Goal: Task Accomplishment & Management: Complete application form

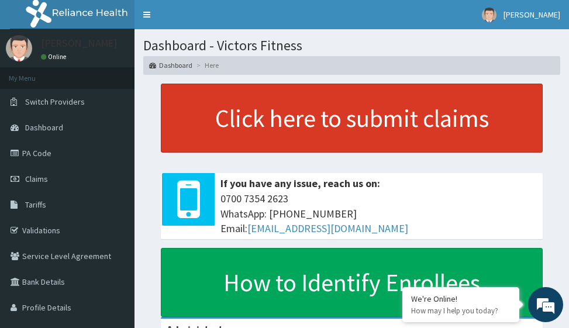
click at [303, 111] on link "Click here to submit claims" at bounding box center [352, 118] width 382 height 69
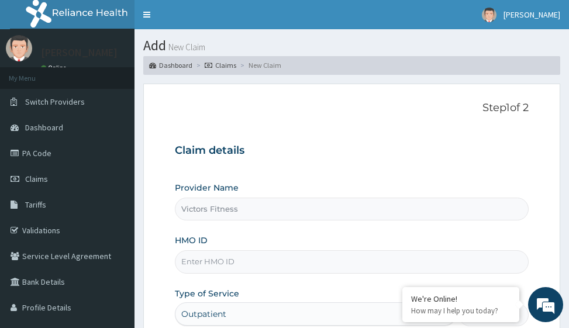
click at [209, 260] on input "HMO ID" at bounding box center [351, 261] width 353 height 23
type input "RBN/10205/F"
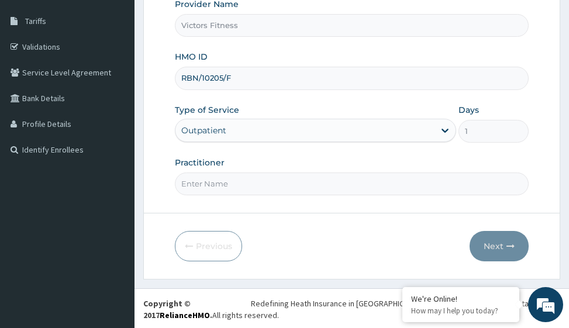
scroll to position [185, 0]
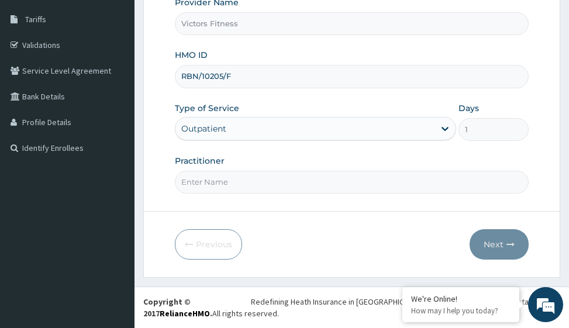
click at [233, 188] on input "Practitioner" at bounding box center [351, 182] width 353 height 23
type input "GYM"
click at [502, 240] on button "Next" at bounding box center [499, 244] width 59 height 30
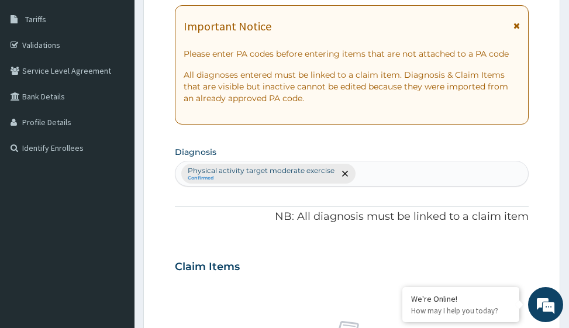
scroll to position [0, 0]
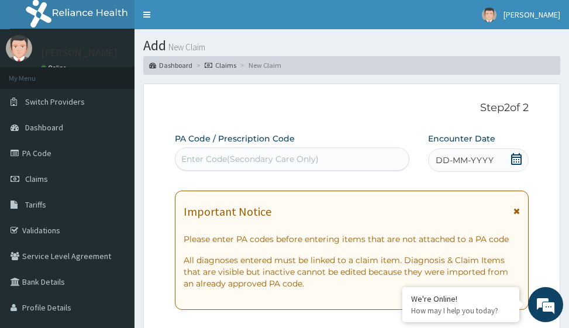
click at [470, 157] on span "DD-MM-YYYY" at bounding box center [465, 160] width 58 height 12
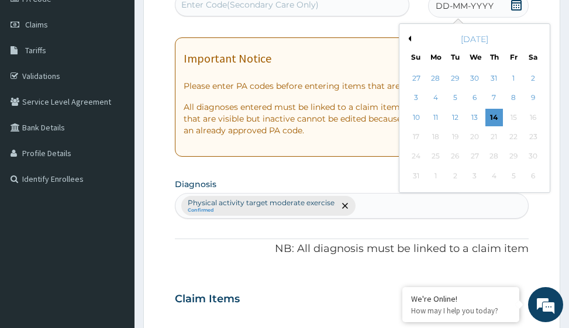
scroll to position [117, 0]
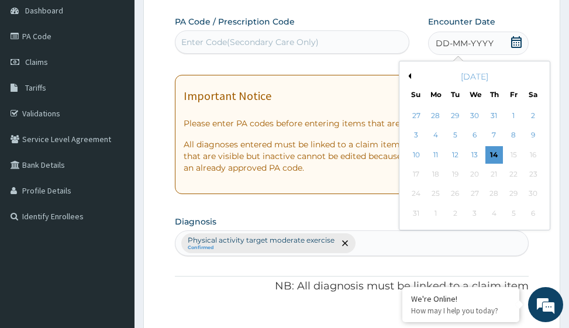
click at [410, 77] on button "Previous Month" at bounding box center [408, 76] width 6 height 6
click at [413, 152] on div "13" at bounding box center [417, 155] width 18 height 18
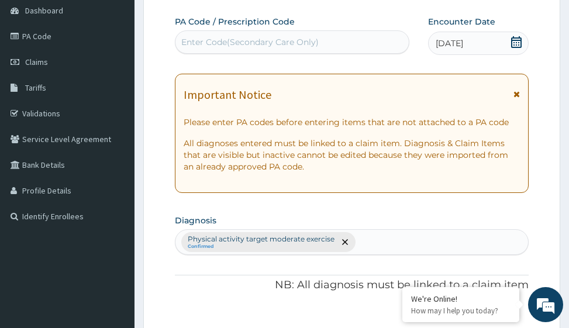
click at [298, 44] on div "Enter Code(Secondary Care Only)" at bounding box center [249, 42] width 137 height 12
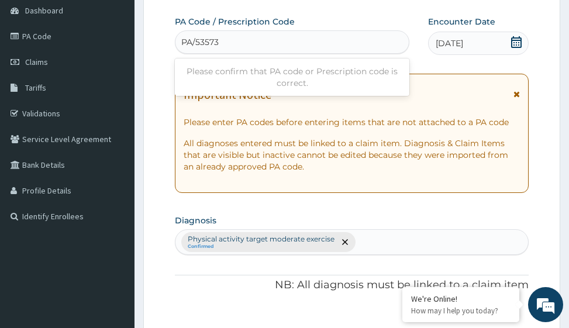
type input "PA/53573F"
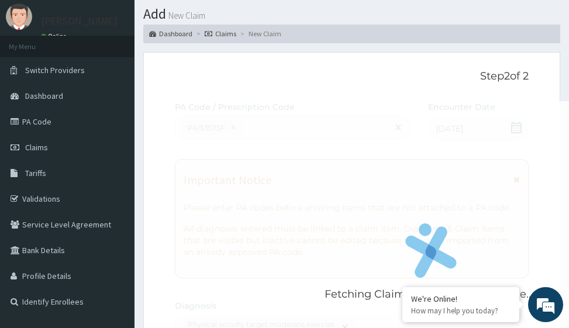
scroll to position [58, 0]
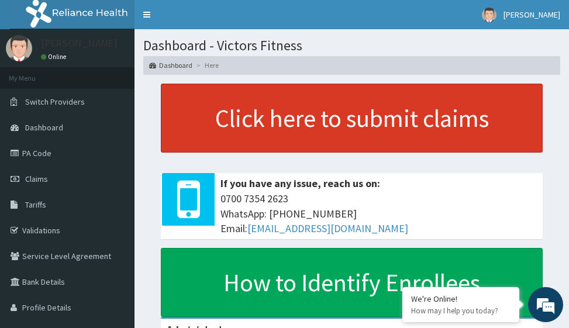
click at [327, 127] on link "Click here to submit claims" at bounding box center [352, 118] width 382 height 69
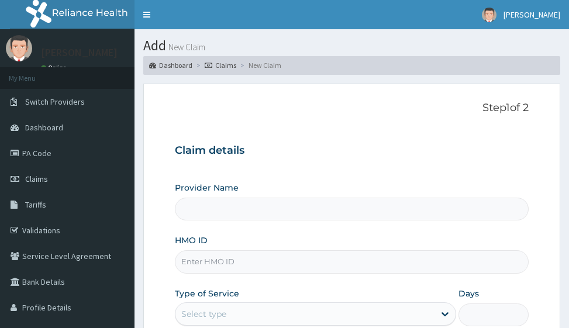
type input "Victors Fitness"
type input "1"
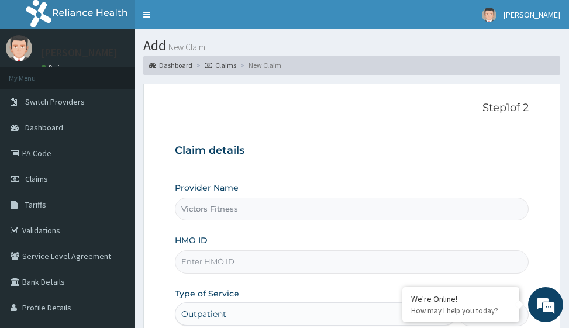
click at [200, 263] on input "HMO ID" at bounding box center [351, 261] width 353 height 23
type input "r"
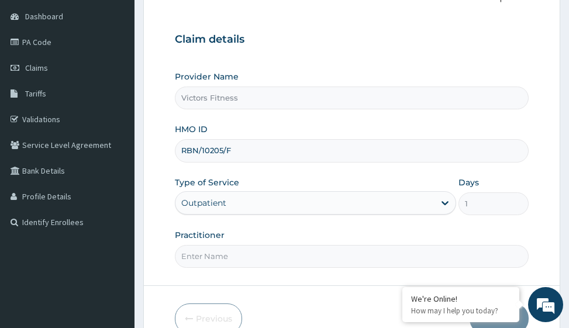
scroll to position [117, 0]
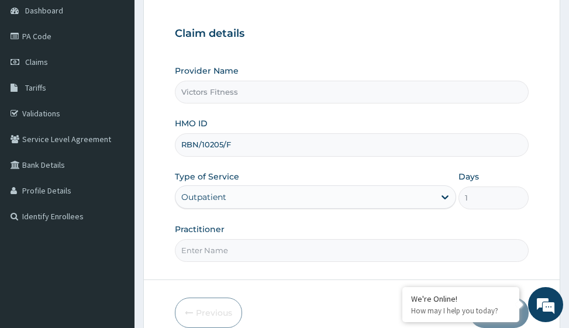
type input "RBN/10205/F"
click at [207, 246] on input "Practitioner" at bounding box center [351, 250] width 353 height 23
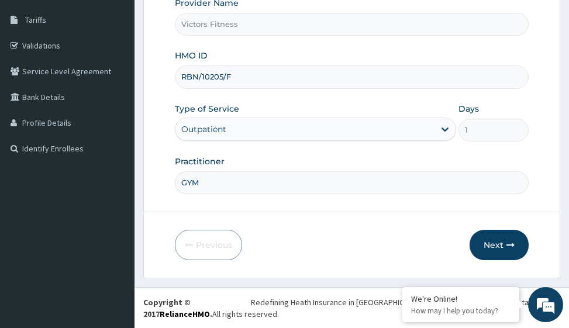
scroll to position [185, 0]
type input "GYM"
click at [498, 242] on button "Next" at bounding box center [499, 244] width 59 height 30
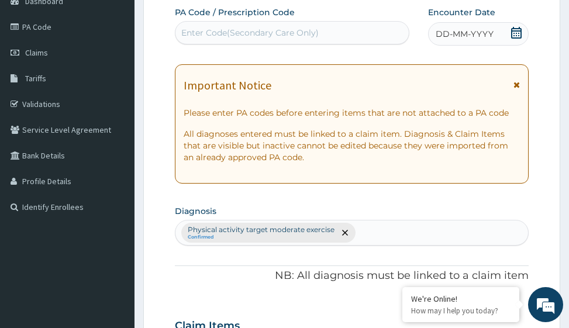
scroll to position [68, 0]
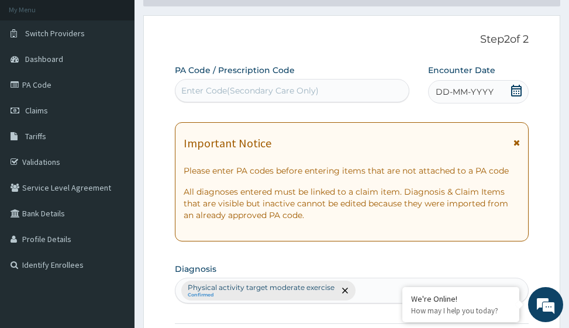
click at [474, 89] on span "DD-MM-YYYY" at bounding box center [465, 92] width 58 height 12
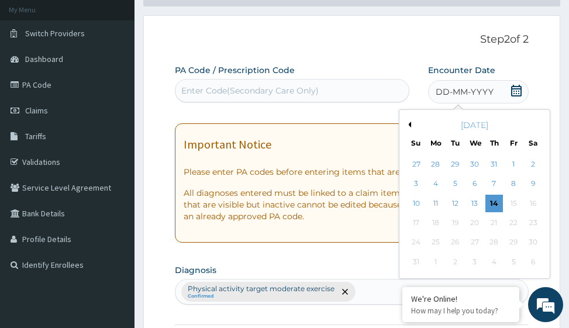
click at [410, 122] on button "Previous Month" at bounding box center [408, 125] width 6 height 6
click at [417, 199] on div "13" at bounding box center [417, 204] width 18 height 18
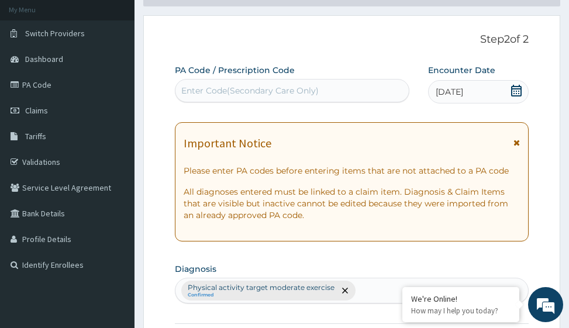
click at [228, 94] on div "Enter Code(Secondary Care Only)" at bounding box center [249, 91] width 137 height 12
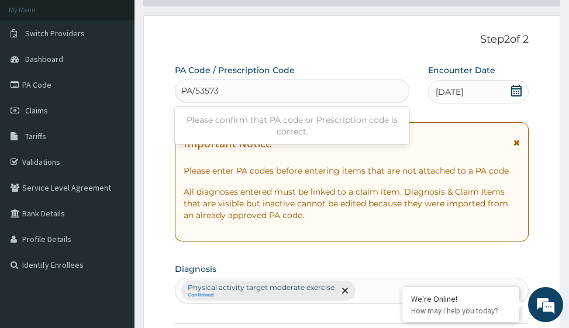
type input "PA/53573F"
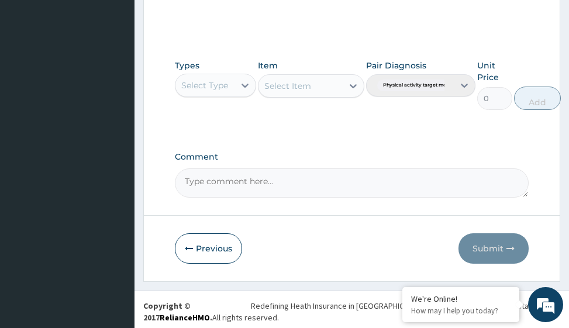
scroll to position [571, 0]
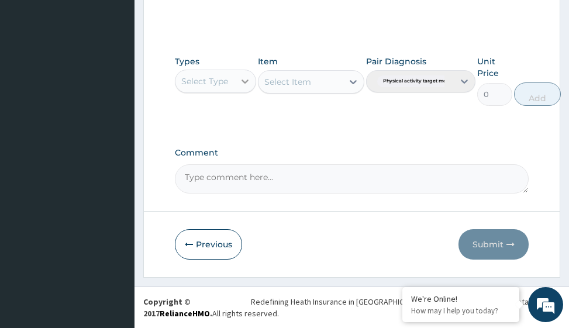
click at [247, 83] on icon at bounding box center [245, 81] width 12 height 12
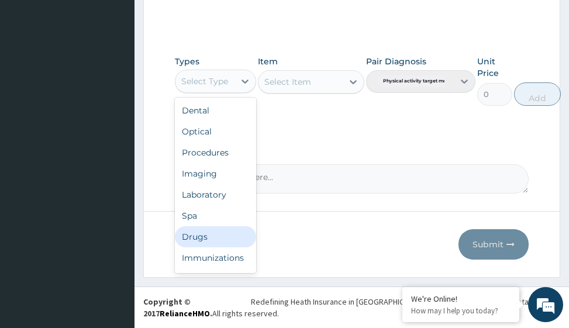
scroll to position [40, 0]
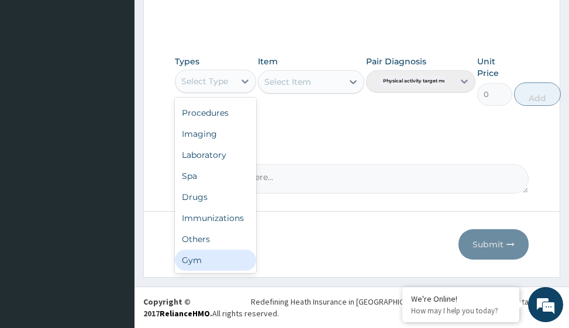
click at [234, 257] on div "Gym" at bounding box center [215, 260] width 81 height 21
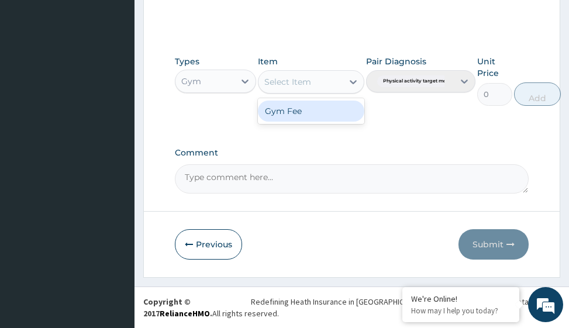
click at [350, 85] on icon at bounding box center [353, 82] width 12 height 12
click at [339, 109] on div "Gym Fee" at bounding box center [311, 111] width 106 height 21
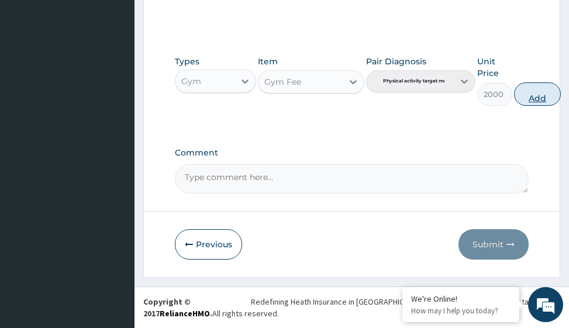
click at [544, 99] on button "Add" at bounding box center [537, 93] width 47 height 23
type input "0"
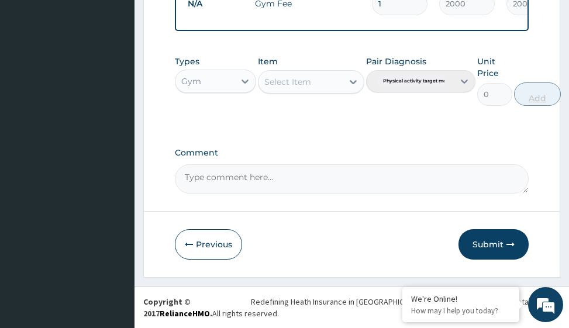
scroll to position [508, 0]
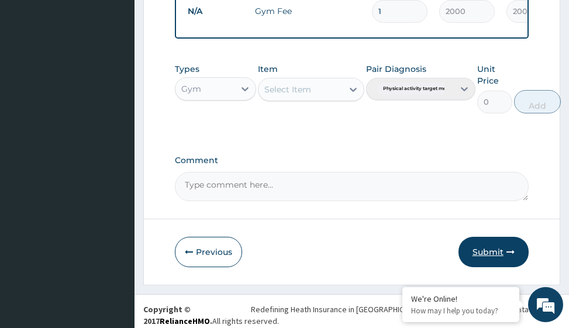
click at [495, 259] on button "Submit" at bounding box center [493, 252] width 70 height 30
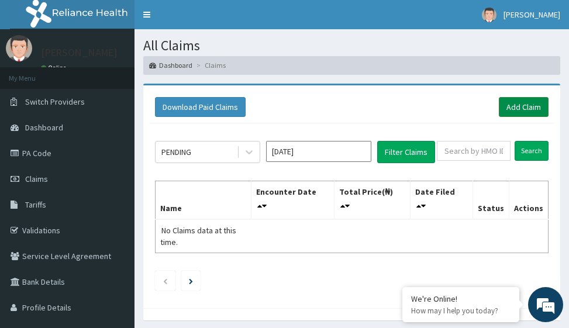
click at [522, 101] on link "Add Claim" at bounding box center [524, 107] width 50 height 20
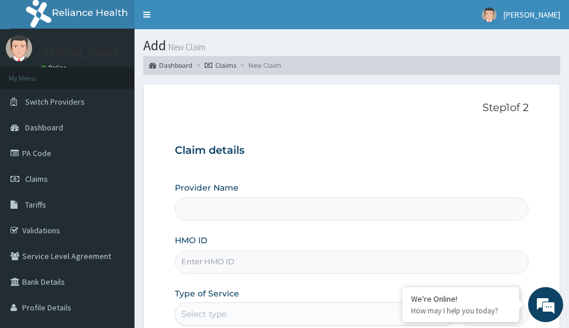
type input "Victors Fitness"
type input "1"
click at [200, 261] on input "HMO ID" at bounding box center [351, 261] width 353 height 23
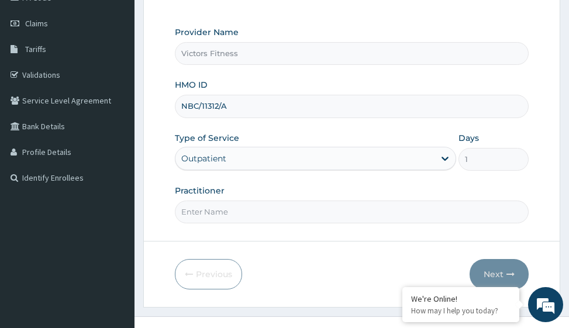
scroll to position [185, 0]
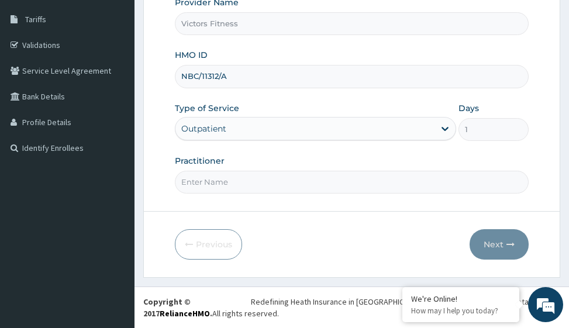
type input "NBC/11312/A"
click at [219, 179] on input "Practitioner" at bounding box center [351, 182] width 353 height 23
type input "GYM"
click at [491, 240] on button "Next" at bounding box center [499, 244] width 59 height 30
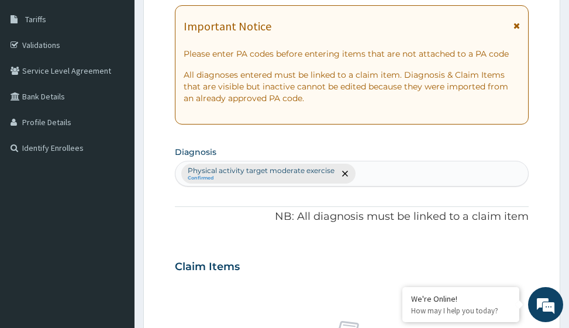
scroll to position [10, 0]
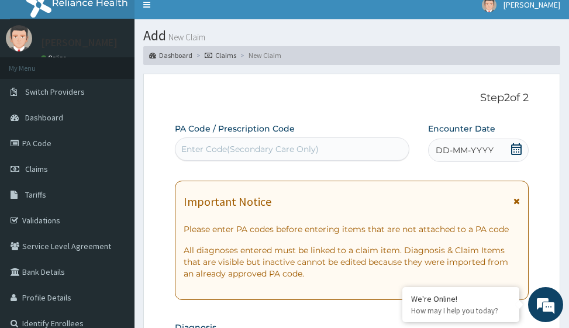
click at [475, 149] on span "DD-MM-YYYY" at bounding box center [465, 150] width 58 height 12
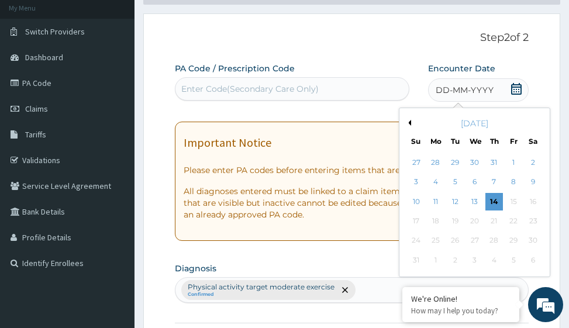
scroll to position [127, 0]
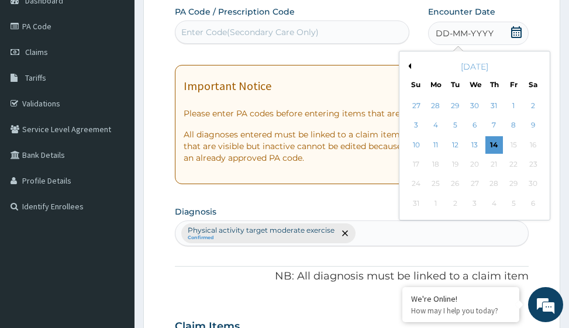
click at [411, 66] on div "August 2025" at bounding box center [474, 67] width 141 height 12
click at [409, 66] on button "Previous Month" at bounding box center [408, 66] width 6 height 6
click at [415, 143] on div "13" at bounding box center [417, 145] width 18 height 18
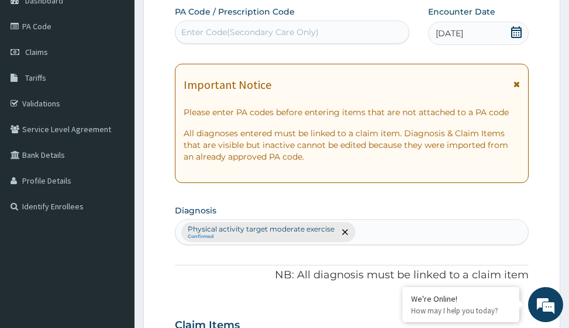
click at [223, 29] on div "Enter Code(Secondary Care Only)" at bounding box center [249, 32] width 137 height 12
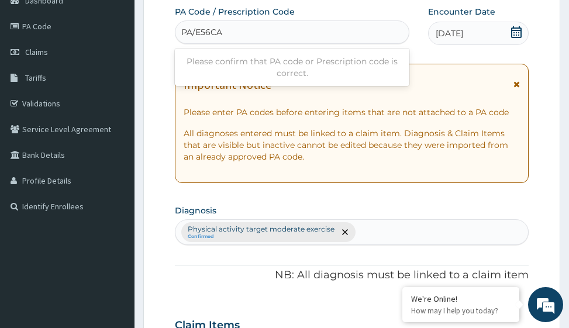
type input "PA/E56CAC"
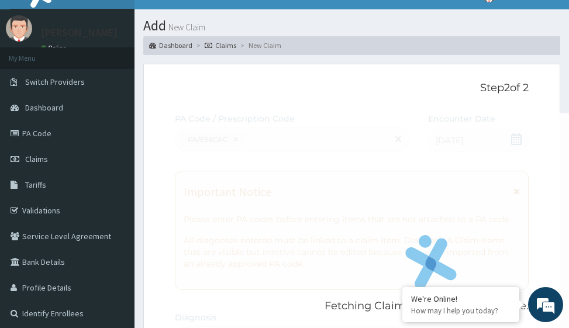
scroll to position [10, 0]
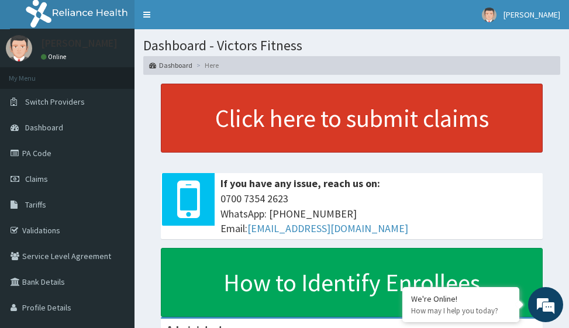
click at [350, 136] on link "Click here to submit claims" at bounding box center [352, 118] width 382 height 69
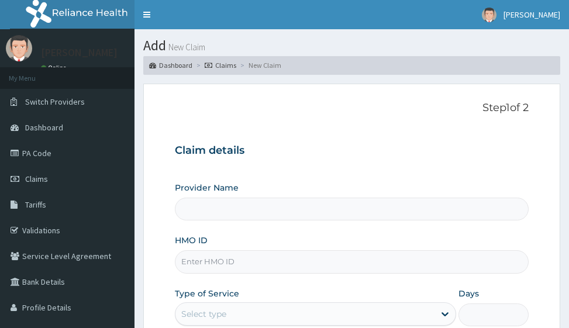
type input "Victors Fitness"
type input "1"
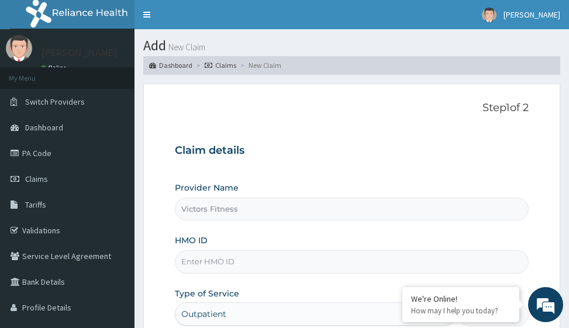
click at [220, 264] on input "HMO ID" at bounding box center [351, 261] width 353 height 23
click at [218, 258] on input "HMO ID" at bounding box center [351, 261] width 353 height 23
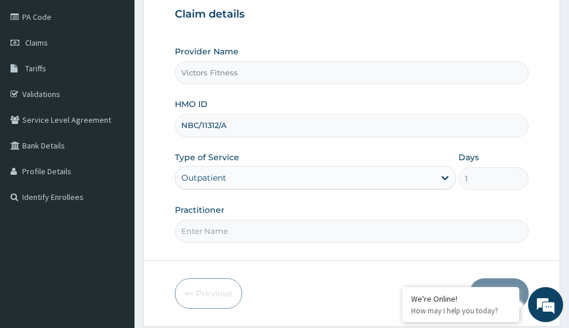
scroll to position [175, 0]
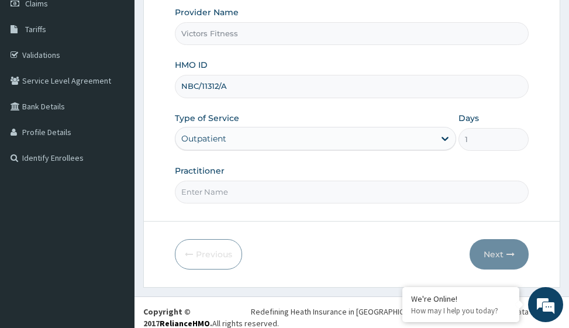
type input "NBC/11312/A"
click at [213, 192] on input "Practitioner" at bounding box center [351, 192] width 353 height 23
type input "GYM"
click at [496, 252] on button "Next" at bounding box center [499, 254] width 59 height 30
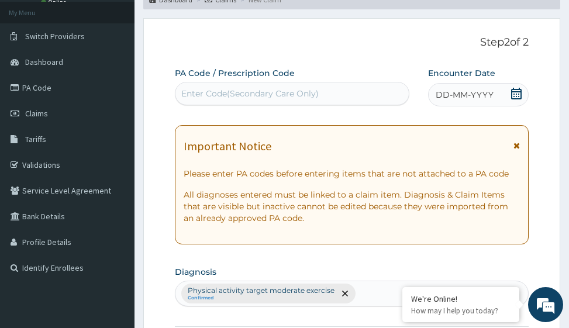
scroll to position [58, 0]
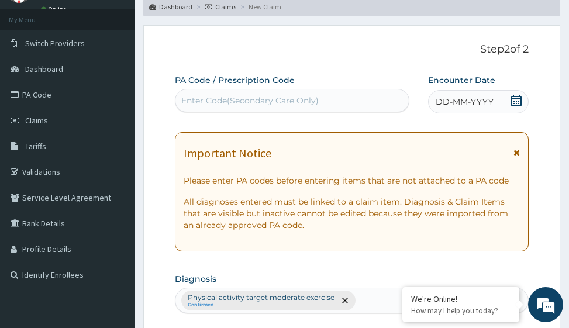
click at [486, 102] on span "DD-MM-YYYY" at bounding box center [465, 102] width 58 height 12
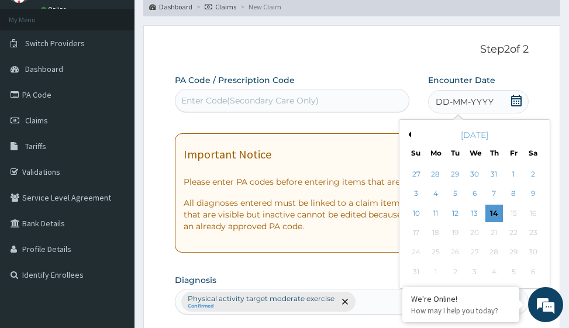
click at [408, 134] on button "Previous Month" at bounding box center [408, 135] width 6 height 6
click at [415, 210] on div "13" at bounding box center [417, 214] width 18 height 18
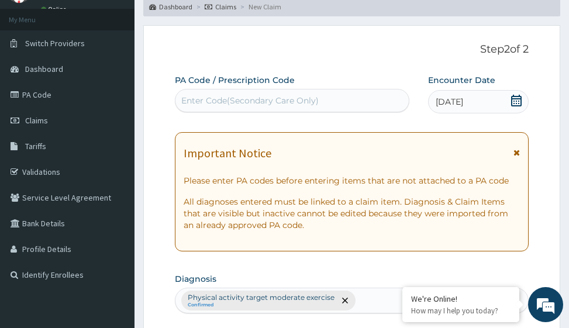
click at [277, 104] on div "Enter Code(Secondary Care Only)" at bounding box center [249, 101] width 137 height 12
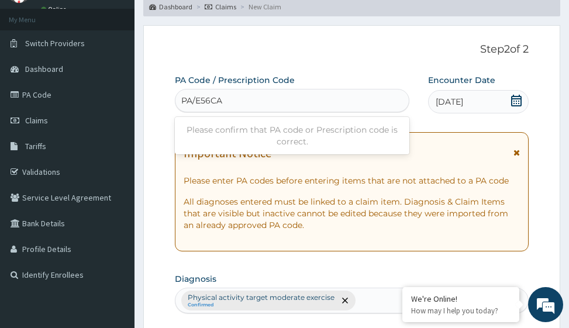
type input "PA/E56CAC"
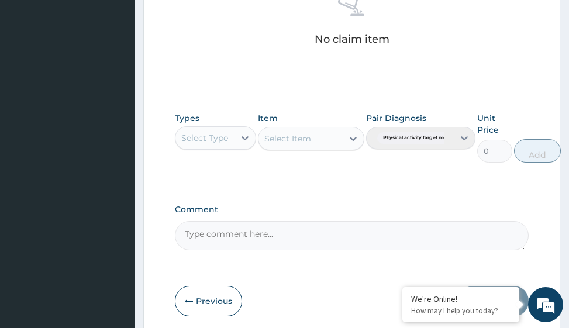
scroll to position [571, 0]
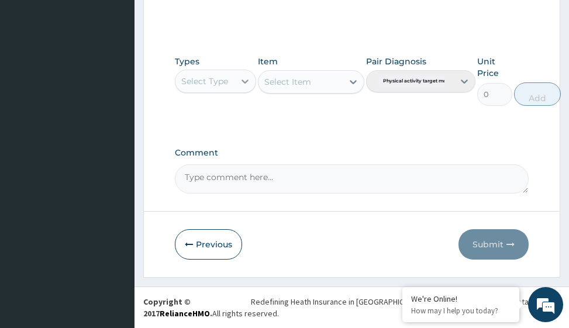
click at [241, 85] on icon at bounding box center [245, 81] width 12 height 12
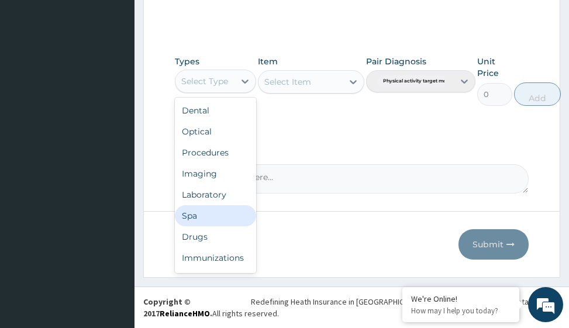
scroll to position [40, 0]
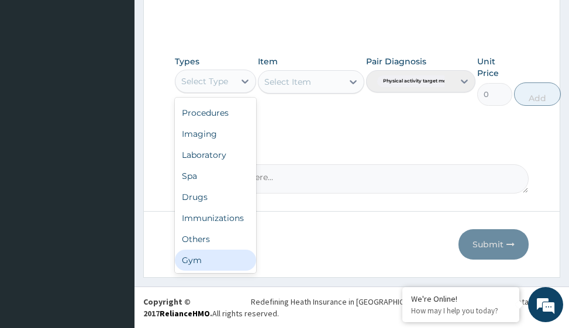
click at [222, 265] on div "Gym" at bounding box center [215, 260] width 81 height 21
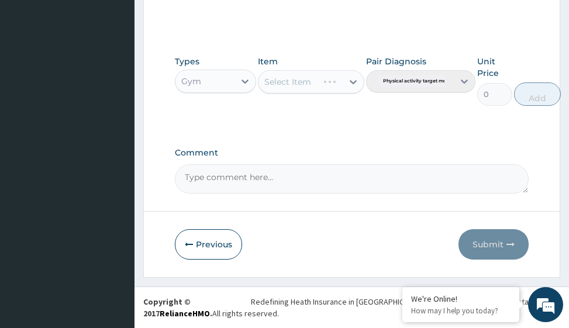
click at [351, 83] on div "Select Item" at bounding box center [311, 81] width 106 height 23
click at [351, 77] on div "Select Item" at bounding box center [311, 81] width 106 height 23
click at [351, 81] on div "Select Item" at bounding box center [311, 81] width 106 height 23
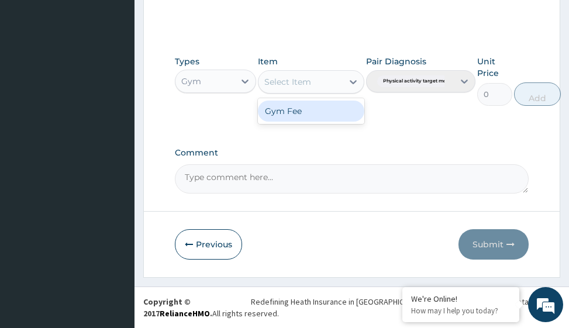
click at [351, 81] on icon at bounding box center [353, 82] width 7 height 4
click at [325, 113] on div "Gym Fee" at bounding box center [311, 111] width 106 height 21
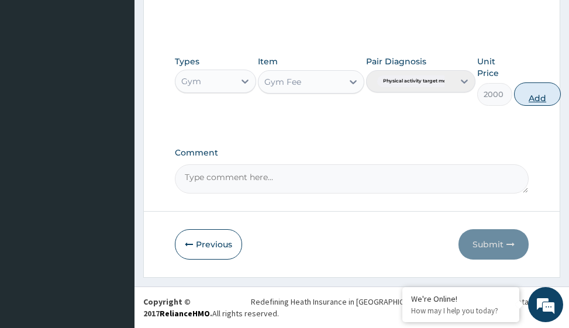
click at [538, 93] on button "Add" at bounding box center [537, 93] width 47 height 23
type input "0"
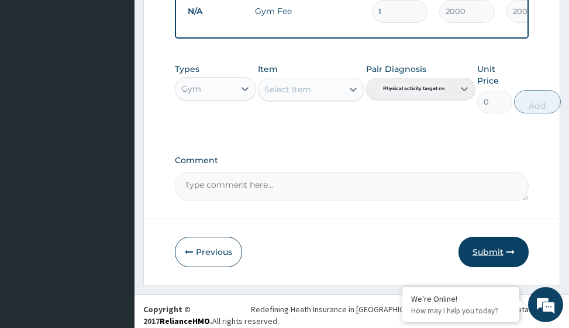
click at [485, 258] on button "Submit" at bounding box center [493, 252] width 70 height 30
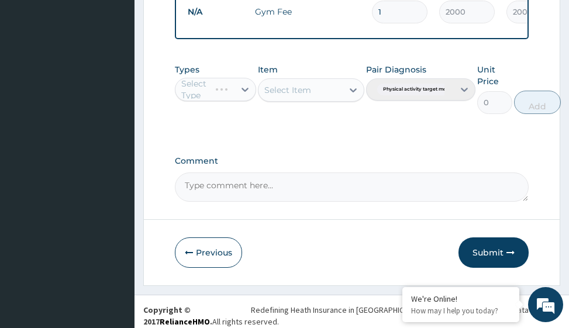
scroll to position [524, 0]
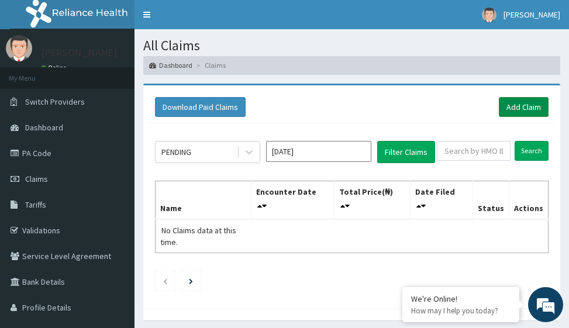
click at [511, 113] on link "Add Claim" at bounding box center [524, 107] width 50 height 20
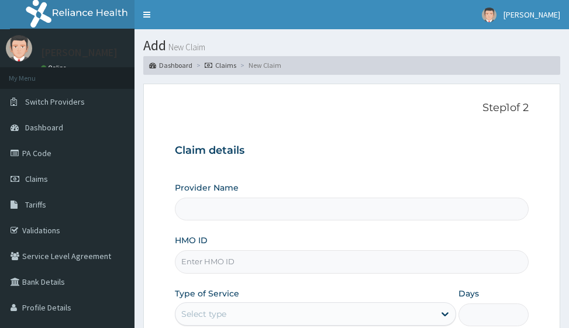
type input "Victors Fitness"
type input "1"
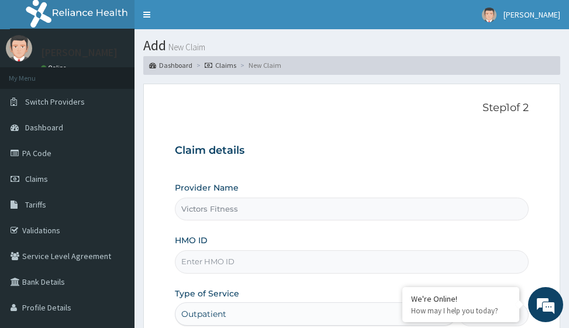
click at [194, 262] on input "HMO ID" at bounding box center [351, 261] width 353 height 23
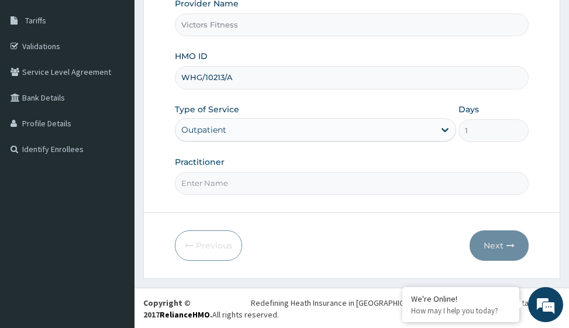
scroll to position [185, 0]
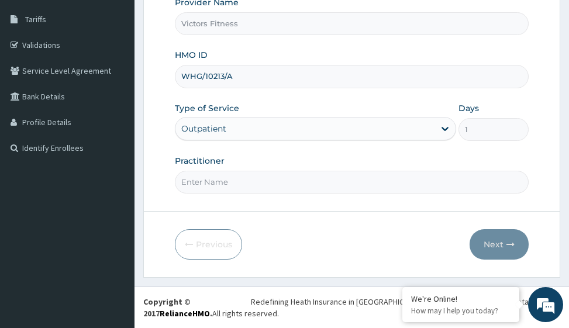
type input "WHG/10213/A"
click at [212, 184] on input "Practitioner" at bounding box center [351, 182] width 353 height 23
type input "GYM"
click at [505, 242] on button "Next" at bounding box center [499, 244] width 59 height 30
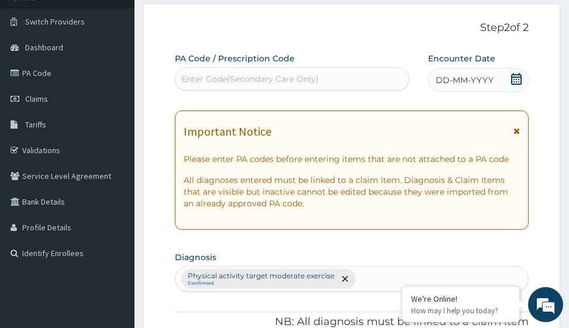
scroll to position [68, 0]
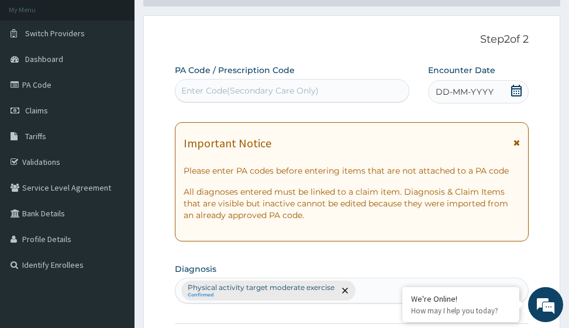
click at [453, 89] on span "DD-MM-YYYY" at bounding box center [465, 92] width 58 height 12
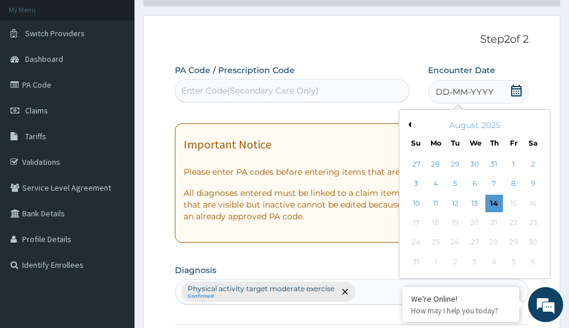
click at [409, 123] on button "Previous Month" at bounding box center [408, 125] width 6 height 6
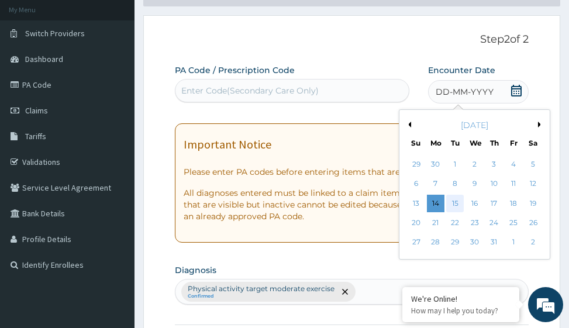
click at [453, 202] on div "15" at bounding box center [455, 204] width 18 height 18
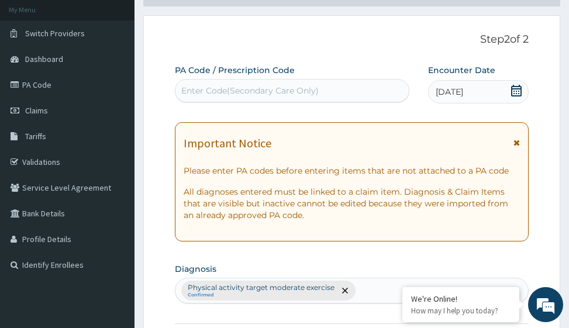
click at [228, 89] on div "Enter Code(Secondary Care Only)" at bounding box center [249, 91] width 137 height 12
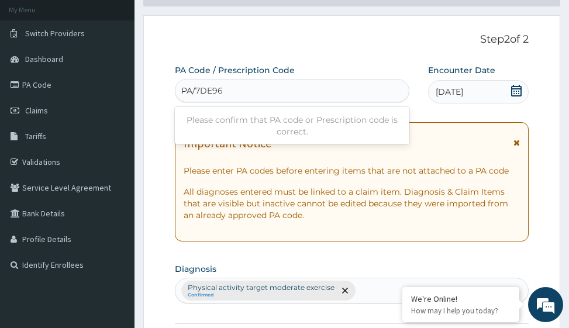
type input "PA/7DE964"
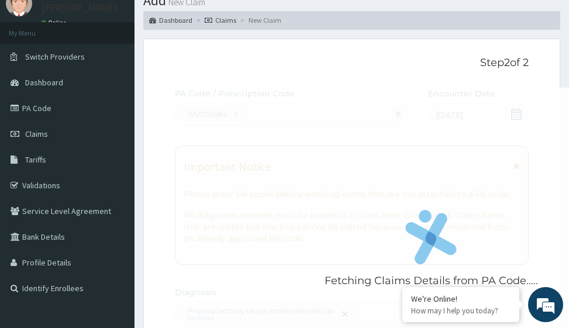
scroll to position [0, 0]
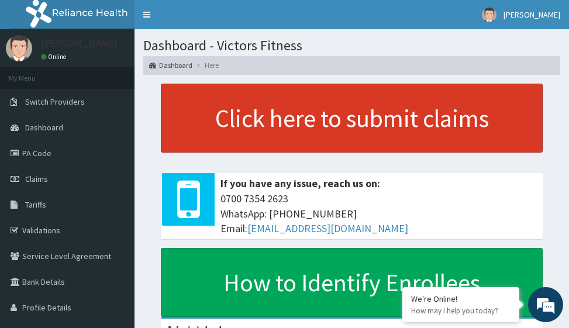
click at [360, 126] on link "Click here to submit claims" at bounding box center [352, 118] width 382 height 69
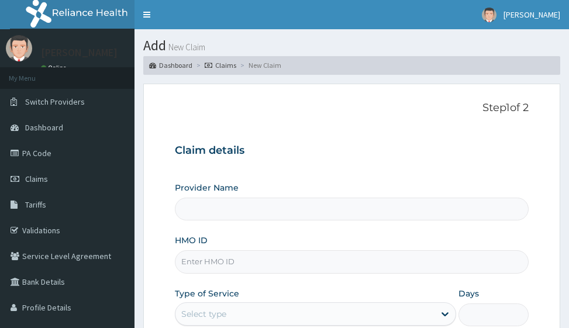
click at [202, 261] on input "HMO ID" at bounding box center [351, 261] width 353 height 23
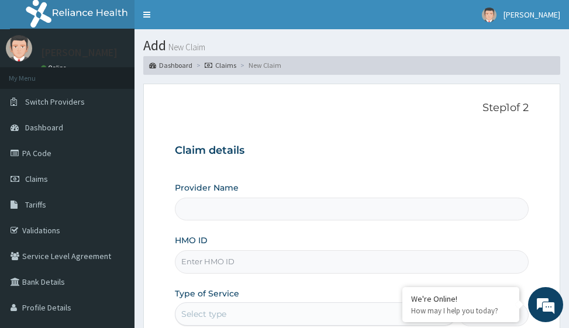
type input "Victors Fitness"
type input "1"
type input "w"
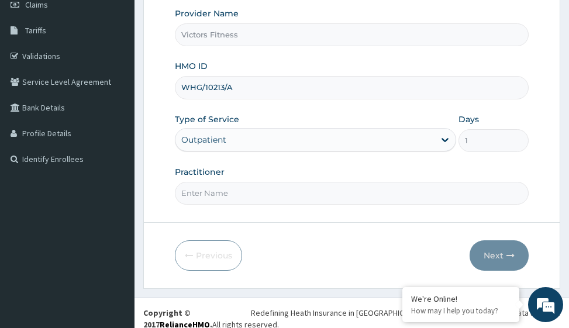
scroll to position [175, 0]
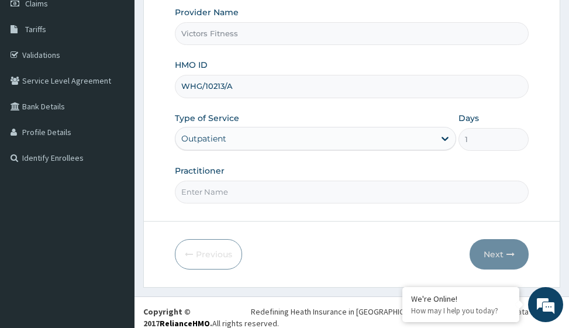
type input "WHG/10213/A"
click at [208, 194] on input "Practitioner" at bounding box center [351, 192] width 353 height 23
type input "GYM"
click at [520, 254] on button "Next" at bounding box center [499, 254] width 59 height 30
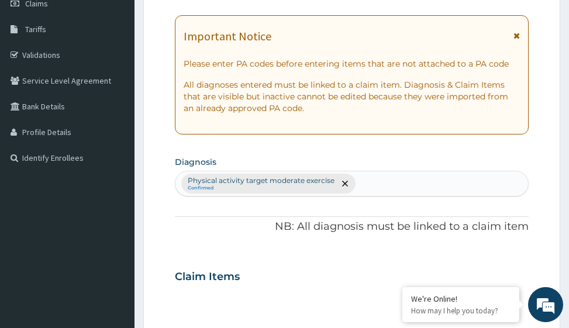
scroll to position [58, 0]
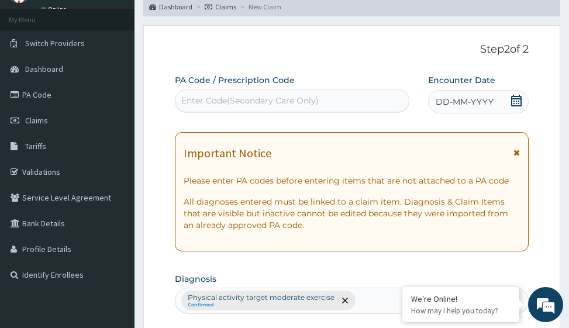
click at [468, 99] on span "DD-MM-YYYY" at bounding box center [465, 102] width 58 height 12
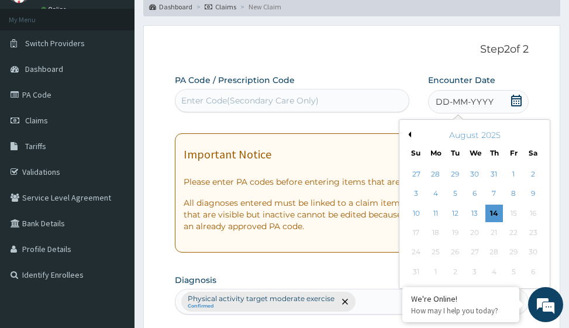
click at [409, 134] on button "Previous Month" at bounding box center [408, 135] width 6 height 6
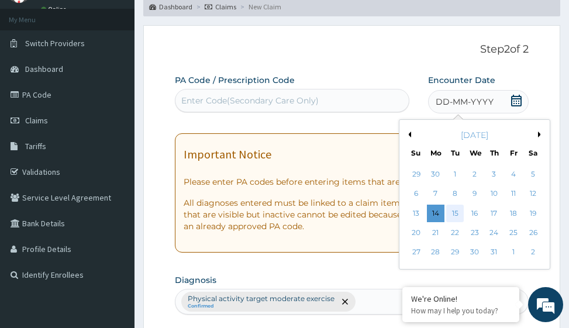
click at [455, 212] on div "15" at bounding box center [455, 214] width 18 height 18
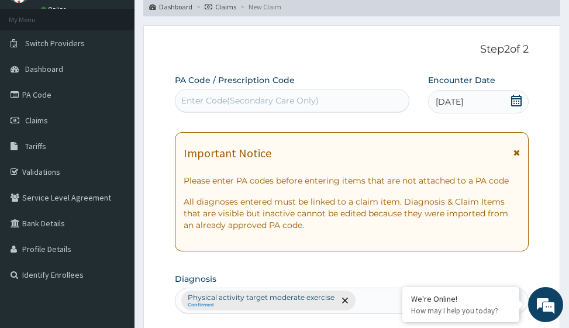
click at [237, 100] on div "Enter Code(Secondary Care Only)" at bounding box center [249, 101] width 137 height 12
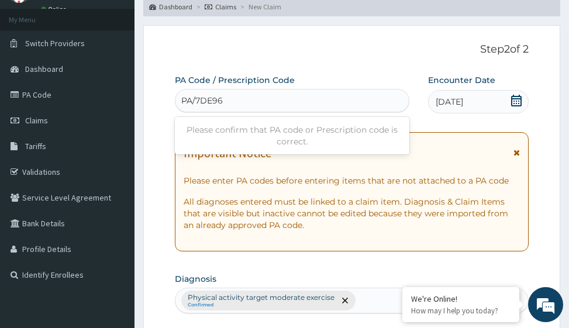
type input "PA/7DE964"
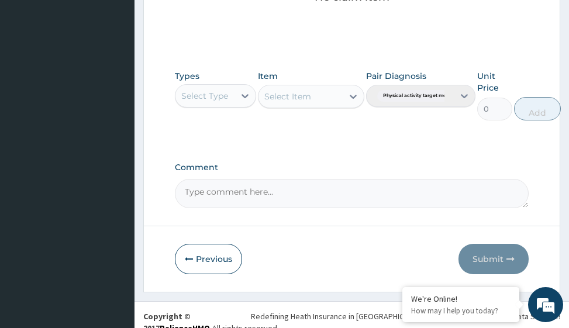
scroll to position [571, 0]
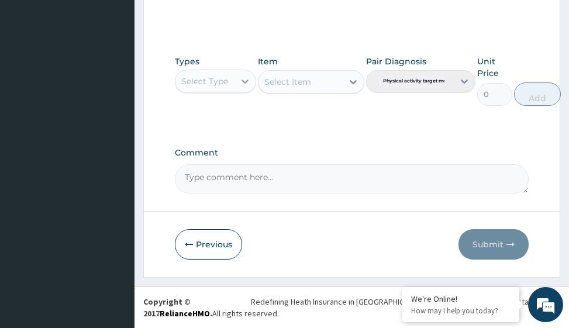
click at [248, 79] on icon at bounding box center [245, 81] width 12 height 12
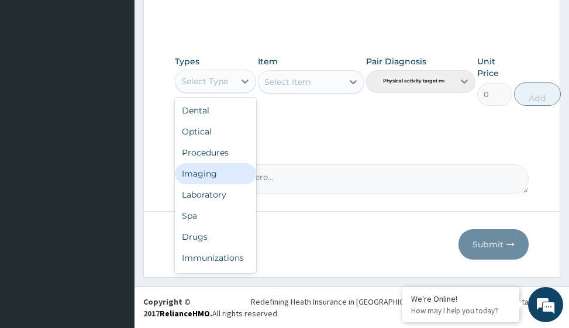
scroll to position [40, 0]
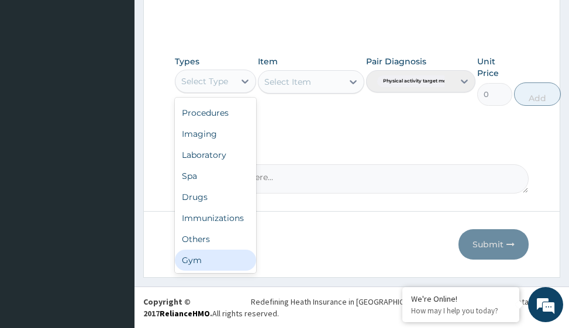
click at [208, 257] on div "Gym" at bounding box center [215, 260] width 81 height 21
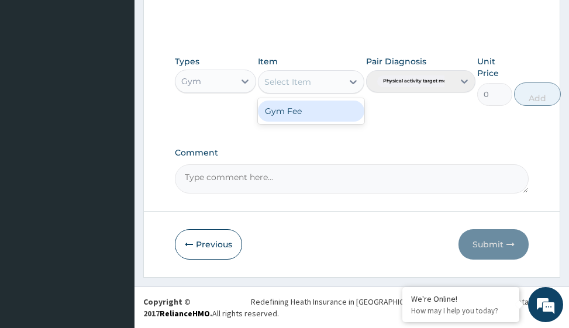
click at [350, 81] on icon at bounding box center [353, 82] width 7 height 4
click at [343, 106] on div "Gym Fee" at bounding box center [311, 111] width 106 height 21
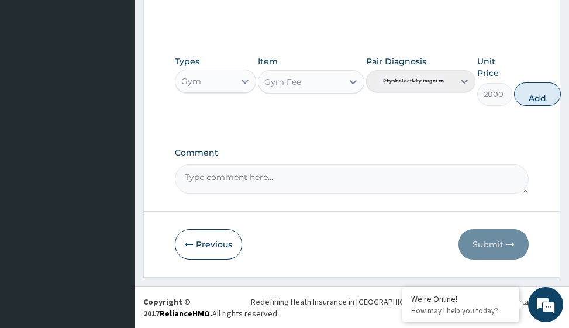
click at [539, 92] on button "Add" at bounding box center [537, 93] width 47 height 23
type input "0"
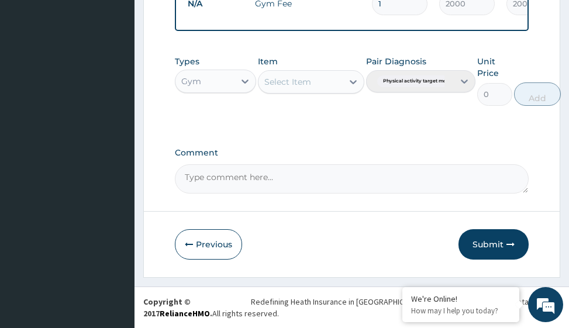
scroll to position [508, 0]
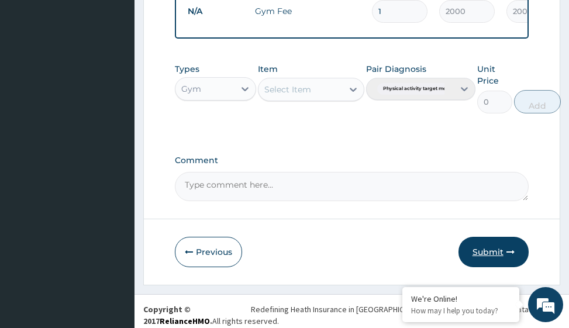
click at [491, 258] on button "Submit" at bounding box center [493, 252] width 70 height 30
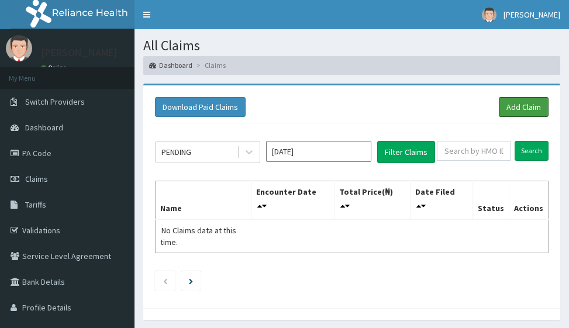
click at [524, 104] on link "Add Claim" at bounding box center [524, 107] width 50 height 20
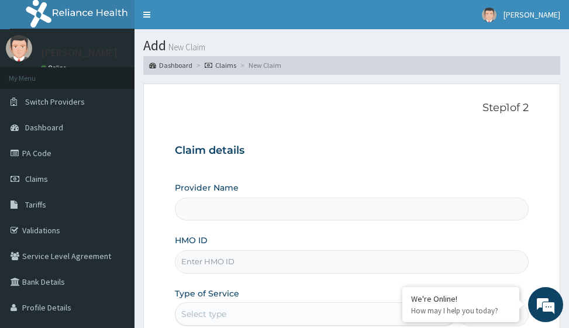
type input "Victors Fitness"
type input "1"
click at [191, 263] on input "HMO ID" at bounding box center [351, 261] width 353 height 23
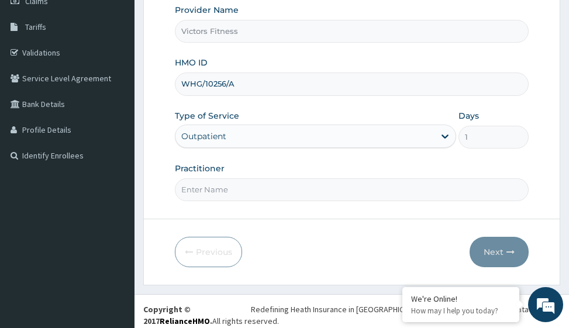
scroll to position [185, 0]
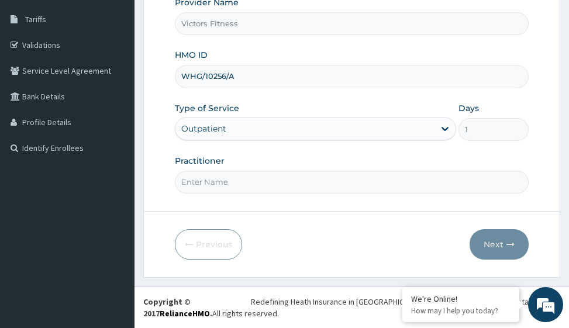
type input "WHG/10256/A"
click at [230, 187] on input "Practitioner" at bounding box center [351, 182] width 353 height 23
type input "GYM"
click at [510, 242] on icon "button" at bounding box center [510, 244] width 8 height 8
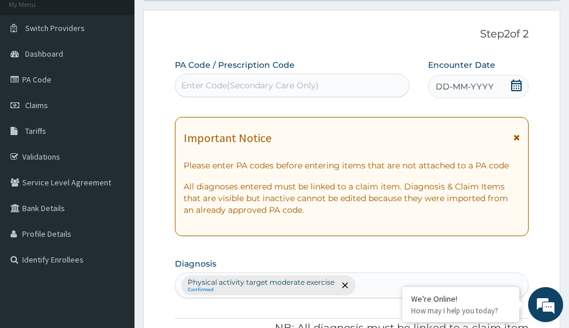
scroll to position [68, 0]
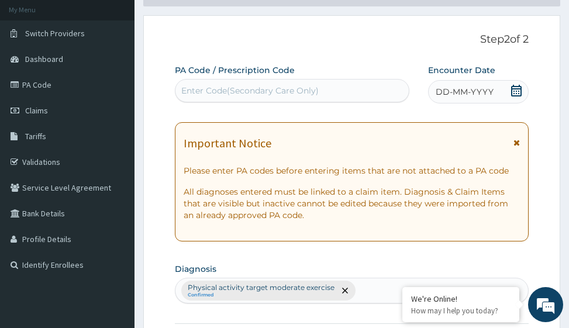
click at [470, 86] on span "DD-MM-YYYY" at bounding box center [465, 92] width 58 height 12
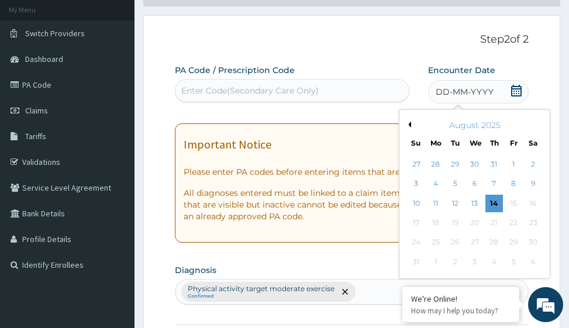
click at [410, 124] on button "Previous Month" at bounding box center [408, 125] width 6 height 6
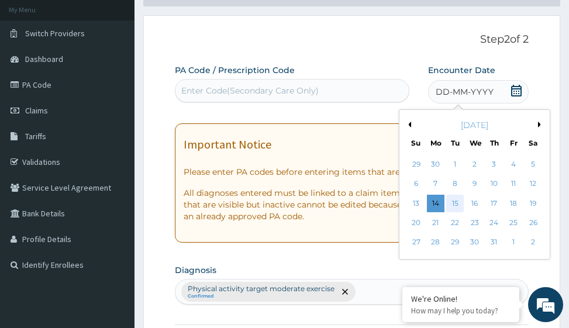
click at [454, 201] on div "15" at bounding box center [455, 204] width 18 height 18
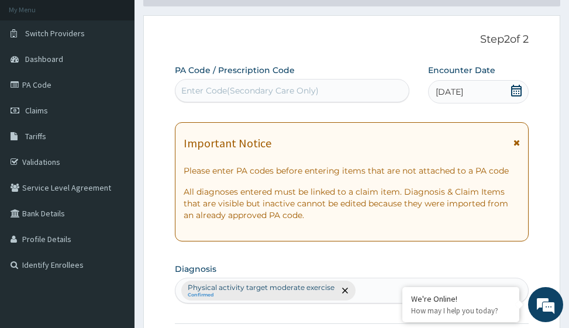
click at [240, 94] on div "Enter Code(Secondary Care Only)" at bounding box center [249, 91] width 137 height 12
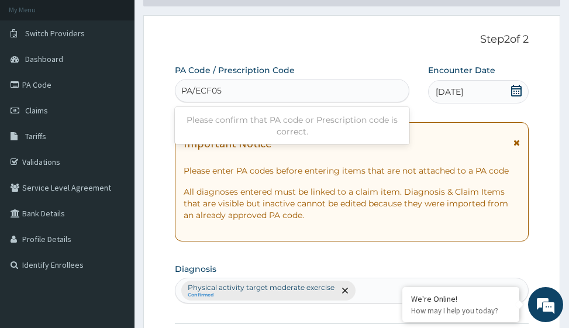
type input "PA/ECF056"
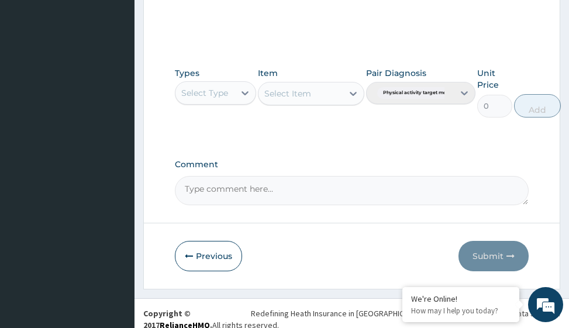
scroll to position [571, 0]
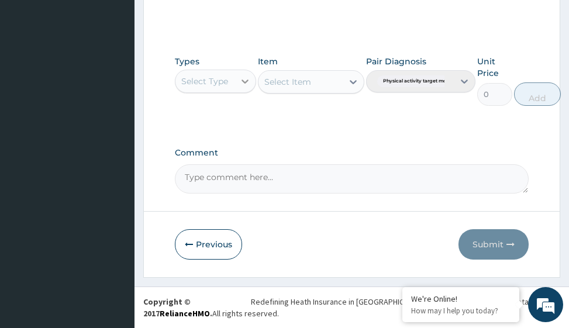
click at [244, 80] on icon at bounding box center [245, 81] width 12 height 12
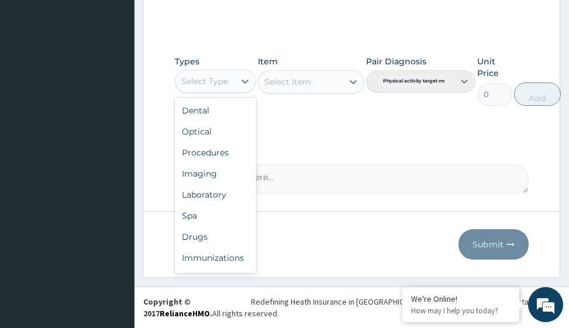
scroll to position [40, 0]
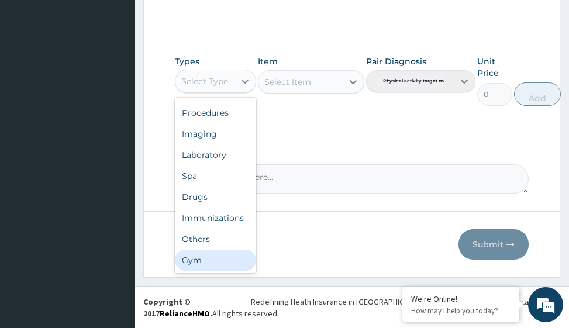
click at [233, 268] on div "Gym" at bounding box center [215, 260] width 81 height 21
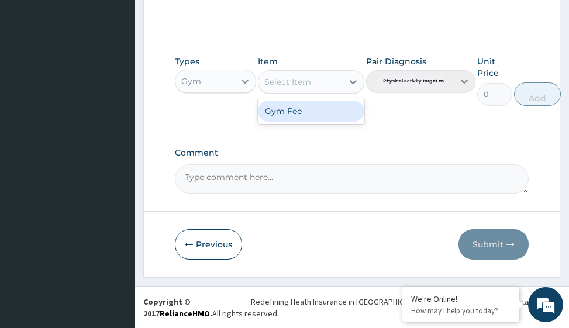
click at [352, 81] on icon at bounding box center [353, 82] width 12 height 12
click at [330, 123] on div "Gym Fee" at bounding box center [311, 111] width 106 height 26
click at [349, 112] on div "Gym Fee" at bounding box center [311, 111] width 106 height 21
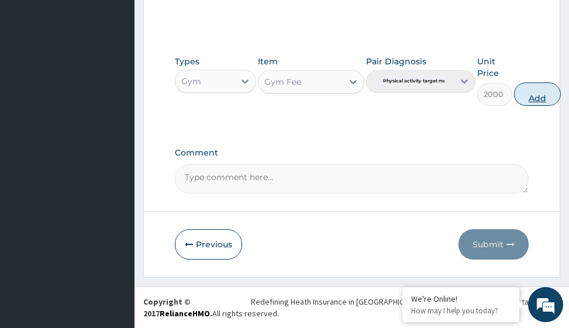
click at [539, 91] on button "Add" at bounding box center [537, 93] width 47 height 23
type input "0"
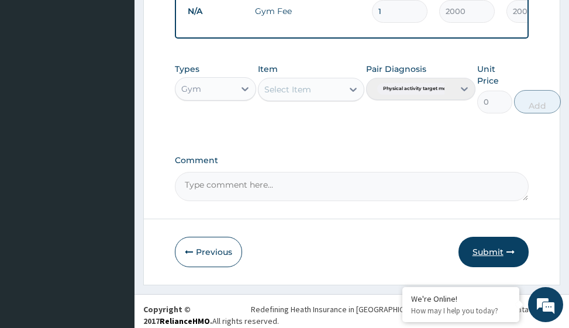
click at [492, 258] on button "Submit" at bounding box center [493, 252] width 70 height 30
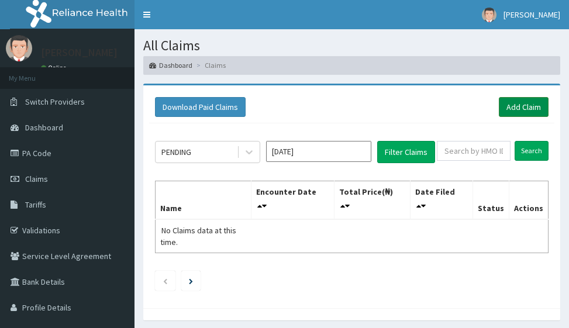
click at [523, 106] on link "Add Claim" at bounding box center [524, 107] width 50 height 20
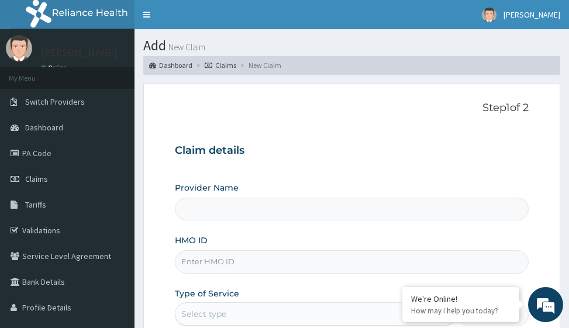
type input "Victors Fitness"
type input "1"
click at [201, 268] on input "HMO ID" at bounding box center [351, 261] width 353 height 23
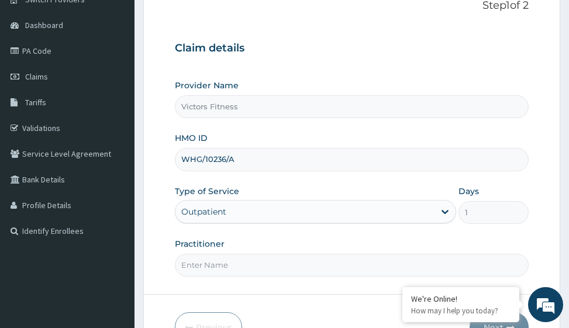
scroll to position [185, 0]
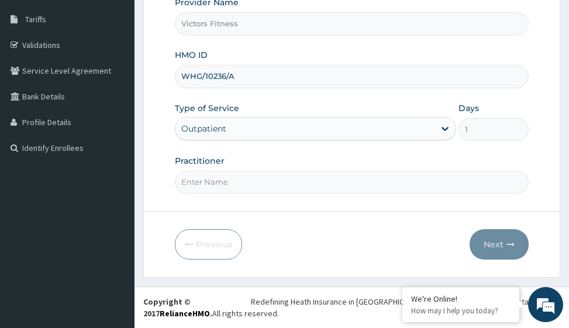
type input "WHG/10236/A"
click at [209, 181] on input "Practitioner" at bounding box center [351, 182] width 353 height 23
type input "GYM"
click at [493, 244] on button "Next" at bounding box center [499, 244] width 59 height 30
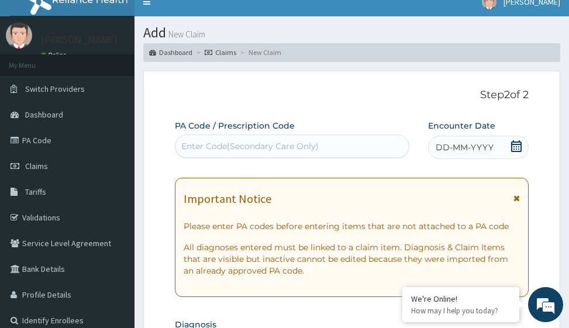
scroll to position [0, 0]
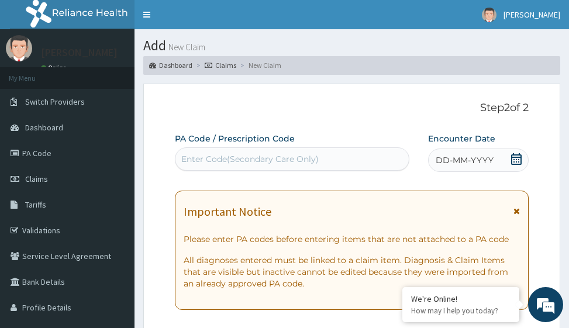
click at [470, 158] on span "DD-MM-YYYY" at bounding box center [465, 160] width 58 height 12
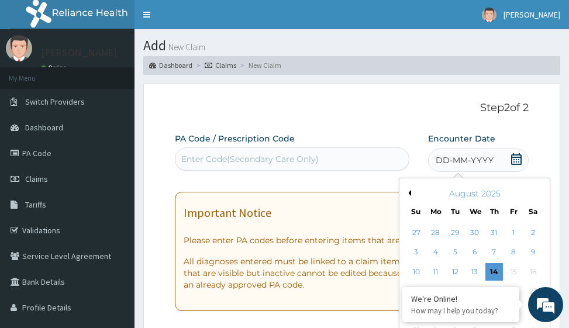
scroll to position [117, 0]
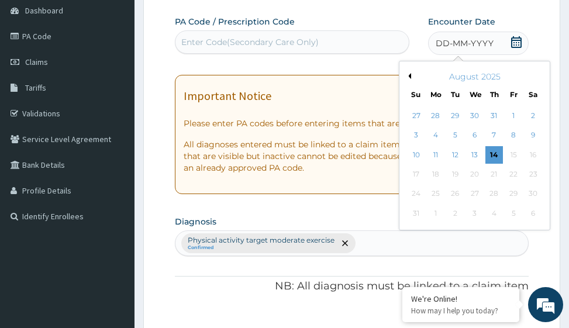
click at [412, 76] on div "August 2025" at bounding box center [474, 77] width 141 height 12
click at [409, 78] on button "Previous Month" at bounding box center [408, 76] width 6 height 6
click at [460, 158] on div "15" at bounding box center [455, 155] width 18 height 18
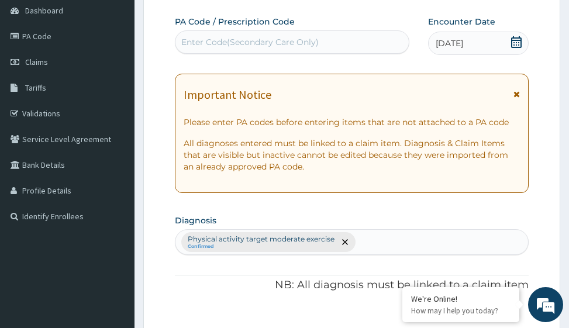
click at [233, 39] on div "Enter Code(Secondary Care Only)" at bounding box center [249, 42] width 137 height 12
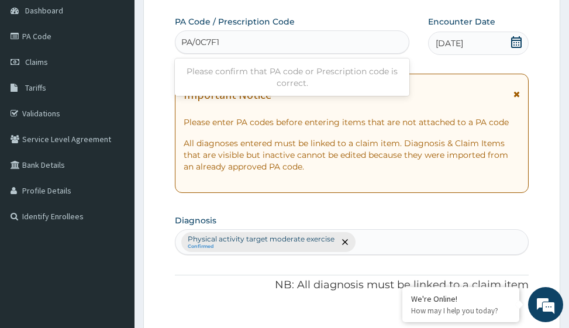
type input "PA/0C7F18"
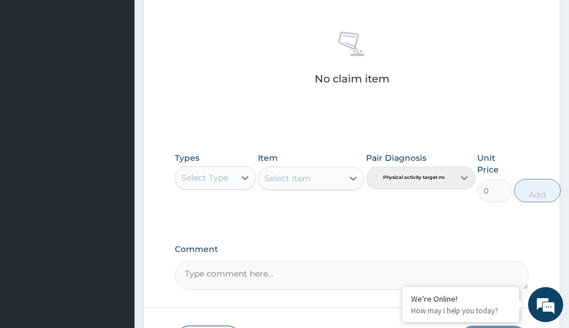
scroll to position [571, 0]
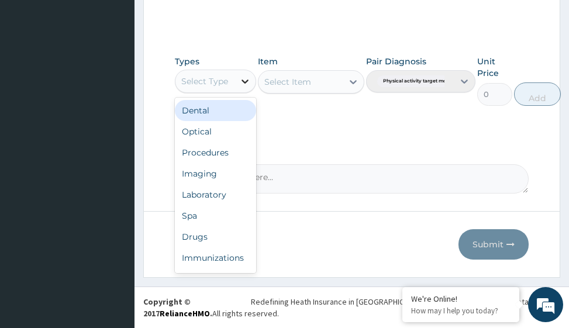
click at [250, 79] on icon at bounding box center [245, 81] width 12 height 12
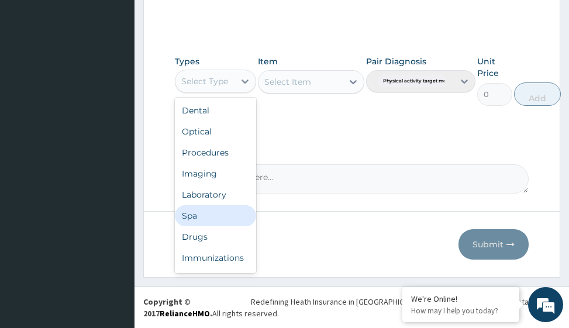
scroll to position [40, 0]
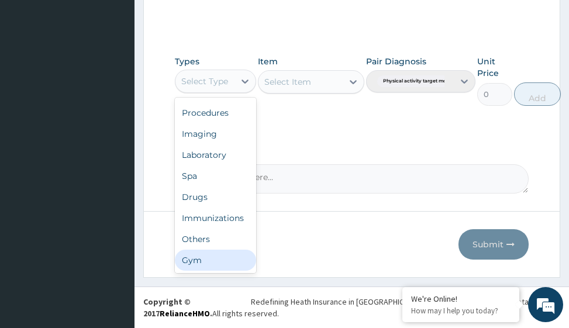
click at [219, 251] on div "Gym" at bounding box center [215, 260] width 81 height 21
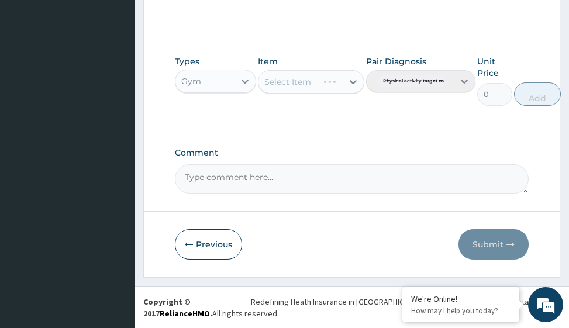
click at [353, 80] on div "Select Item" at bounding box center [311, 81] width 106 height 23
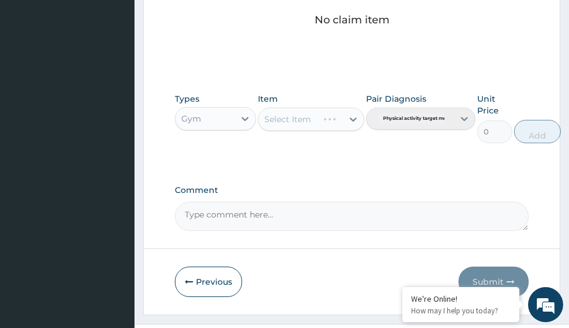
scroll to position [513, 0]
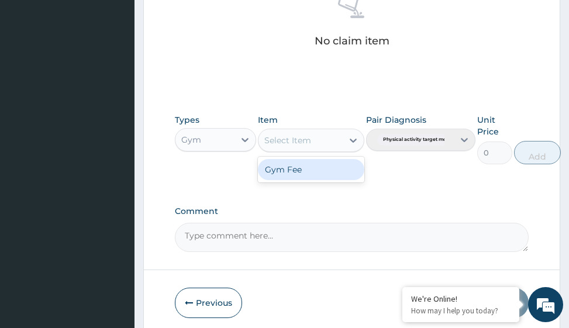
click at [350, 141] on icon at bounding box center [353, 140] width 12 height 12
click at [336, 168] on div "Gym Fee" at bounding box center [311, 169] width 106 height 21
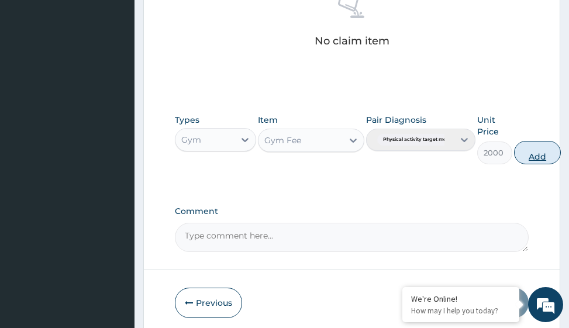
click at [539, 151] on button "Add" at bounding box center [537, 152] width 47 height 23
type input "0"
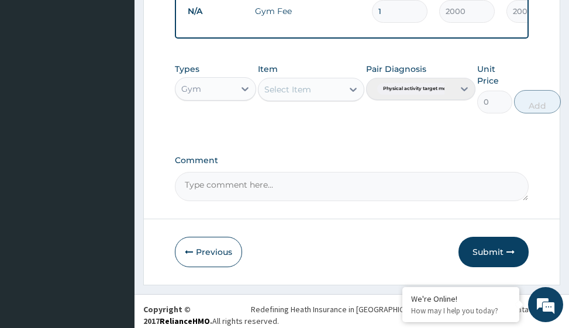
scroll to position [524, 0]
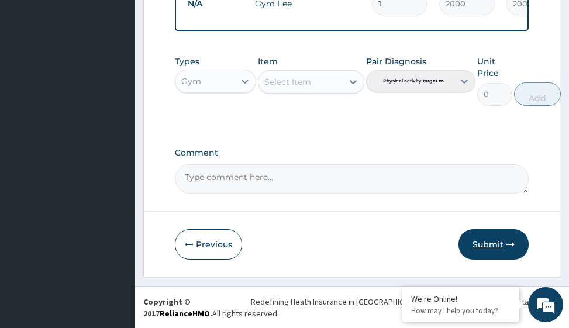
click at [499, 238] on button "Submit" at bounding box center [493, 244] width 70 height 30
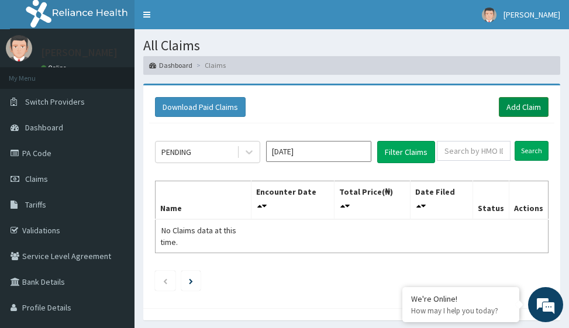
click at [513, 106] on link "Add Claim" at bounding box center [524, 107] width 50 height 20
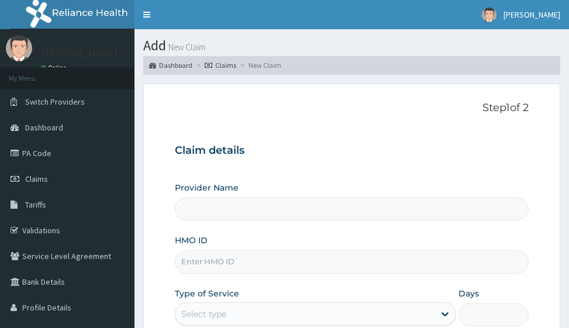
drag, startPoint x: 0, startPoint y: 0, endPoint x: 219, endPoint y: 264, distance: 343.0
click at [219, 264] on input "HMO ID" at bounding box center [351, 261] width 353 height 23
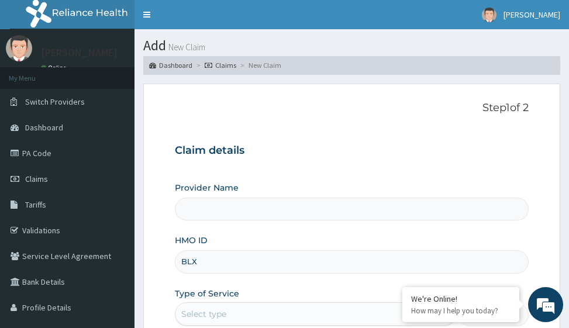
type input "BLX/"
type input "Victors Fitness"
type input "1"
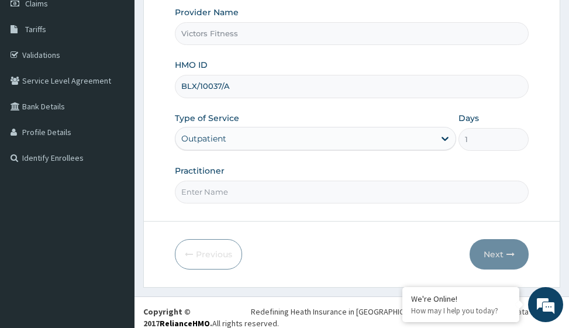
type input "BLX/10037/A"
click at [240, 191] on input "Practitioner" at bounding box center [351, 192] width 353 height 23
type input "GYM"
click at [498, 246] on button "Next" at bounding box center [499, 254] width 59 height 30
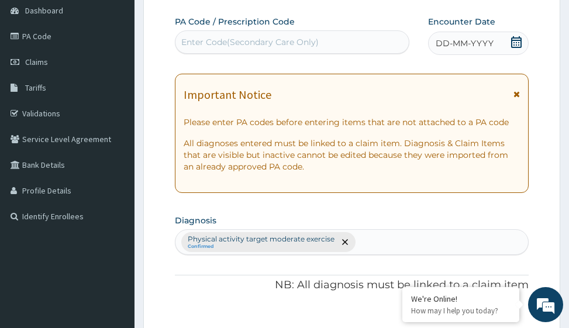
scroll to position [58, 0]
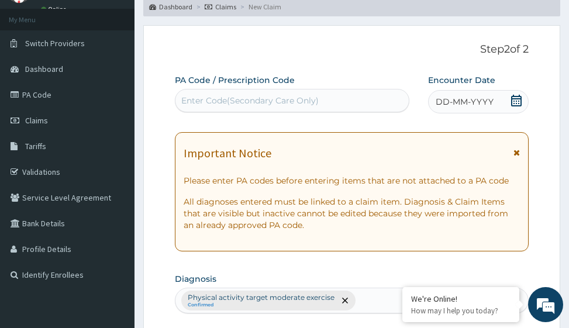
click at [463, 101] on span "DD-MM-YYYY" at bounding box center [465, 102] width 58 height 12
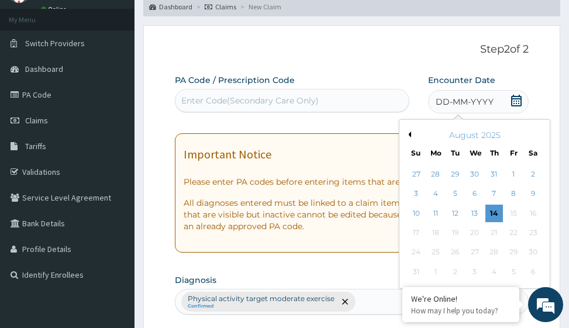
click at [410, 134] on button "Previous Month" at bounding box center [408, 135] width 6 height 6
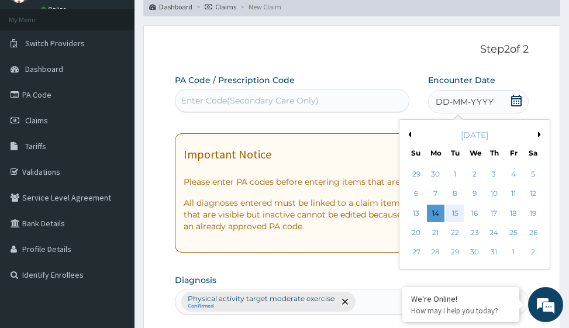
click at [457, 215] on div "15" at bounding box center [455, 214] width 18 height 18
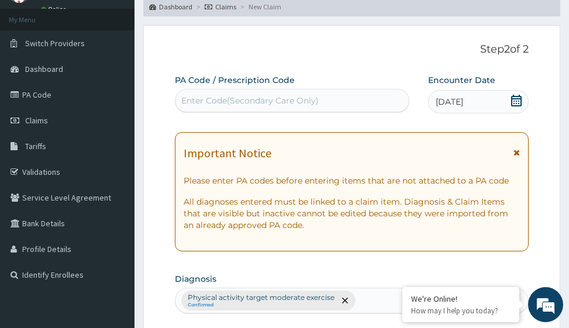
click at [294, 94] on div "Enter Code(Secondary Care Only)" at bounding box center [291, 100] width 233 height 19
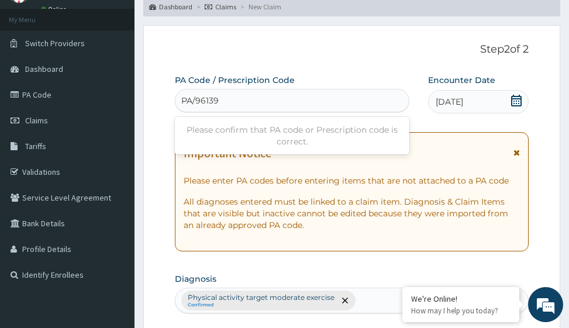
type input "PA/961393"
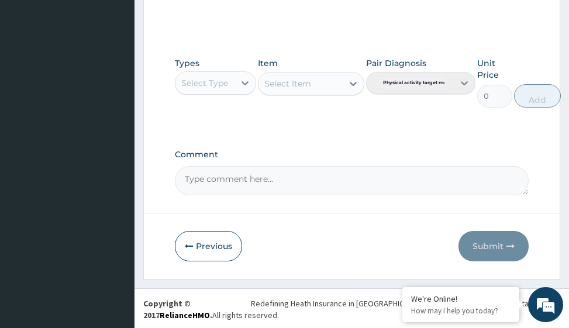
scroll to position [571, 0]
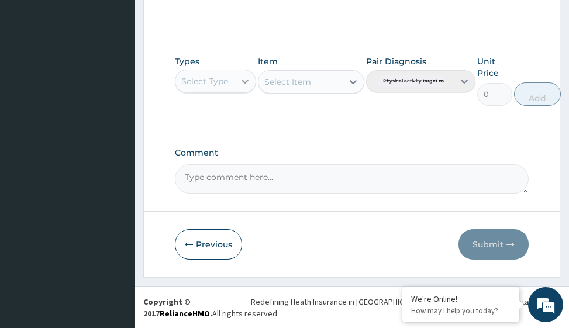
drag, startPoint x: 241, startPoint y: 84, endPoint x: 235, endPoint y: 85, distance: 6.1
click at [240, 84] on icon at bounding box center [245, 81] width 12 height 12
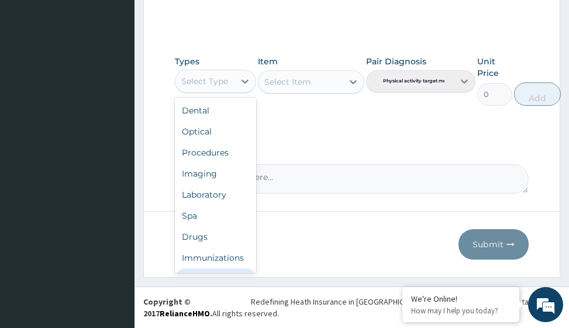
scroll to position [40, 0]
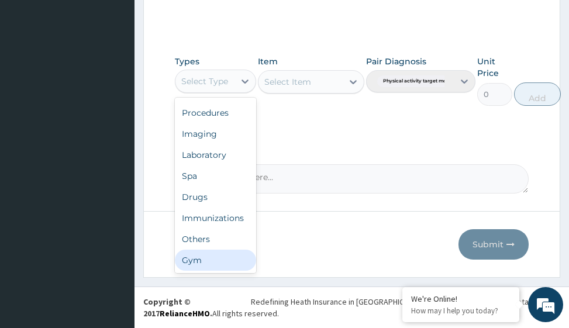
click at [192, 262] on div "Gym" at bounding box center [215, 260] width 81 height 21
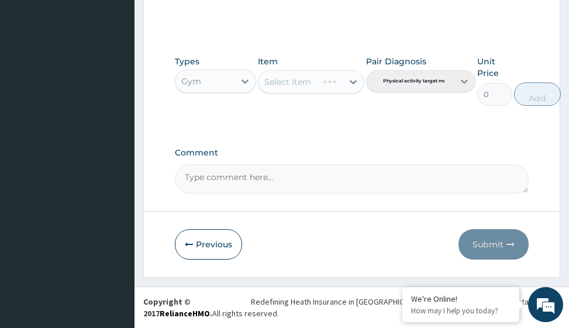
click at [296, 79] on div "Select Item" at bounding box center [311, 81] width 106 height 23
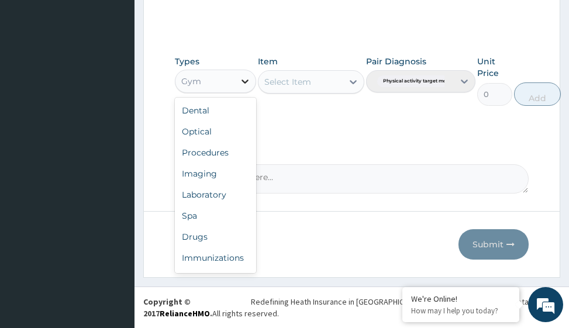
click at [249, 82] on icon at bounding box center [245, 81] width 12 height 12
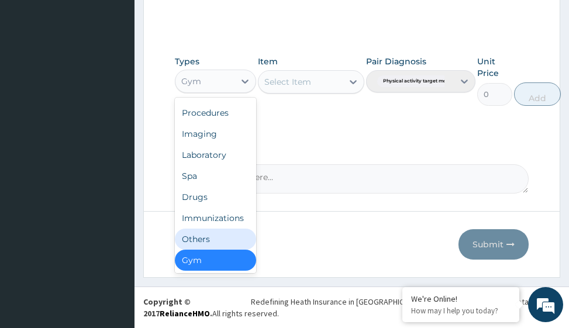
drag, startPoint x: 328, startPoint y: 192, endPoint x: 358, endPoint y: 111, distance: 86.2
click at [329, 192] on textarea "Comment" at bounding box center [351, 178] width 353 height 29
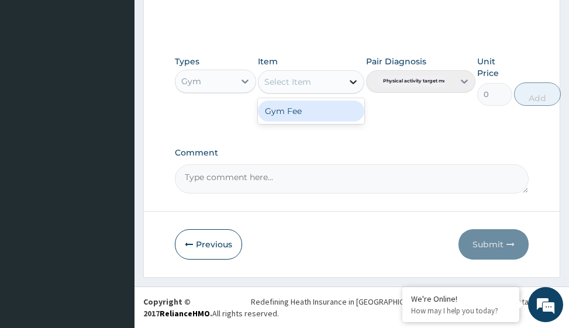
click at [351, 85] on icon at bounding box center [353, 82] width 12 height 12
click at [317, 117] on div "Gym Fee" at bounding box center [311, 111] width 106 height 21
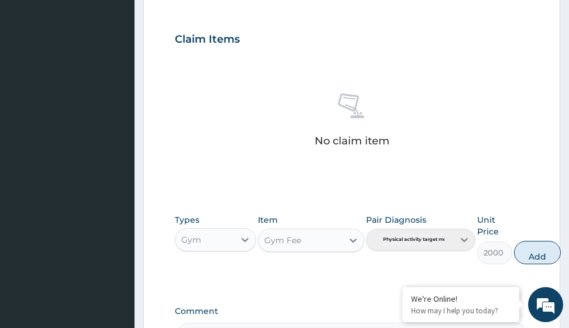
scroll to position [571, 0]
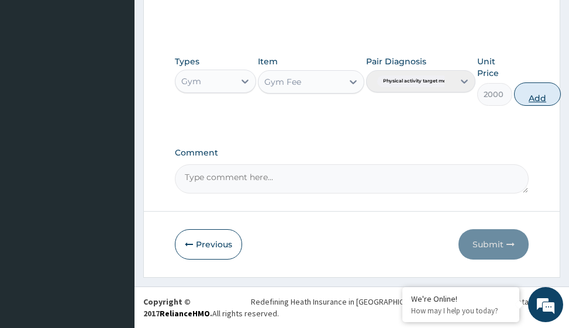
click at [538, 95] on button "Add" at bounding box center [537, 93] width 47 height 23
type input "0"
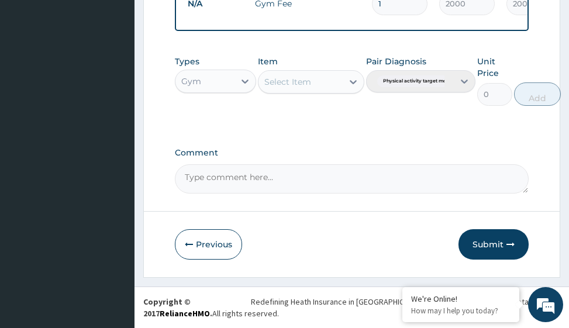
scroll to position [508, 0]
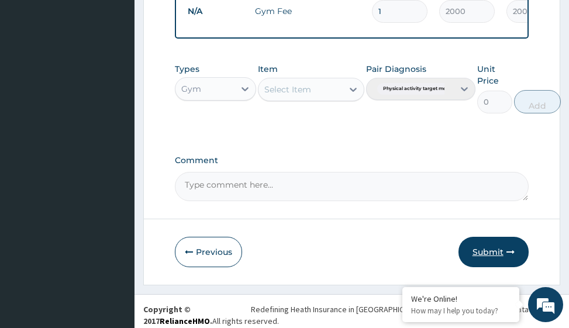
click at [492, 261] on button "Submit" at bounding box center [493, 252] width 70 height 30
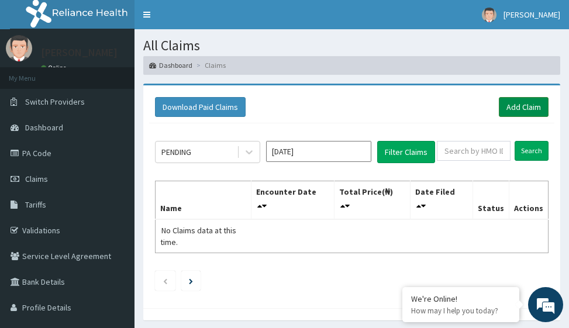
click at [531, 102] on link "Add Claim" at bounding box center [524, 107] width 50 height 20
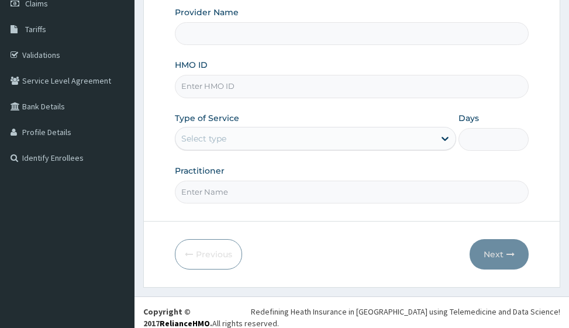
click at [228, 81] on input "HMO ID" at bounding box center [351, 86] width 353 height 23
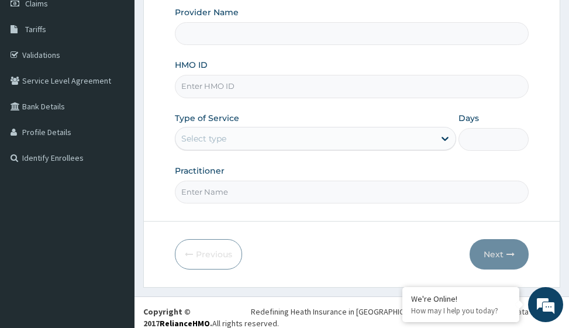
type input "Victors Fitness"
type input "1"
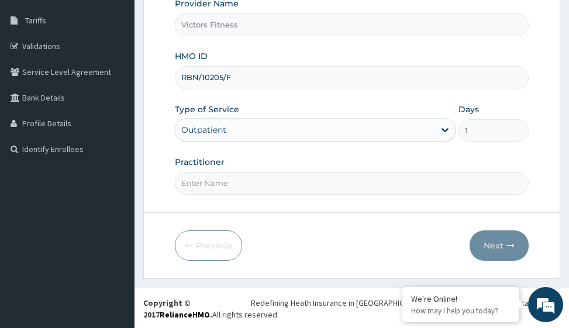
scroll to position [185, 0]
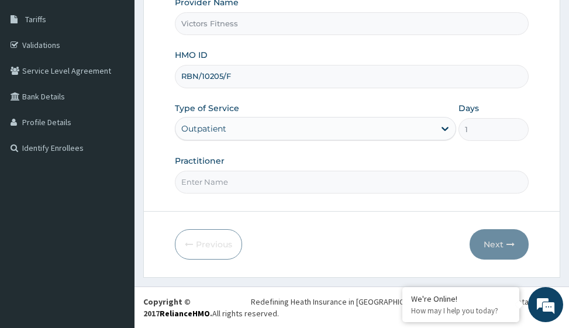
type input "RBN/10205/F"
click at [229, 185] on input "Practitioner" at bounding box center [351, 182] width 353 height 23
type input "GYM"
click at [503, 239] on button "Next" at bounding box center [499, 244] width 59 height 30
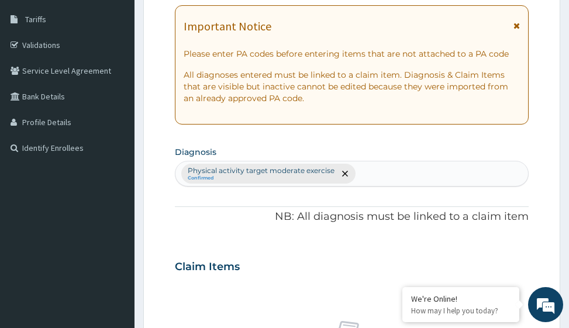
scroll to position [127, 0]
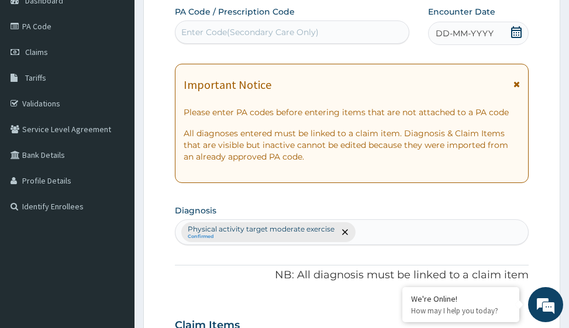
click at [478, 32] on span "DD-MM-YYYY" at bounding box center [465, 33] width 58 height 12
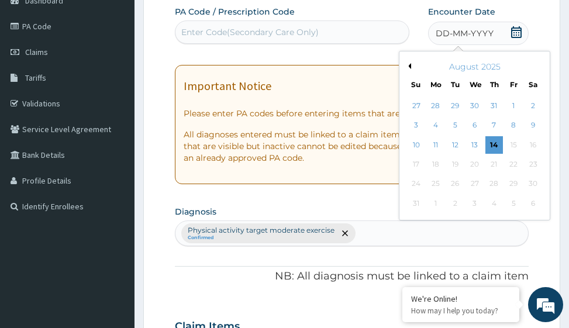
click at [409, 67] on button "Previous Month" at bounding box center [408, 66] width 6 height 6
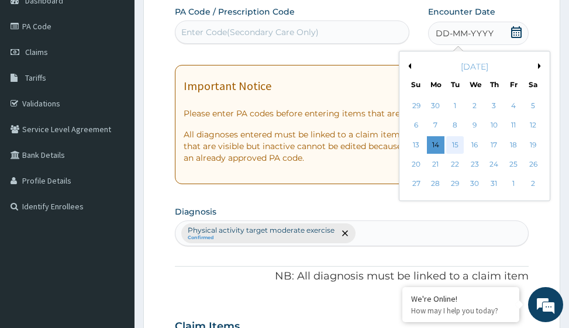
click at [457, 141] on div "15" at bounding box center [455, 145] width 18 height 18
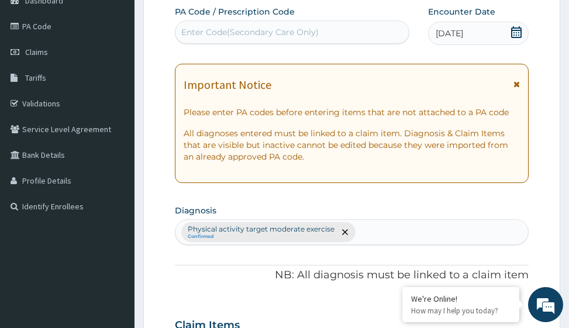
click at [254, 30] on div "Enter Code(Secondary Care Only)" at bounding box center [249, 32] width 137 height 12
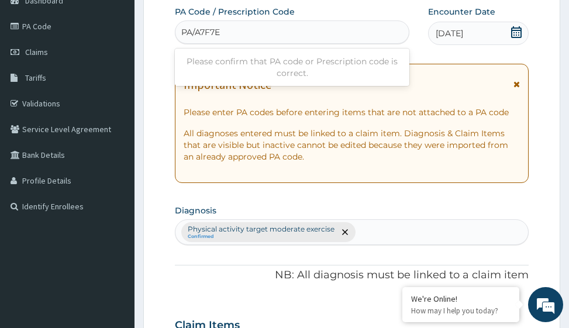
type input "PA/A7F7E4"
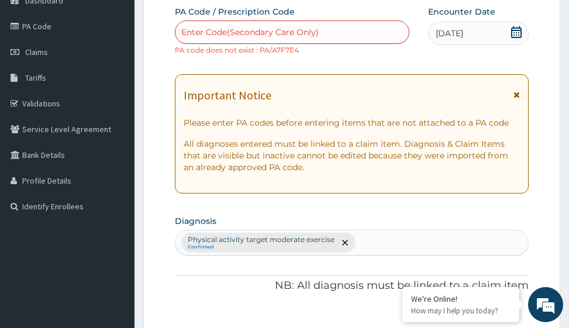
paste input "PA/A7F7E4"
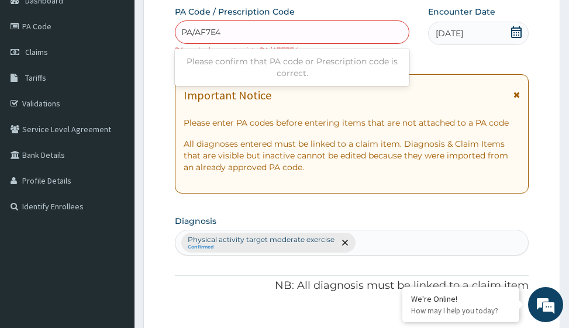
type input "PA/AYF7E4"
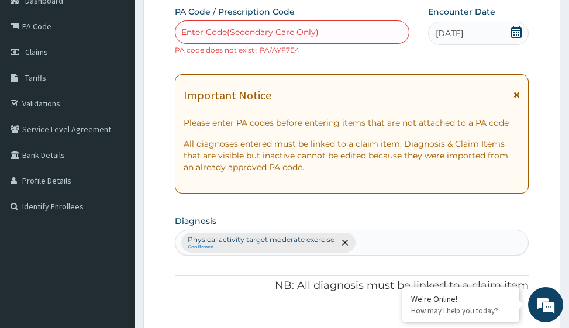
paste input "PA/A7F7E4"
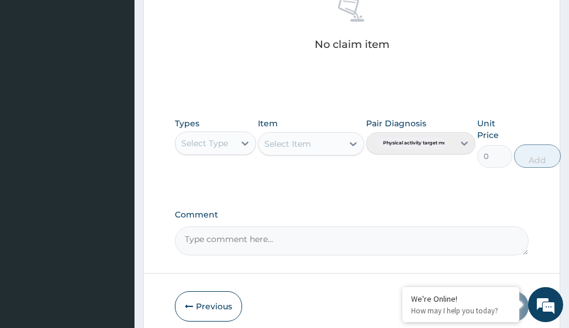
scroll to position [582, 0]
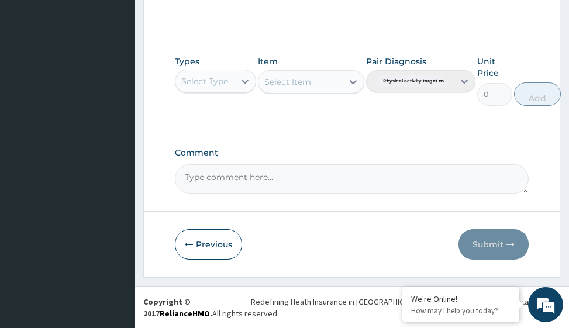
type input "PA/MF7"
click at [202, 243] on button "Previous" at bounding box center [208, 244] width 67 height 30
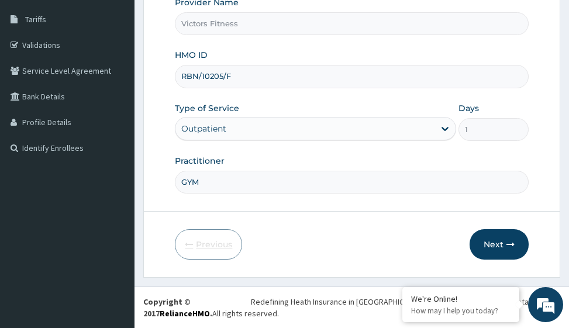
scroll to position [185, 0]
click at [241, 74] on input "RBN/10205/F" at bounding box center [351, 76] width 353 height 23
type input "RBN/10205/B"
click at [505, 244] on button "Next" at bounding box center [499, 244] width 59 height 30
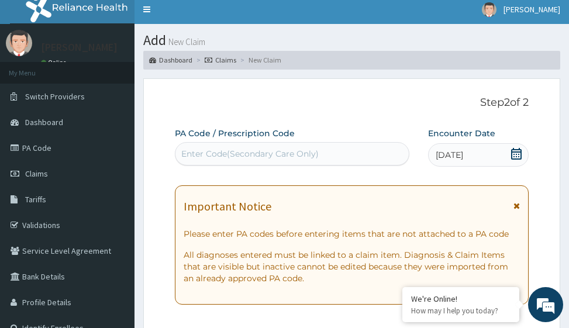
scroll to position [0, 0]
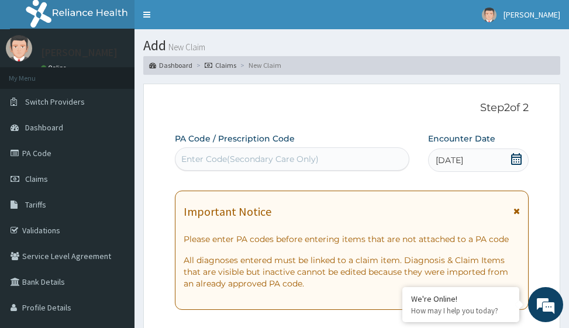
click at [264, 157] on div "Enter Code(Secondary Care Only)" at bounding box center [249, 159] width 137 height 12
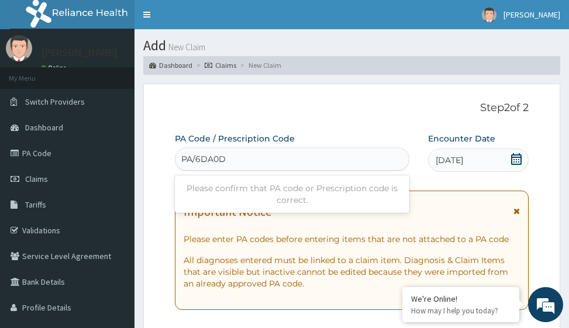
type input "PA/6DA0D1"
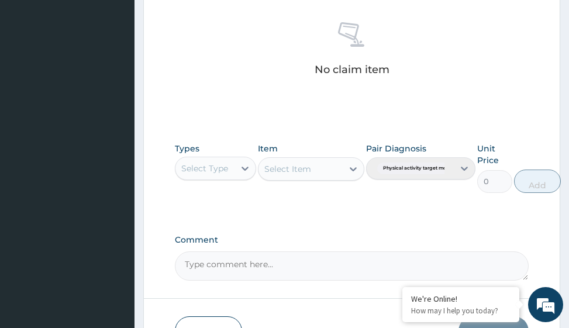
scroll to position [571, 0]
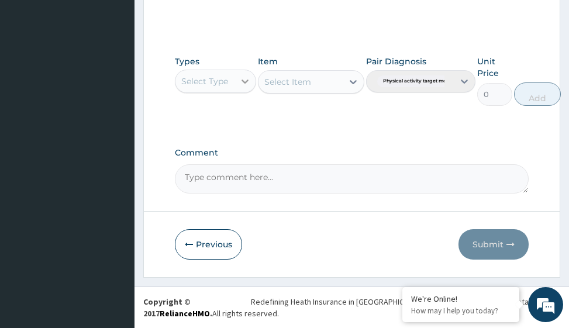
click at [247, 85] on icon at bounding box center [245, 81] width 12 height 12
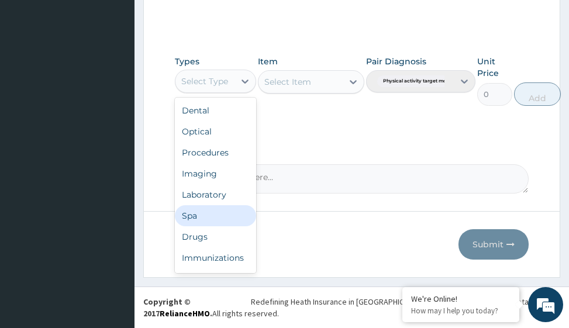
scroll to position [40, 0]
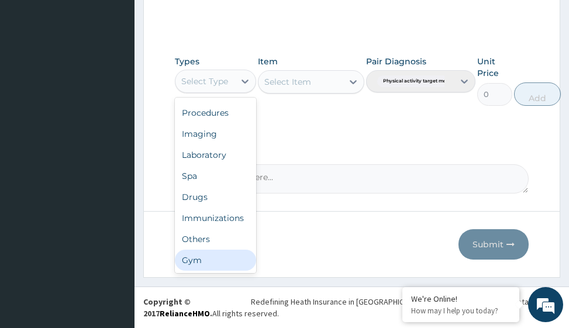
click at [225, 258] on div "Gym" at bounding box center [215, 260] width 81 height 21
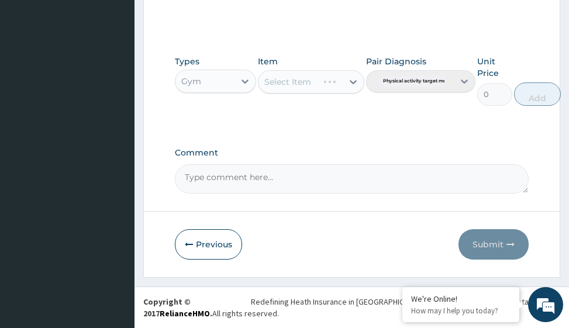
click at [355, 79] on div "Select Item" at bounding box center [311, 81] width 106 height 23
click at [355, 79] on icon at bounding box center [353, 82] width 12 height 12
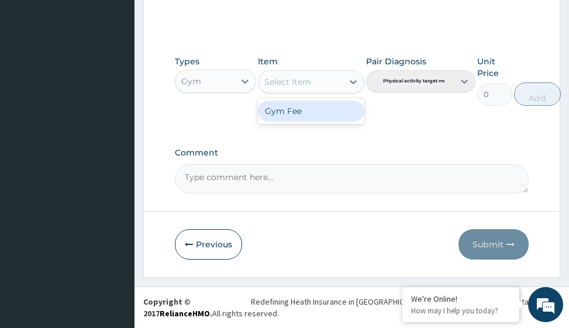
click at [343, 109] on div "Gym Fee" at bounding box center [311, 111] width 106 height 21
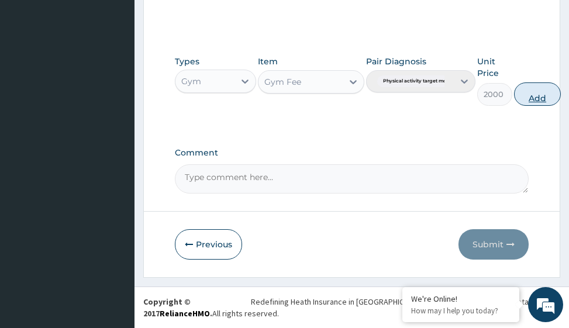
click at [536, 94] on button "Add" at bounding box center [537, 93] width 47 height 23
type input "0"
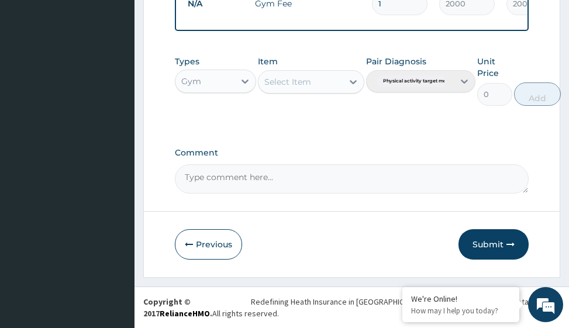
scroll to position [508, 0]
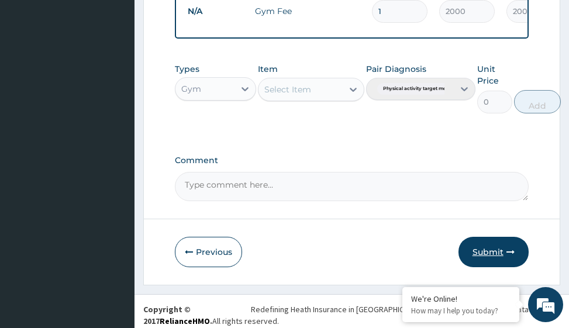
click at [498, 258] on button "Submit" at bounding box center [493, 252] width 70 height 30
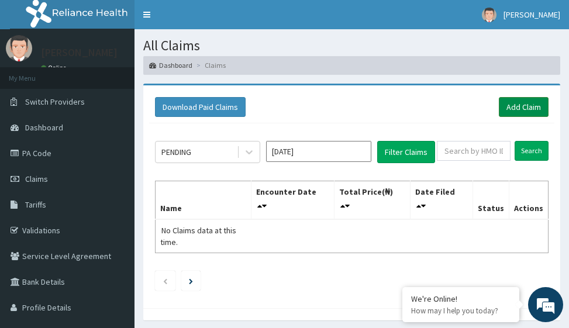
click at [521, 111] on link "Add Claim" at bounding box center [524, 107] width 50 height 20
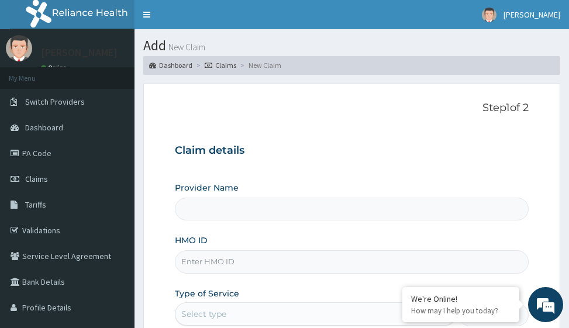
click at [203, 262] on input "HMO ID" at bounding box center [351, 261] width 353 height 23
type input "Victors Fitness"
type input "1"
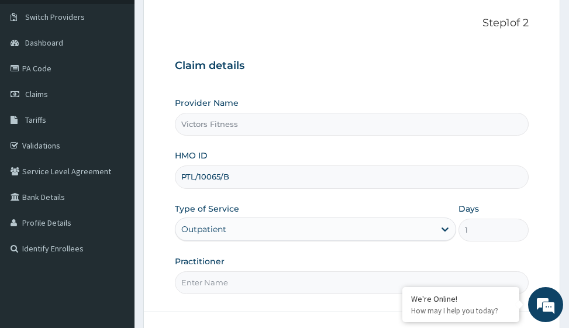
scroll to position [175, 0]
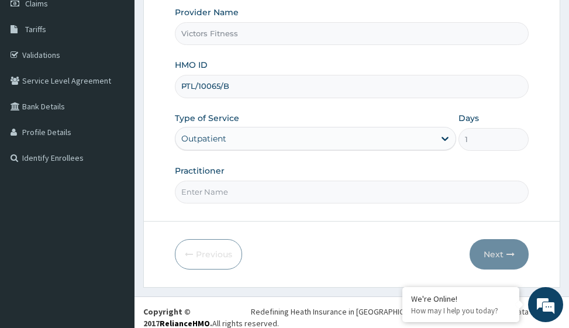
type input "PTL/10065/B"
click at [220, 201] on input "Practitioner" at bounding box center [351, 192] width 353 height 23
type input "GYM"
click at [470, 249] on button "Next" at bounding box center [499, 254] width 59 height 30
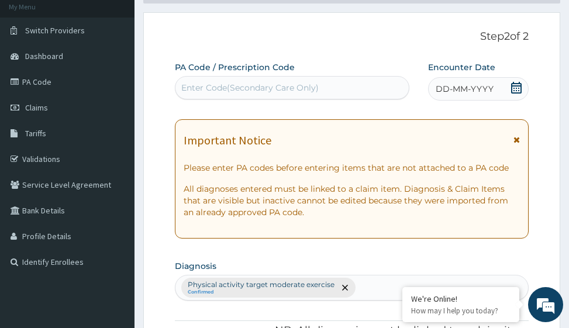
scroll to position [58, 0]
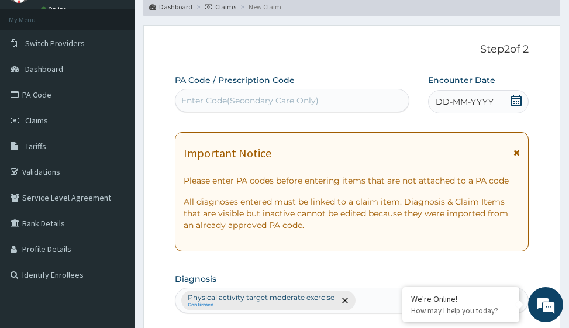
click at [461, 101] on span "DD-MM-YYYY" at bounding box center [465, 102] width 58 height 12
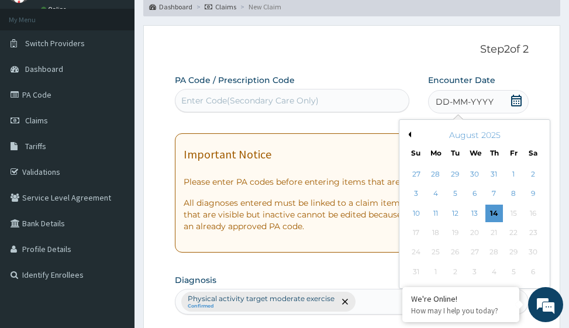
click at [409, 133] on button "Previous Month" at bounding box center [408, 135] width 6 height 6
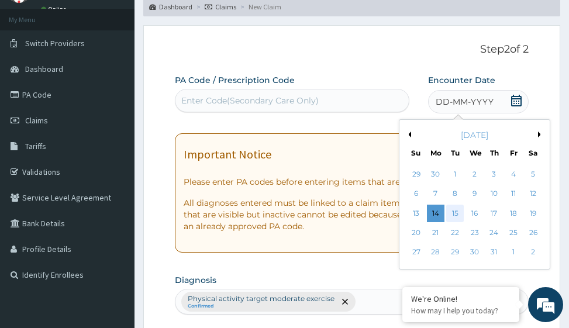
click at [455, 215] on div "15" at bounding box center [455, 214] width 18 height 18
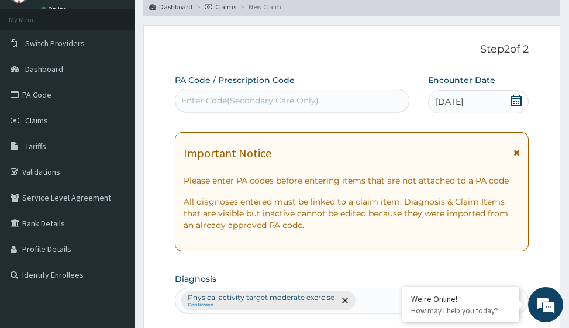
click at [208, 95] on div "Enter Code(Secondary Care Only)" at bounding box center [249, 101] width 137 height 12
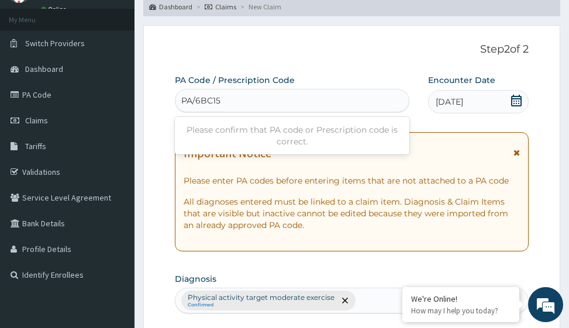
type input "PA/6BC15A"
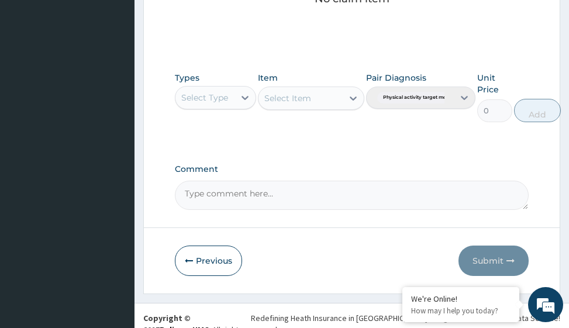
scroll to position [571, 0]
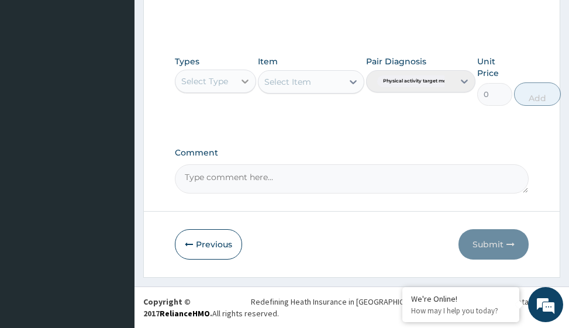
click at [246, 80] on icon at bounding box center [245, 81] width 12 height 12
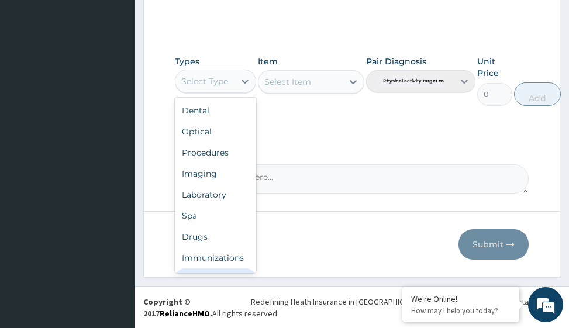
scroll to position [40, 0]
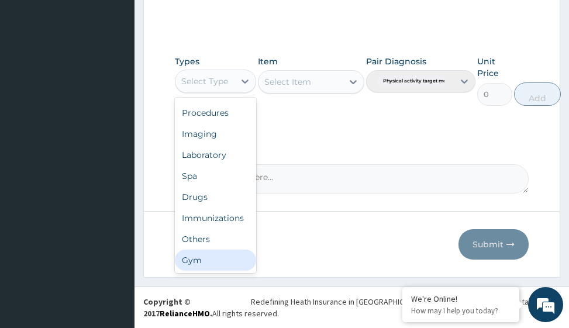
click at [198, 257] on div "Gym" at bounding box center [215, 260] width 81 height 21
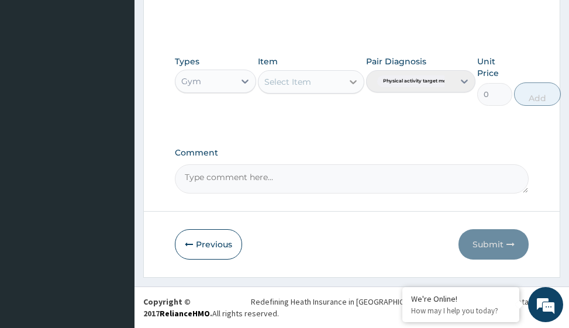
click at [351, 84] on icon at bounding box center [353, 82] width 12 height 12
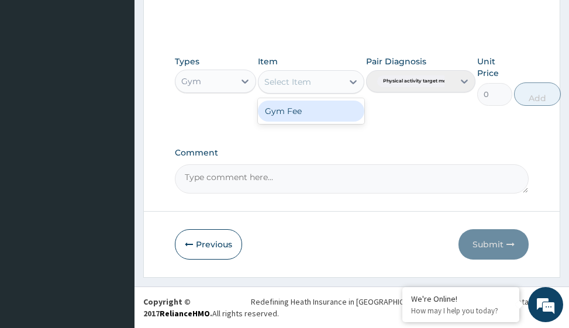
click at [319, 113] on div "Gym Fee" at bounding box center [311, 111] width 106 height 21
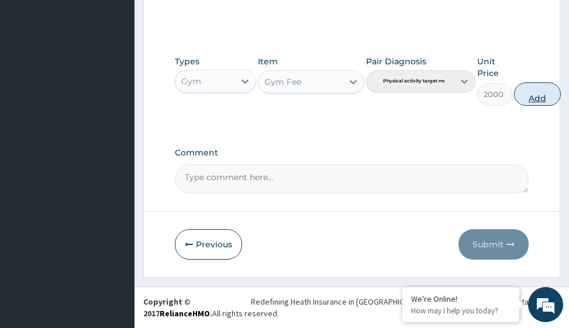
click at [527, 93] on button "Add" at bounding box center [537, 93] width 47 height 23
type input "0"
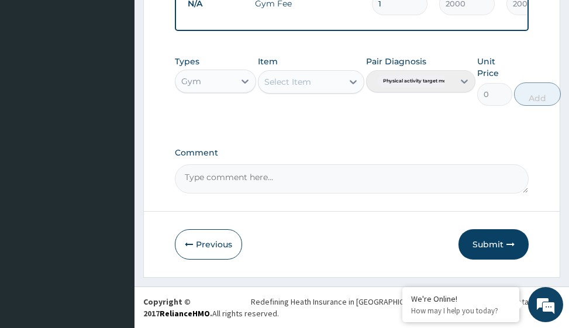
scroll to position [508, 0]
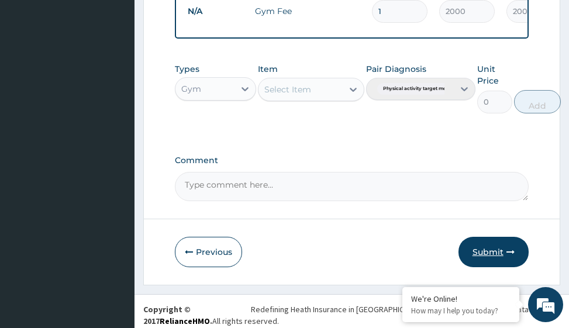
click at [484, 259] on button "Submit" at bounding box center [493, 252] width 70 height 30
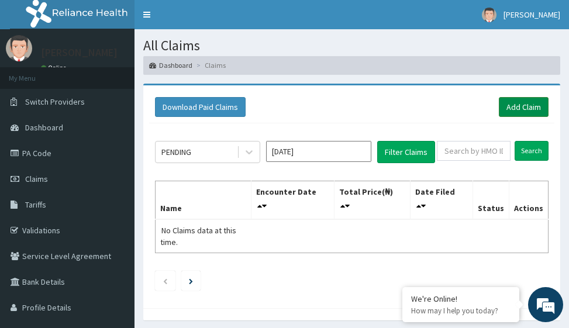
click at [526, 105] on link "Add Claim" at bounding box center [524, 107] width 50 height 20
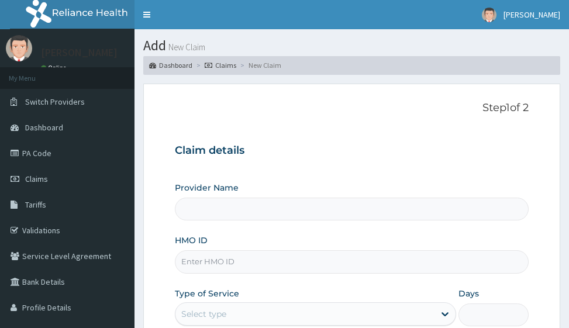
type input "Victors Fitness"
type input "1"
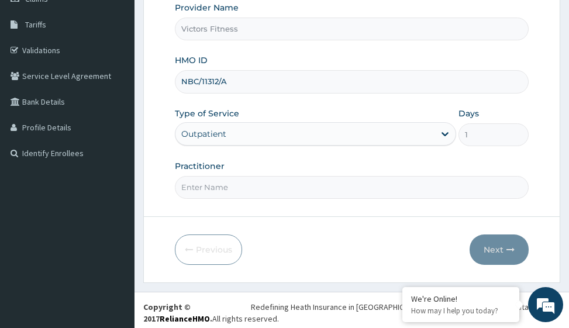
scroll to position [185, 0]
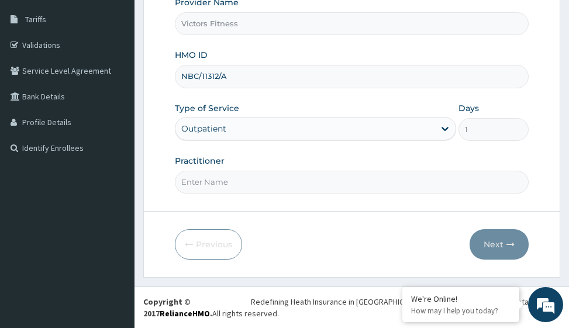
type input "NBC/11312/A"
click at [243, 185] on input "Practitioner" at bounding box center [351, 182] width 353 height 23
type input "GYM"
click at [508, 244] on icon "button" at bounding box center [510, 244] width 8 height 8
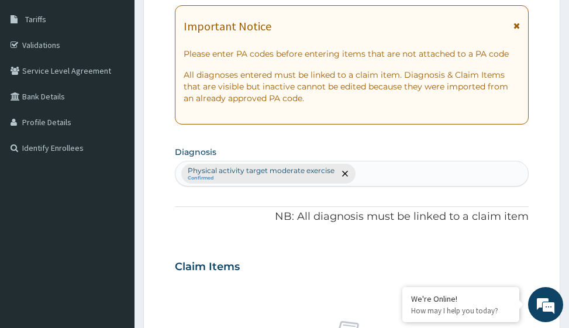
scroll to position [68, 0]
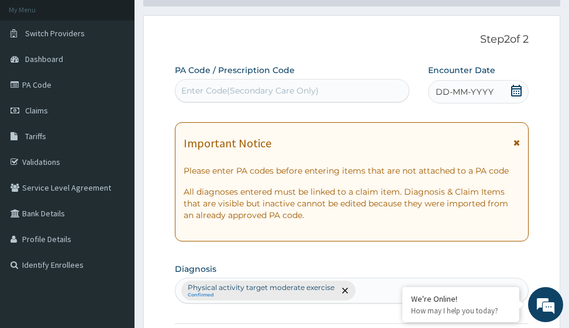
click at [468, 89] on span "DD-MM-YYYY" at bounding box center [465, 92] width 58 height 12
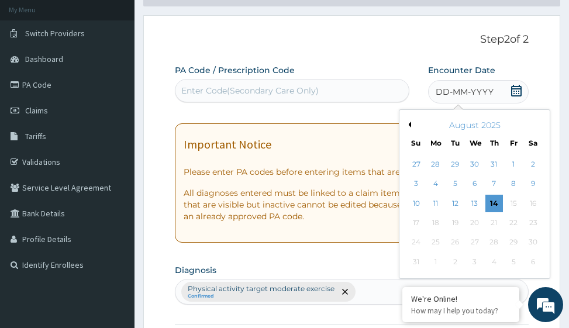
click at [409, 123] on button "Previous Month" at bounding box center [408, 125] width 6 height 6
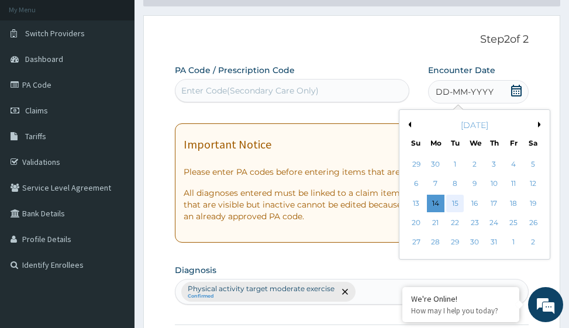
click at [457, 200] on div "15" at bounding box center [455, 204] width 18 height 18
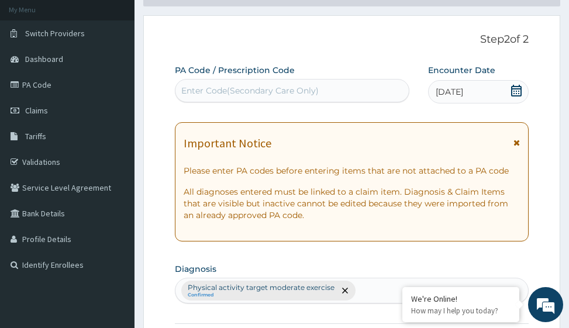
click at [238, 85] on div "Enter Code(Secondary Care Only)" at bounding box center [249, 91] width 137 height 12
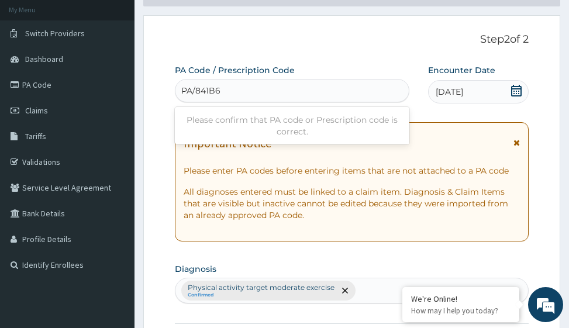
type input "PA/841B65"
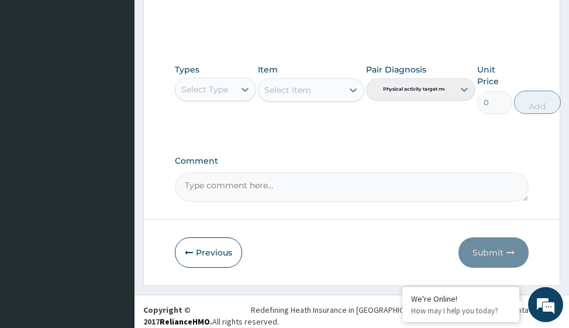
scroll to position [571, 0]
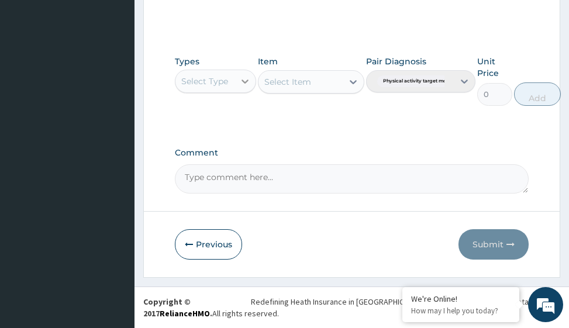
click at [244, 87] on icon at bounding box center [245, 81] width 12 height 12
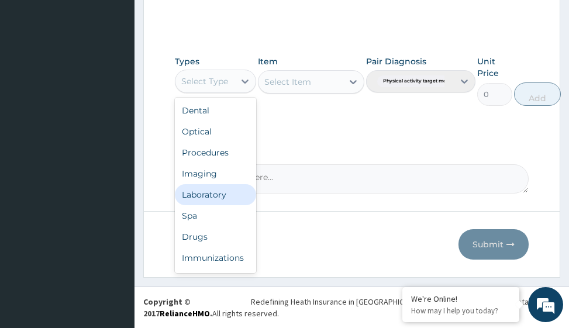
scroll to position [40, 0]
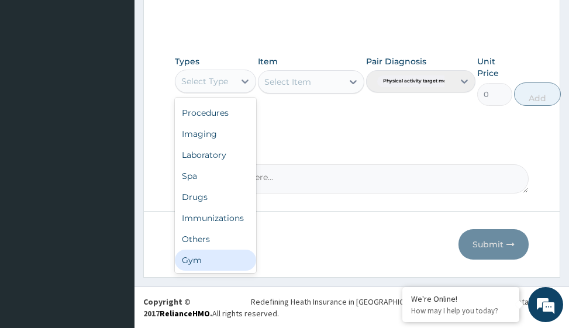
click at [219, 257] on div "Gym" at bounding box center [215, 260] width 81 height 21
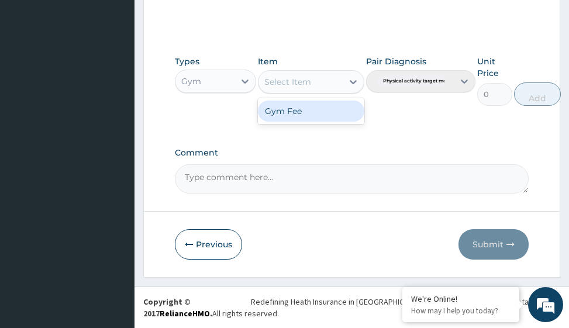
click at [353, 85] on icon at bounding box center [353, 82] width 12 height 12
click at [346, 109] on div "Gym Fee" at bounding box center [311, 111] width 106 height 21
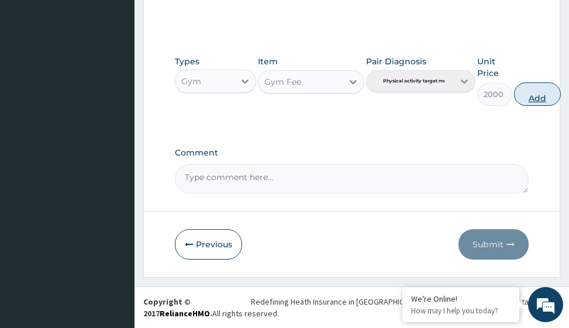
click at [532, 98] on button "Add" at bounding box center [537, 93] width 47 height 23
type input "0"
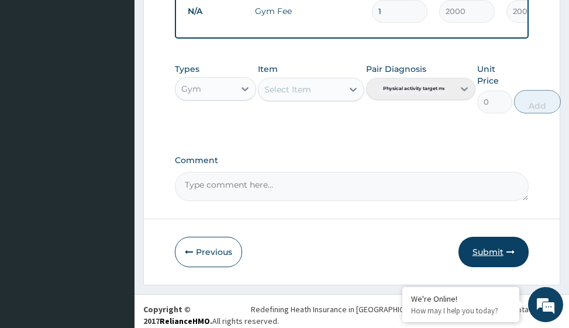
click at [491, 259] on button "Submit" at bounding box center [493, 252] width 70 height 30
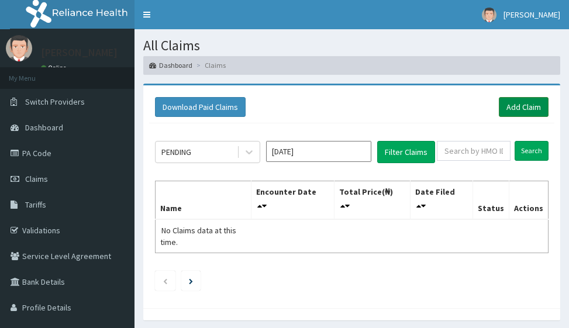
click at [528, 103] on link "Add Claim" at bounding box center [524, 107] width 50 height 20
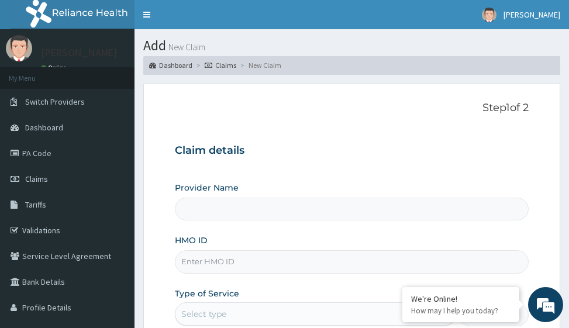
type input "Victors Fitness"
type input "1"
click at [195, 263] on input "HMO ID" at bounding box center [351, 261] width 353 height 23
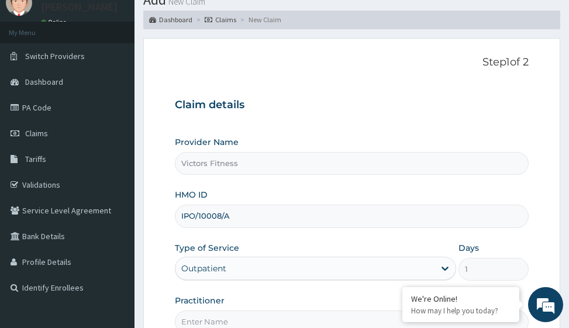
scroll to position [175, 0]
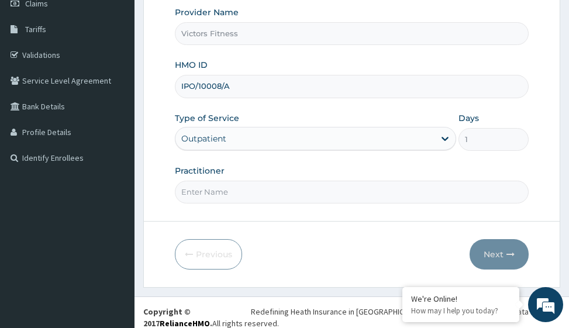
type input "IPO/10008/A"
click at [209, 195] on input "Practitioner" at bounding box center [351, 192] width 353 height 23
type input "GYM"
click at [499, 258] on button "Next" at bounding box center [499, 254] width 59 height 30
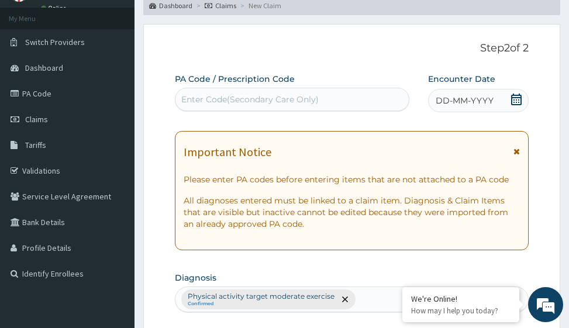
scroll to position [58, 0]
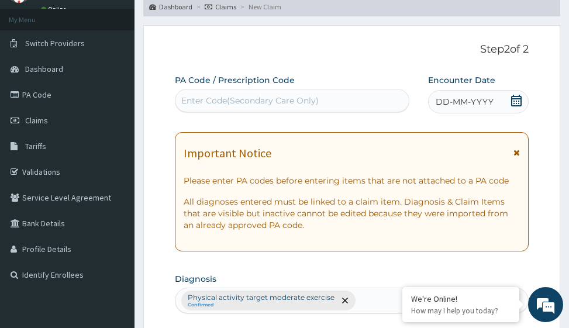
click at [469, 101] on span "DD-MM-YYYY" at bounding box center [465, 102] width 58 height 12
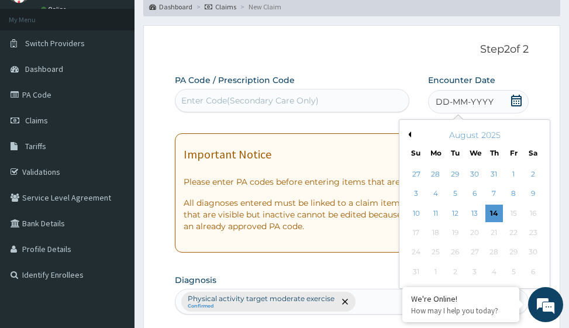
click at [408, 135] on button "Previous Month" at bounding box center [408, 135] width 6 height 6
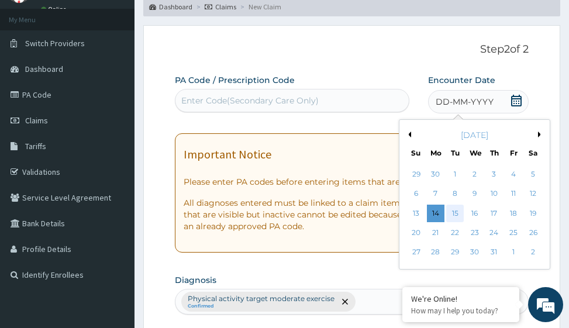
click at [455, 210] on div "15" at bounding box center [455, 214] width 18 height 18
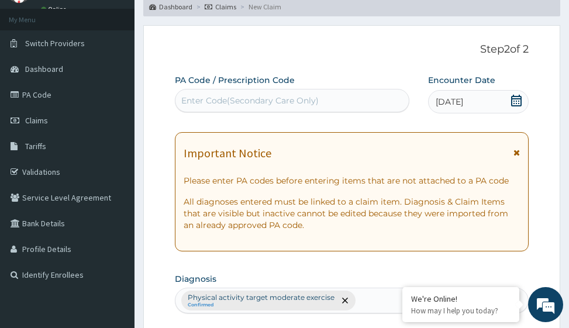
click at [289, 89] on div "Enter Code(Secondary Care Only)" at bounding box center [292, 100] width 234 height 23
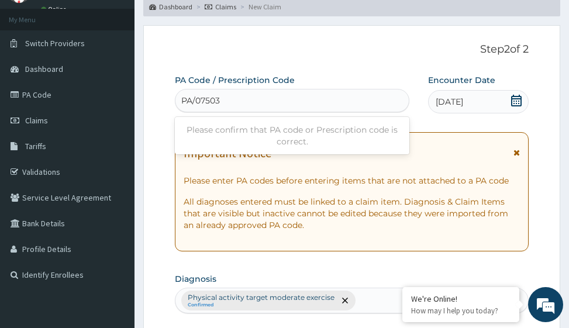
type input "PA/075030"
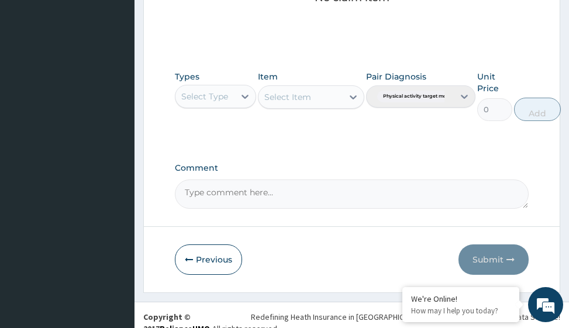
scroll to position [571, 0]
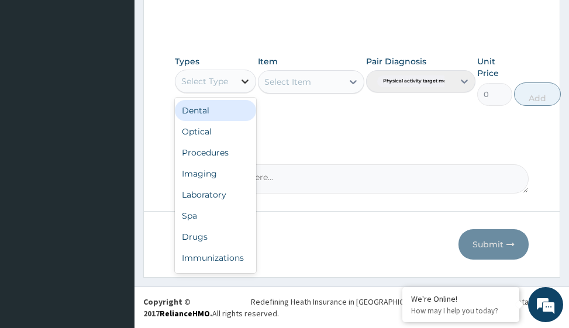
click at [241, 84] on icon at bounding box center [245, 81] width 12 height 12
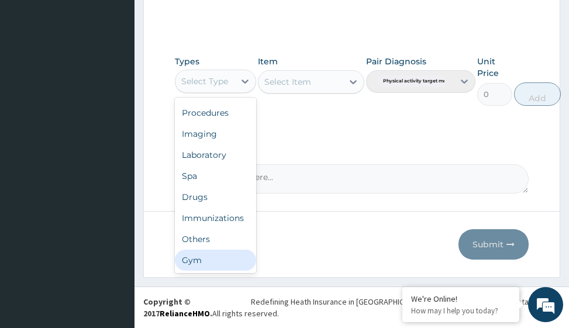
click at [216, 254] on div "Gym" at bounding box center [215, 260] width 81 height 21
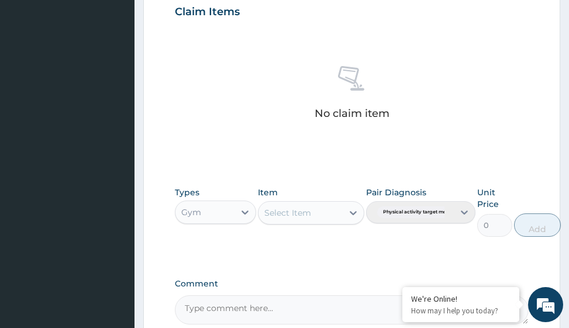
scroll to position [571, 0]
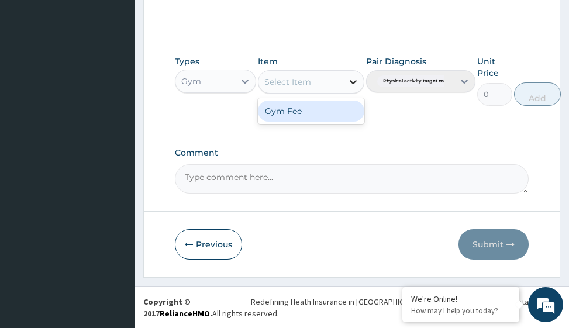
click at [351, 81] on icon at bounding box center [353, 82] width 7 height 4
click at [327, 110] on div "Gym Fee" at bounding box center [311, 111] width 106 height 21
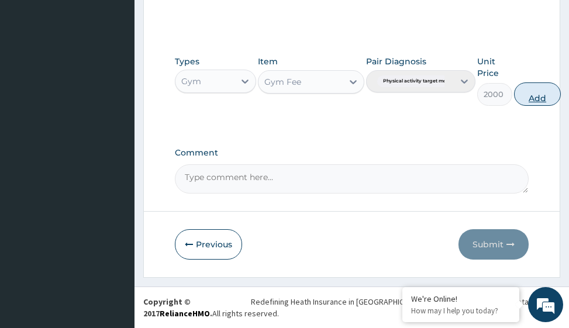
click at [532, 98] on button "Add" at bounding box center [537, 93] width 47 height 23
type input "0"
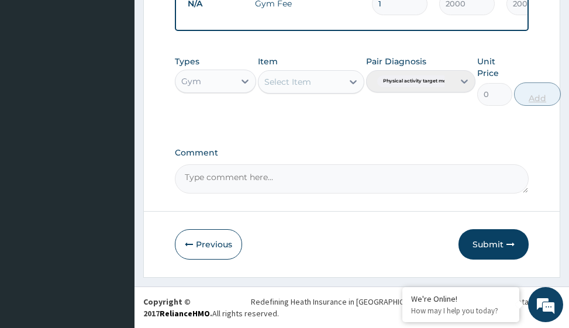
scroll to position [508, 0]
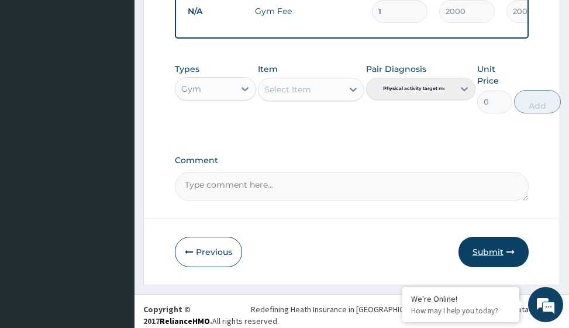
click at [492, 260] on button "Submit" at bounding box center [493, 252] width 70 height 30
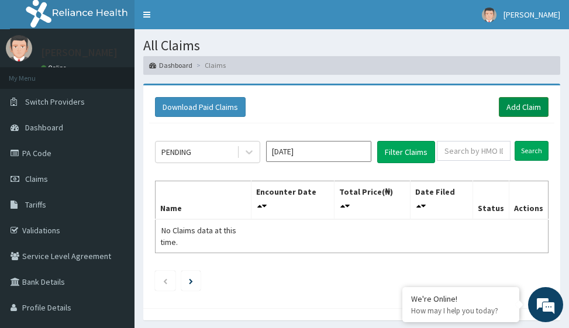
click at [520, 111] on link "Add Claim" at bounding box center [524, 107] width 50 height 20
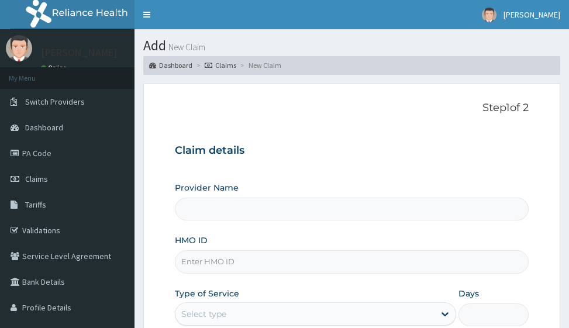
click at [199, 261] on input "HMO ID" at bounding box center [351, 261] width 353 height 23
type input "Victors Fitness"
type input "1"
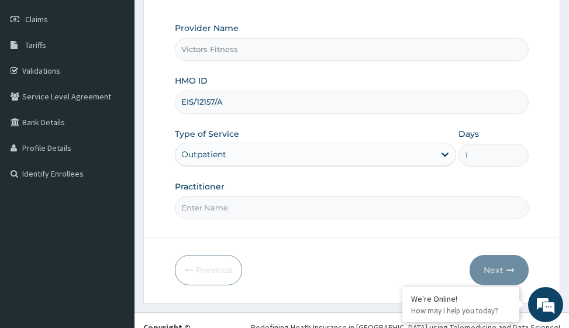
scroll to position [185, 0]
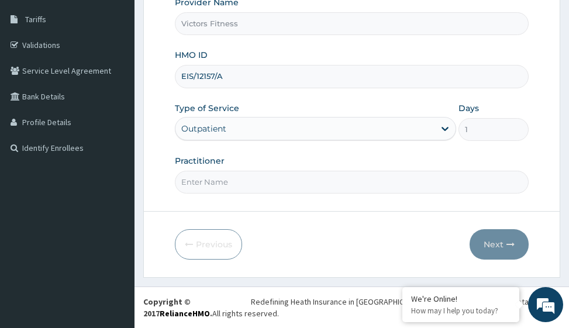
type input "EIS/12157/A"
click at [202, 182] on input "Practitioner" at bounding box center [351, 182] width 353 height 23
type input "GYM"
click at [482, 239] on button "Next" at bounding box center [499, 244] width 59 height 30
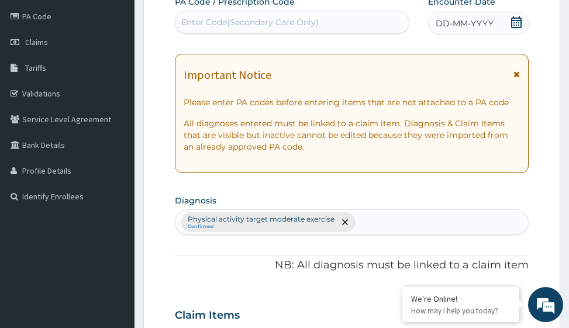
scroll to position [68, 0]
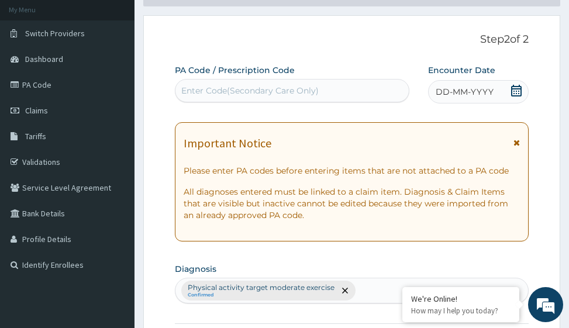
click at [471, 91] on span "DD-MM-YYYY" at bounding box center [465, 92] width 58 height 12
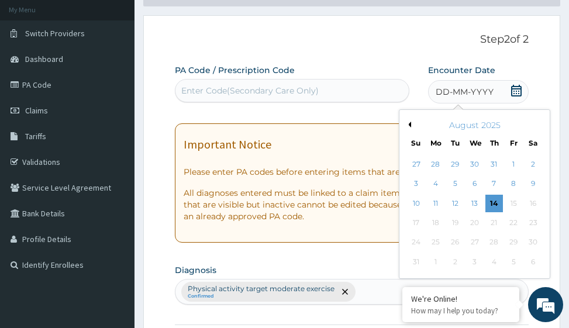
click at [408, 125] on button "Previous Month" at bounding box center [408, 125] width 6 height 6
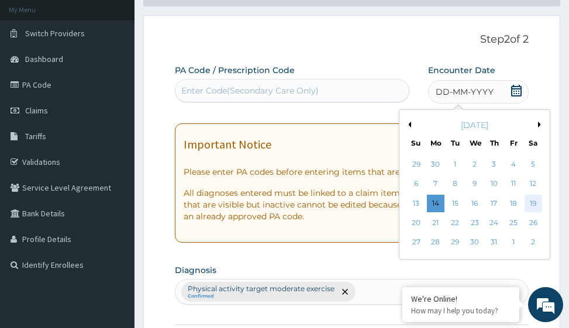
click at [532, 201] on div "19" at bounding box center [533, 204] width 18 height 18
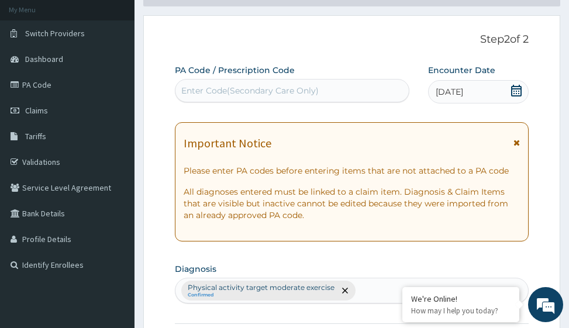
click at [224, 89] on div "Enter Code(Secondary Care Only)" at bounding box center [249, 91] width 137 height 12
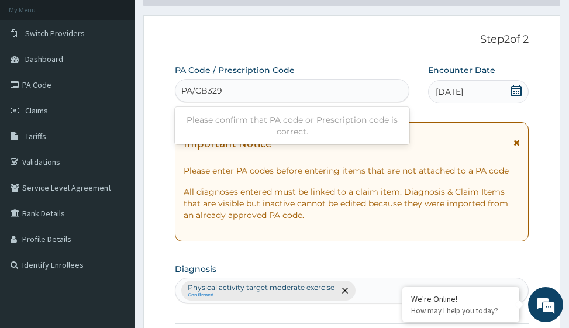
type input "PA/CB329E"
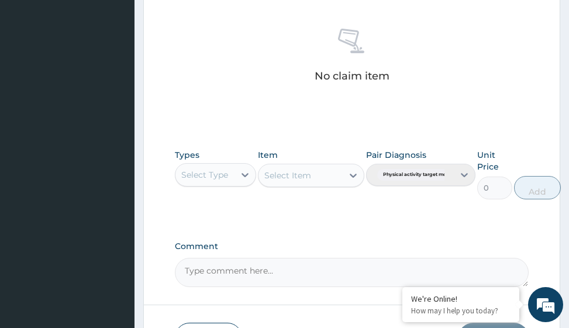
scroll to position [571, 0]
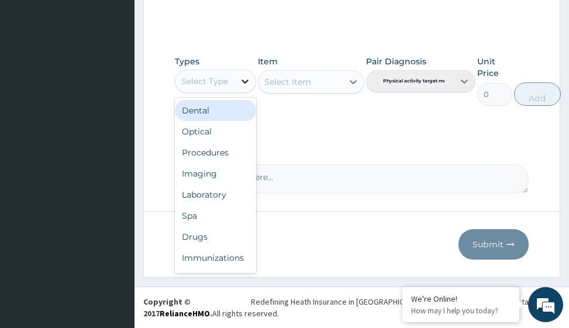
click at [246, 84] on icon at bounding box center [245, 81] width 12 height 12
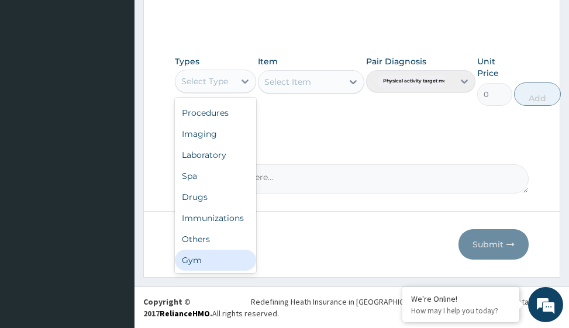
click at [214, 266] on div "Gym" at bounding box center [215, 260] width 81 height 21
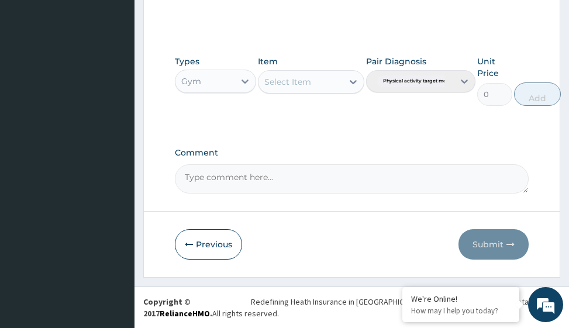
click at [351, 82] on icon at bounding box center [353, 82] width 7 height 4
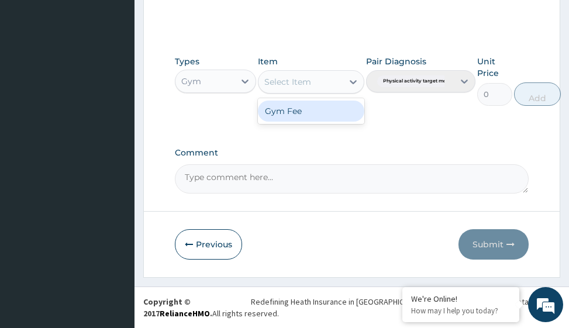
click at [341, 113] on div "Gym Fee" at bounding box center [311, 111] width 106 height 21
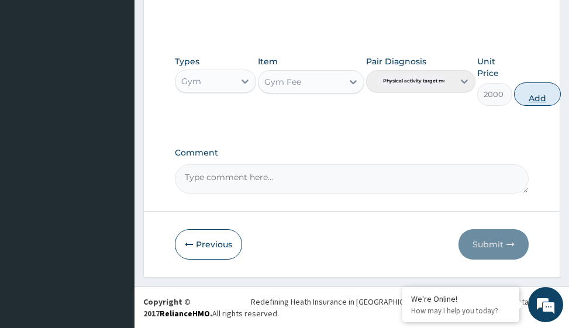
click at [530, 97] on button "Add" at bounding box center [537, 93] width 47 height 23
type input "0"
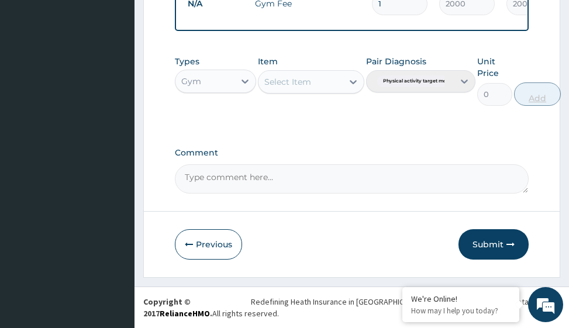
scroll to position [508, 0]
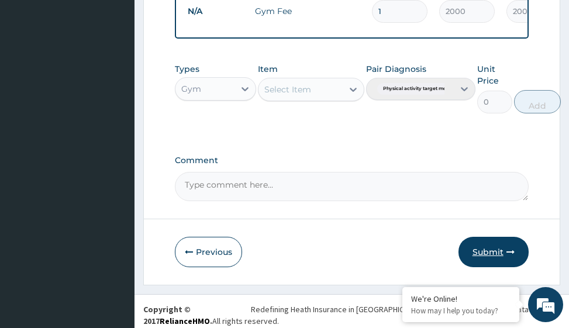
click at [493, 258] on button "Submit" at bounding box center [493, 252] width 70 height 30
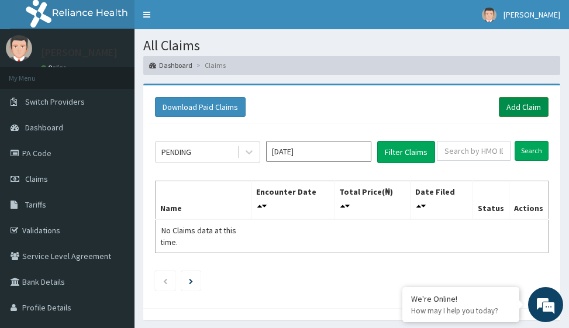
click at [523, 102] on link "Add Claim" at bounding box center [524, 107] width 50 height 20
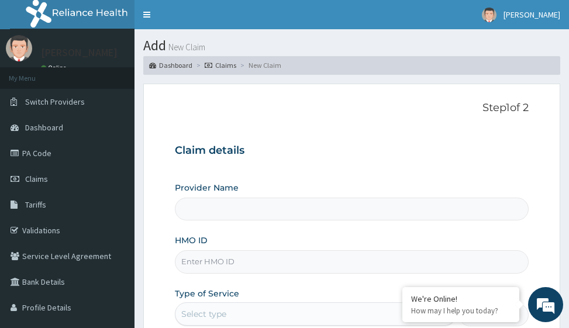
type input "Victors Fitness"
type input "1"
click at [207, 261] on input "HMO ID" at bounding box center [351, 261] width 353 height 23
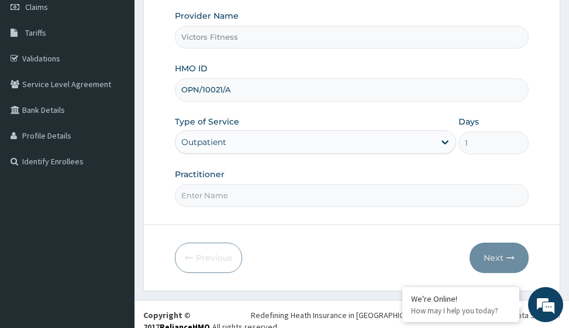
scroll to position [185, 0]
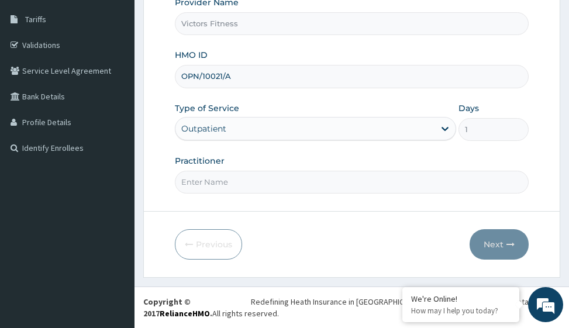
type input "OPN/10021/A"
click at [215, 184] on input "Practitioner" at bounding box center [351, 182] width 353 height 23
type input "GYM"
click at [503, 243] on button "Next" at bounding box center [499, 244] width 59 height 30
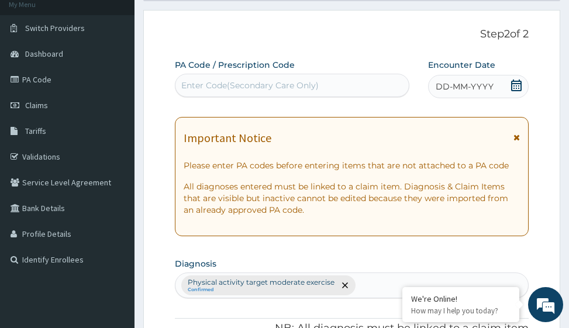
scroll to position [68, 0]
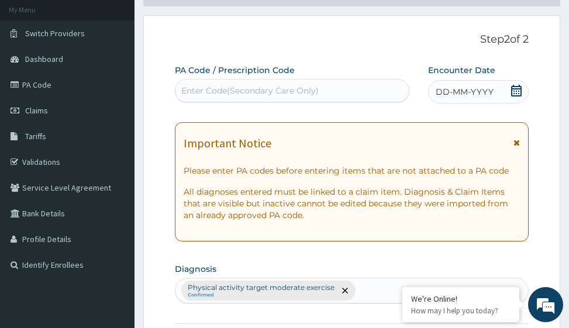
click at [462, 88] on span "DD-MM-YYYY" at bounding box center [465, 92] width 58 height 12
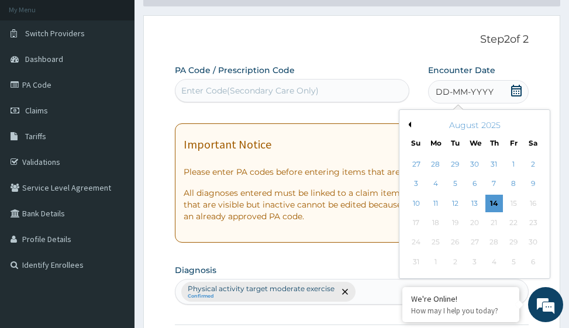
click at [412, 123] on div "August 2025" at bounding box center [474, 125] width 141 height 12
click at [410, 124] on button "Previous Month" at bounding box center [408, 125] width 6 height 6
click at [415, 222] on div "20" at bounding box center [417, 223] width 18 height 18
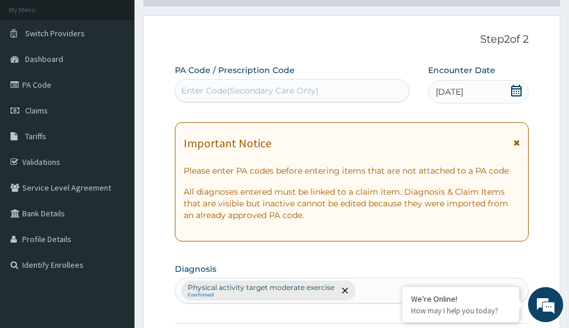
click at [247, 89] on div "Enter Code(Secondary Care Only)" at bounding box center [249, 91] width 137 height 12
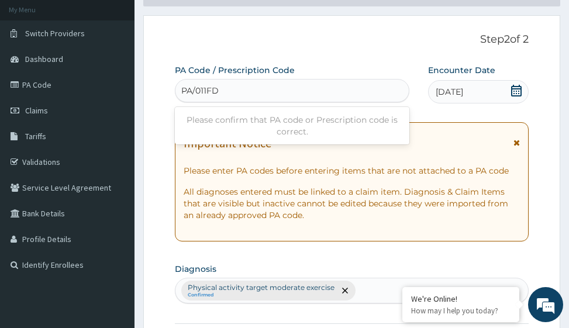
type input "PA/0111FD"
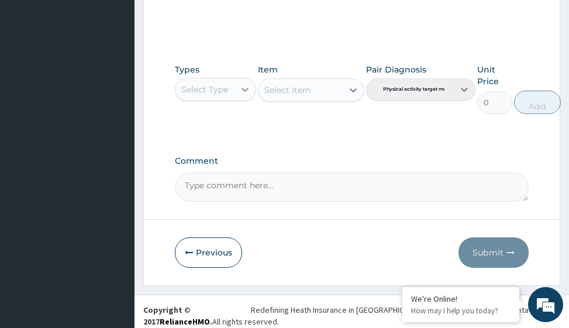
scroll to position [571, 0]
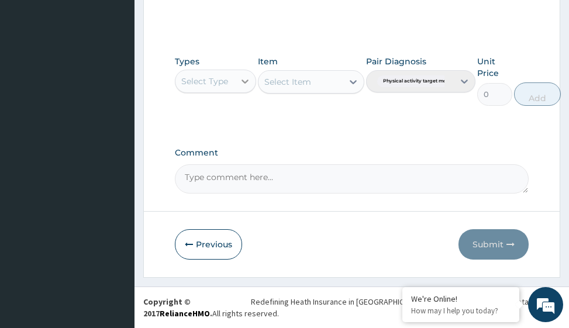
click at [247, 82] on icon at bounding box center [245, 82] width 7 height 4
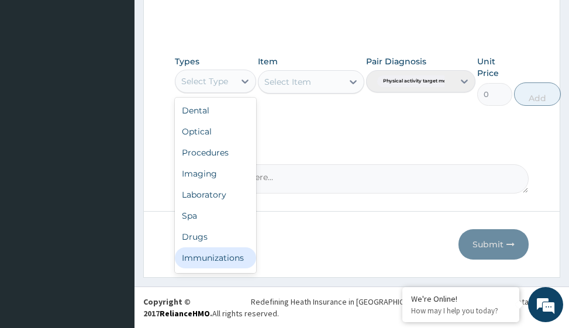
scroll to position [40, 0]
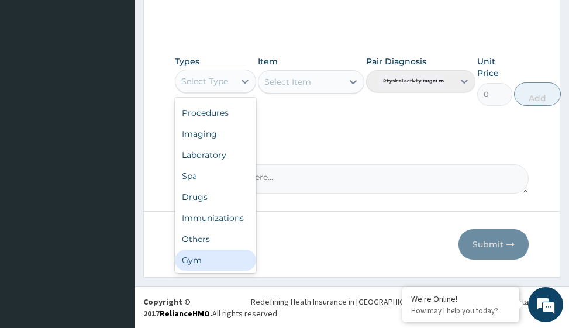
click at [209, 254] on div "Gym" at bounding box center [215, 260] width 81 height 21
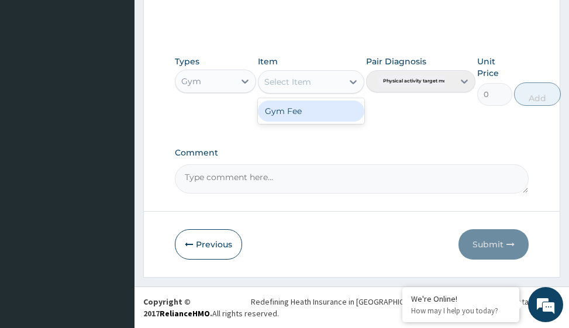
click at [348, 84] on icon at bounding box center [353, 82] width 12 height 12
click at [327, 112] on div "Gym Fee" at bounding box center [311, 111] width 106 height 21
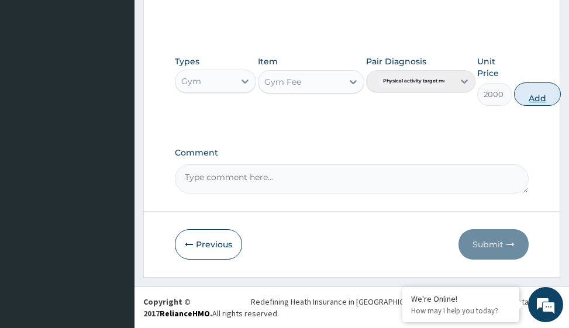
click at [537, 96] on button "Add" at bounding box center [537, 93] width 47 height 23
type input "0"
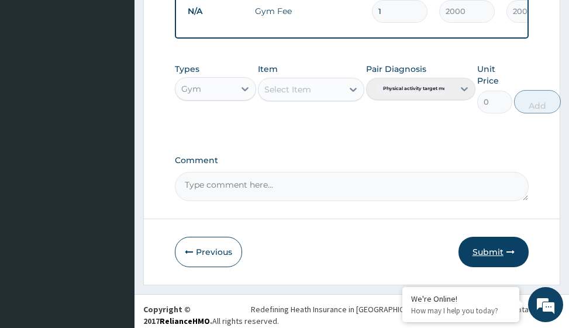
click at [486, 261] on button "Submit" at bounding box center [493, 252] width 70 height 30
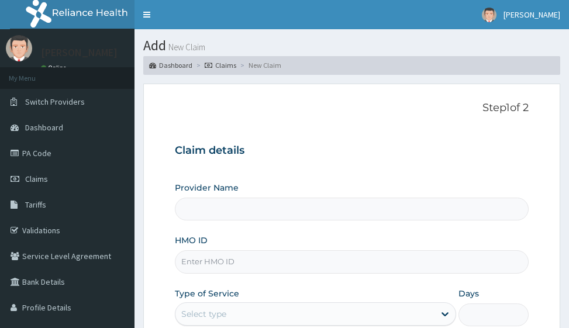
type input "Victors Fitness"
type input "1"
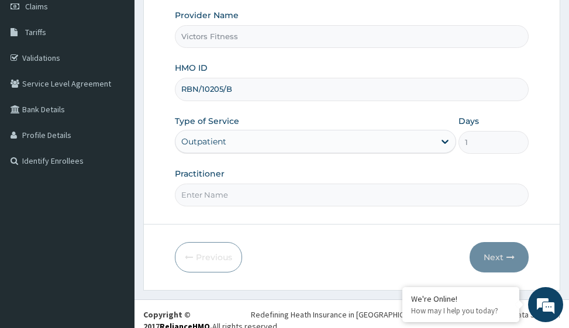
scroll to position [185, 0]
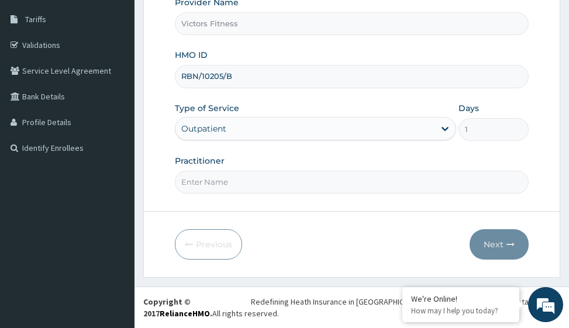
type input "RBN/10205/B"
click at [223, 180] on input "Practitioner" at bounding box center [351, 182] width 353 height 23
type input "GYM"
click at [504, 246] on button "Next" at bounding box center [499, 244] width 59 height 30
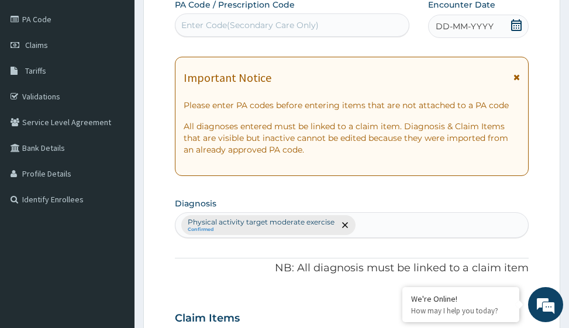
scroll to position [68, 0]
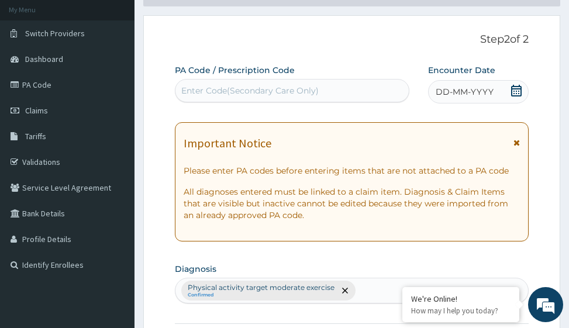
click at [479, 90] on span "DD-MM-YYYY" at bounding box center [465, 92] width 58 height 12
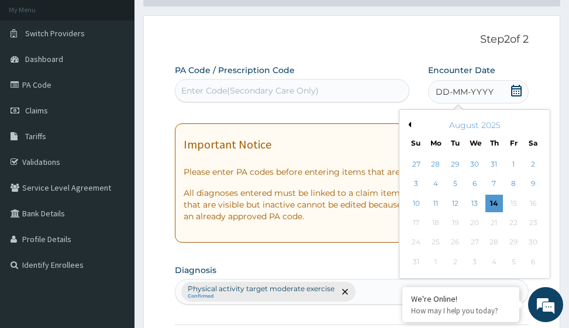
click at [409, 123] on button "Previous Month" at bounding box center [408, 125] width 6 height 6
click at [414, 223] on div "20" at bounding box center [417, 223] width 18 height 18
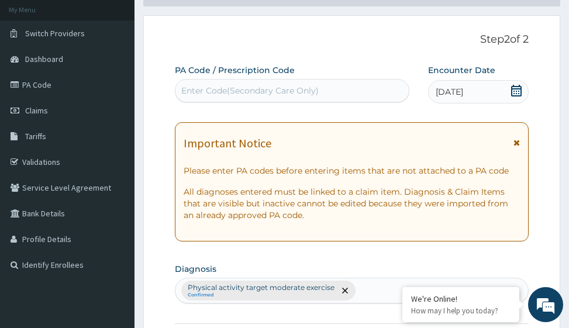
click at [287, 91] on div "Enter Code(Secondary Care Only)" at bounding box center [249, 91] width 137 height 12
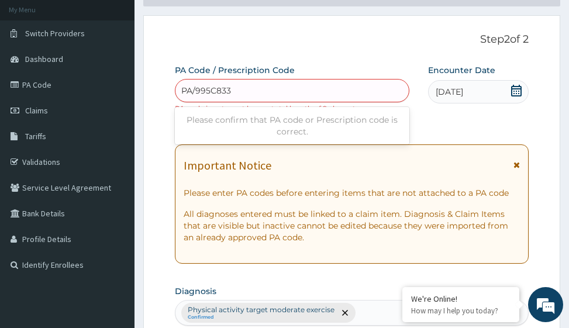
type input "PA/995C83"
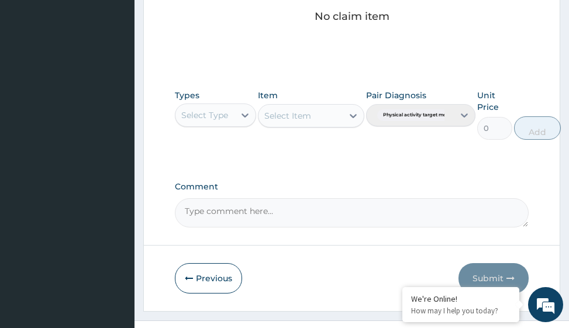
scroll to position [571, 0]
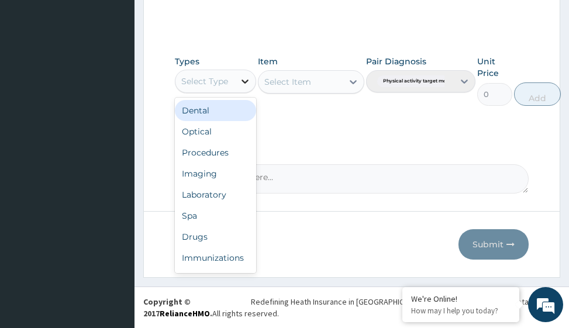
click at [244, 89] on div at bounding box center [244, 81] width 21 height 21
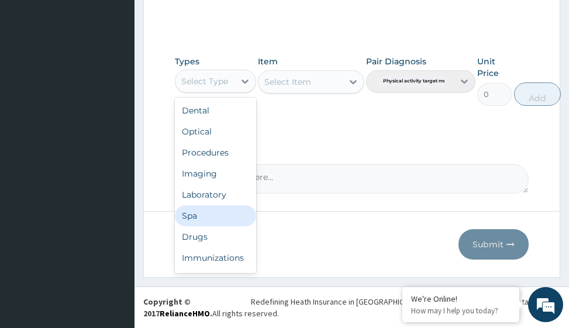
scroll to position [40, 0]
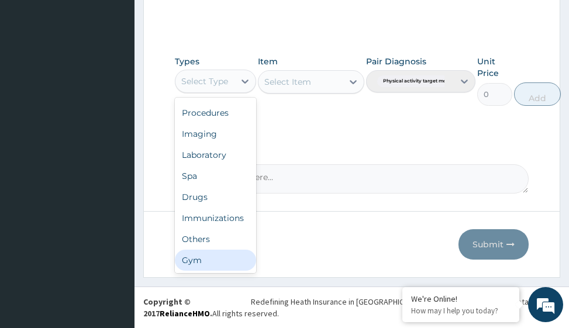
click at [218, 258] on div "Gym" at bounding box center [215, 260] width 81 height 21
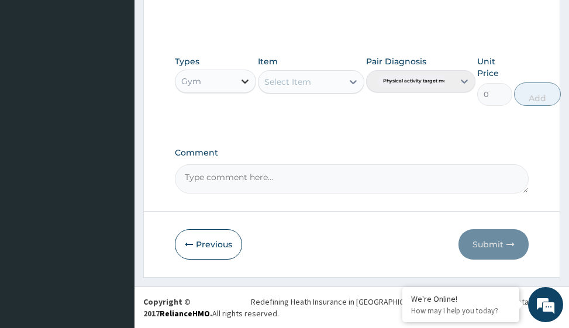
click at [246, 82] on icon at bounding box center [245, 82] width 7 height 4
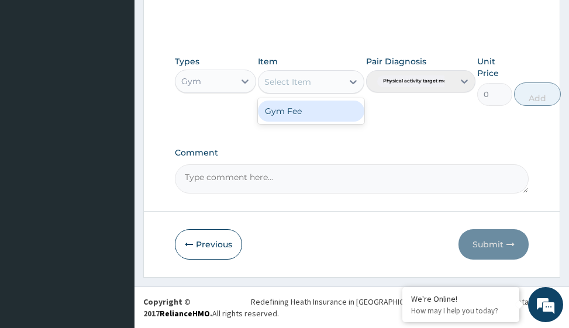
click at [323, 82] on div "Select Item" at bounding box center [300, 82] width 84 height 19
click at [323, 109] on div "Gym Fee" at bounding box center [311, 111] width 106 height 21
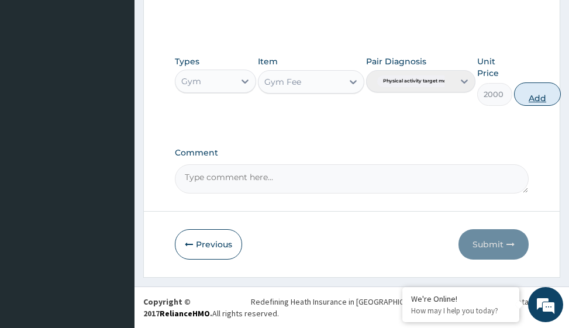
click at [546, 99] on button "Add" at bounding box center [537, 93] width 47 height 23
type input "0"
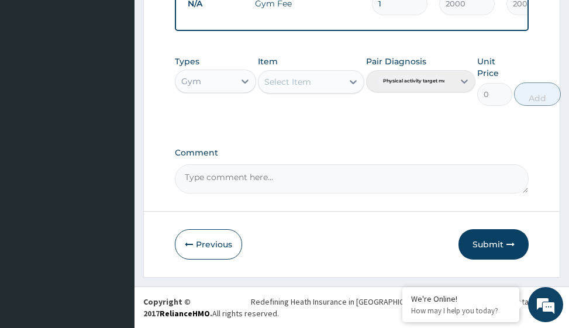
scroll to position [508, 0]
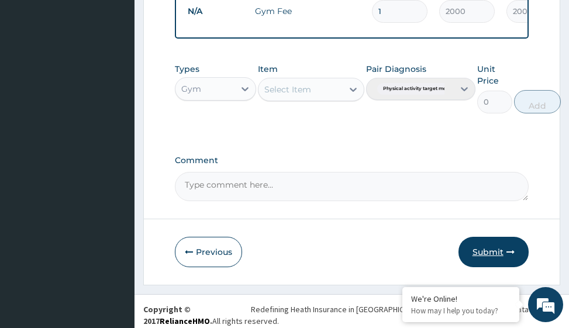
click at [504, 255] on button "Submit" at bounding box center [493, 252] width 70 height 30
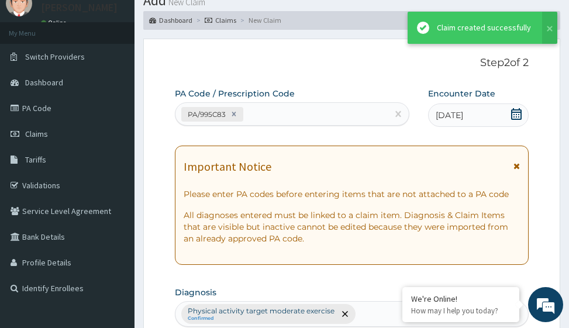
scroll to position [58, 0]
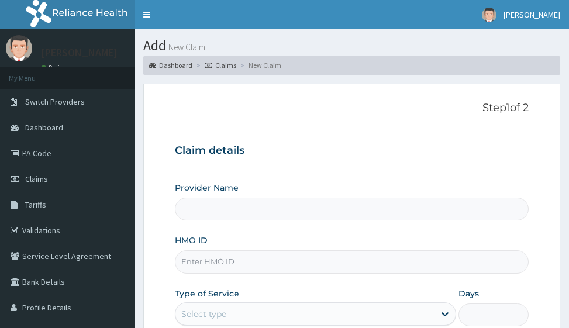
type input "Victors Fitness"
type input "1"
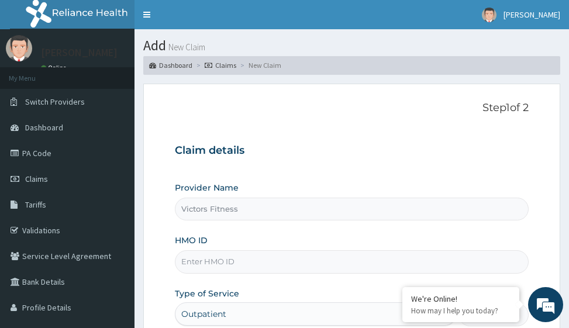
click at [192, 262] on input "HMO ID" at bounding box center [351, 261] width 353 height 23
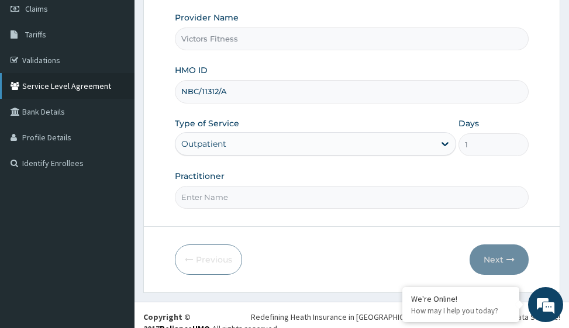
scroll to position [185, 0]
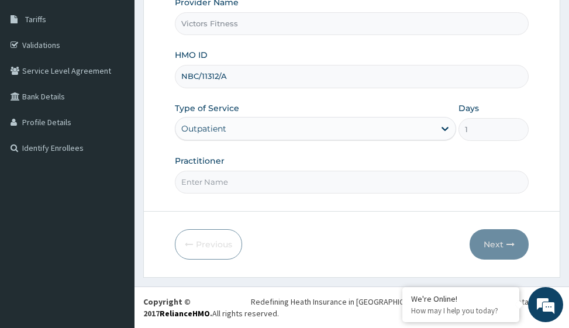
type input "NBC/11312/A"
click at [225, 191] on input "Practitioner" at bounding box center [351, 182] width 353 height 23
type input "GYM"
click at [492, 236] on button "Next" at bounding box center [499, 244] width 59 height 30
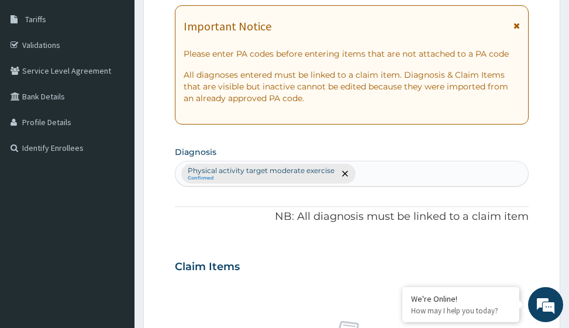
scroll to position [0, 0]
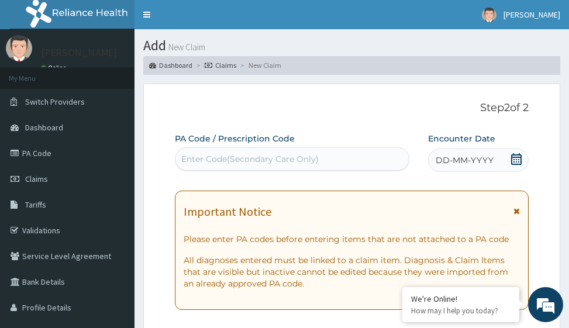
click at [451, 159] on span "DD-MM-YYYY" at bounding box center [465, 160] width 58 height 12
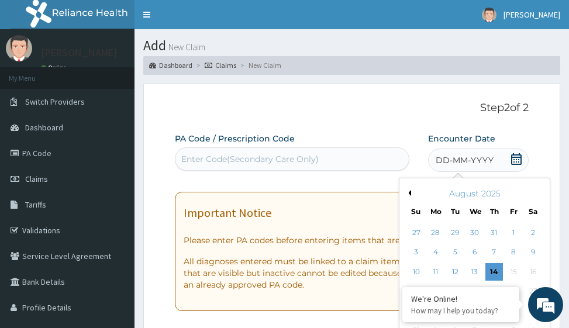
scroll to position [117, 0]
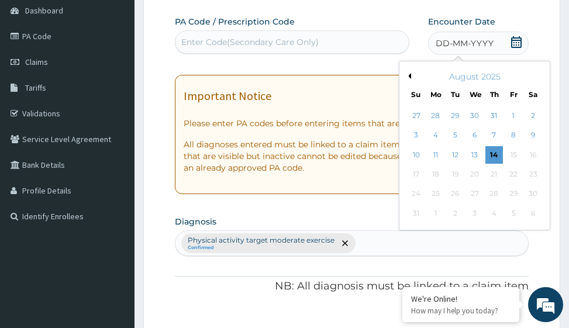
click at [408, 75] on button "Previous Month" at bounding box center [408, 76] width 6 height 6
click at [417, 175] on div "20" at bounding box center [417, 174] width 18 height 18
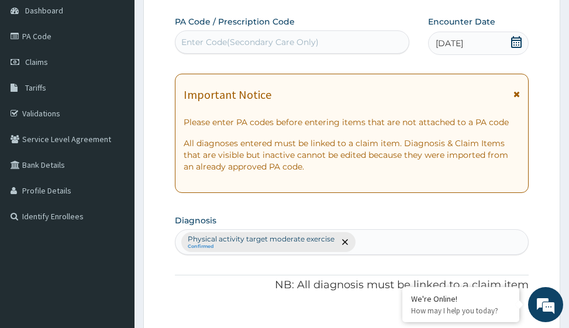
click at [277, 42] on div "Enter Code(Secondary Care Only)" at bounding box center [249, 42] width 137 height 12
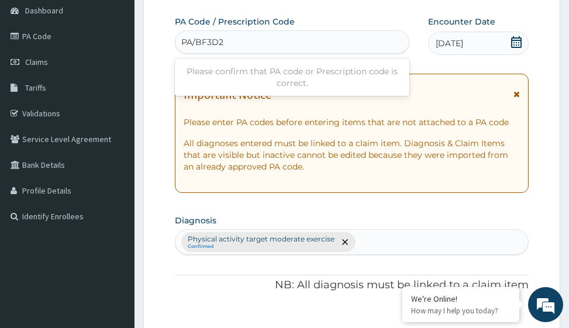
type input "PA/BF3D23"
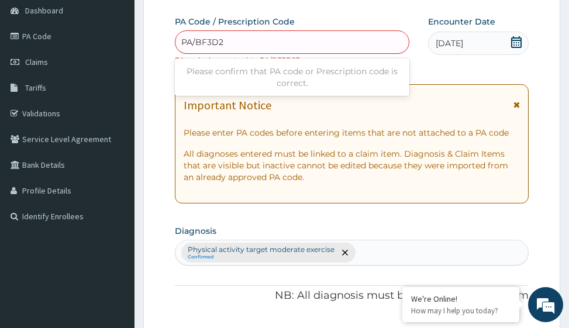
type input "PA/BF3D25"
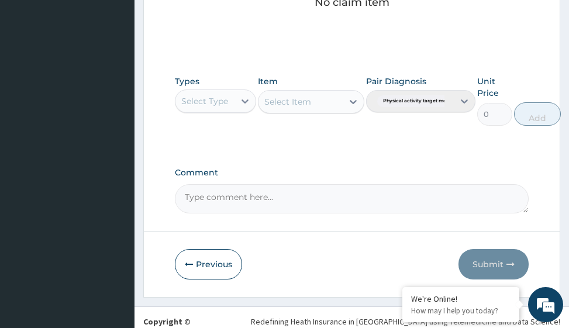
scroll to position [582, 0]
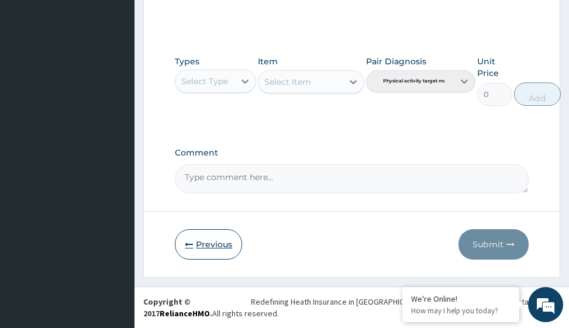
click at [215, 243] on button "Previous" at bounding box center [208, 244] width 67 height 30
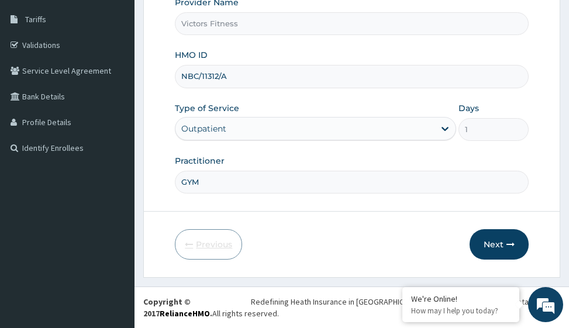
scroll to position [185, 0]
click at [237, 78] on input "NBC/11312/A" at bounding box center [351, 76] width 353 height 23
type input "N"
type input "RBN/10205/B"
click at [502, 244] on button "Next" at bounding box center [499, 244] width 59 height 30
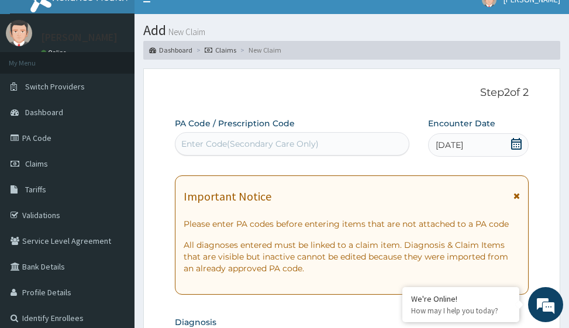
scroll to position [10, 0]
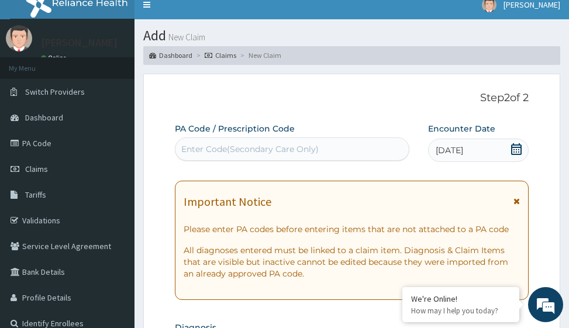
click at [281, 149] on div "Enter Code(Secondary Care Only)" at bounding box center [249, 149] width 137 height 12
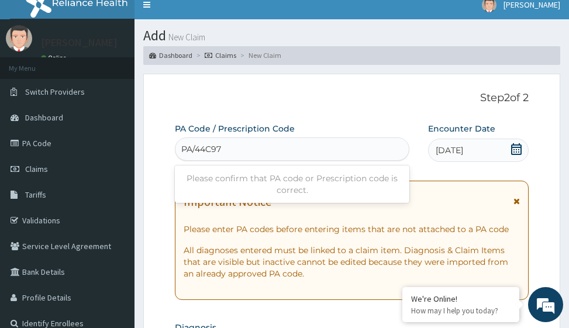
type input "PA/44C97C"
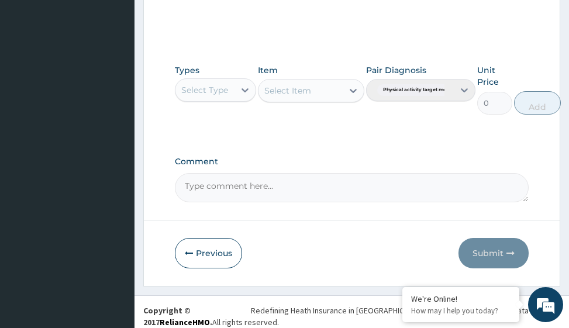
scroll to position [571, 0]
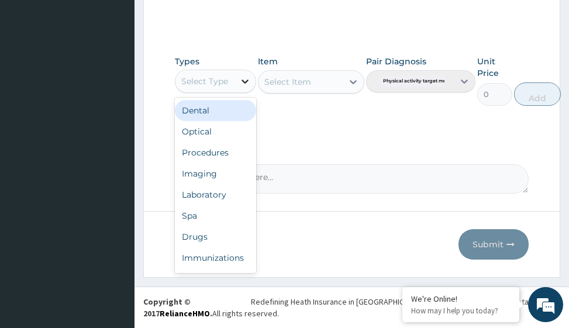
click at [243, 84] on icon at bounding box center [245, 81] width 12 height 12
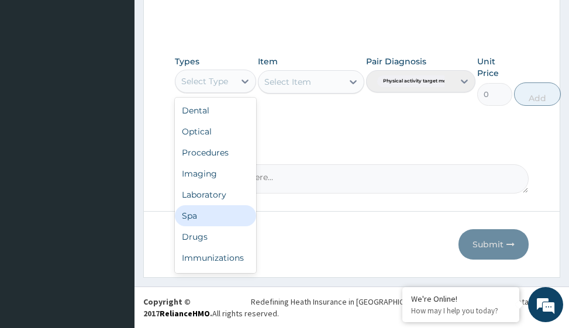
scroll to position [40, 0]
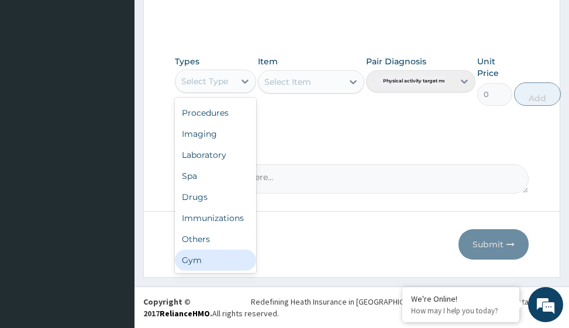
click at [209, 259] on div "Gym" at bounding box center [215, 260] width 81 height 21
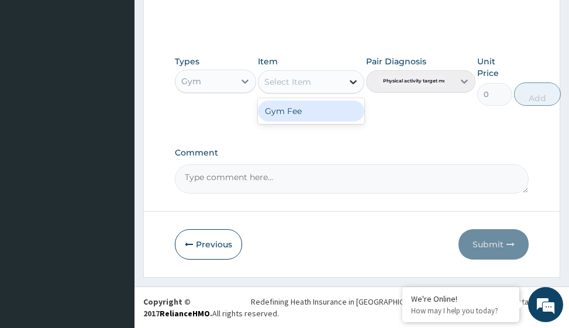
click at [352, 78] on icon at bounding box center [353, 82] width 12 height 12
click at [324, 111] on div "Gym Fee" at bounding box center [311, 111] width 106 height 21
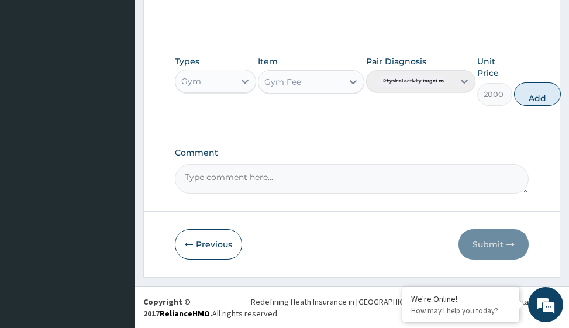
click at [539, 101] on button "Add" at bounding box center [537, 93] width 47 height 23
type input "0"
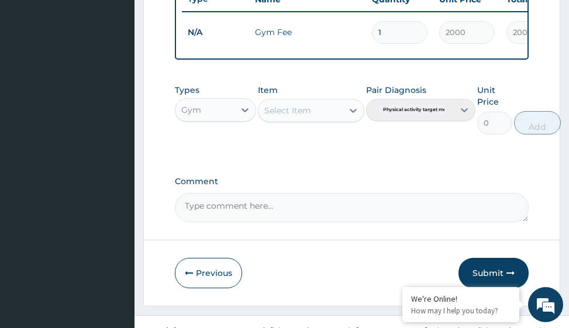
scroll to position [524, 0]
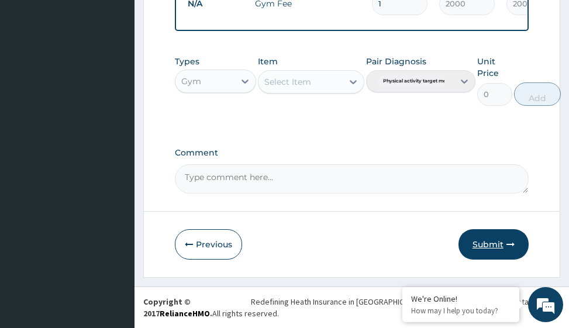
click at [490, 241] on button "Submit" at bounding box center [493, 244] width 70 height 30
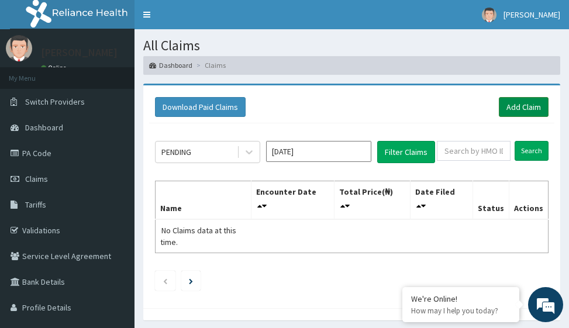
click at [527, 105] on link "Add Claim" at bounding box center [524, 107] width 50 height 20
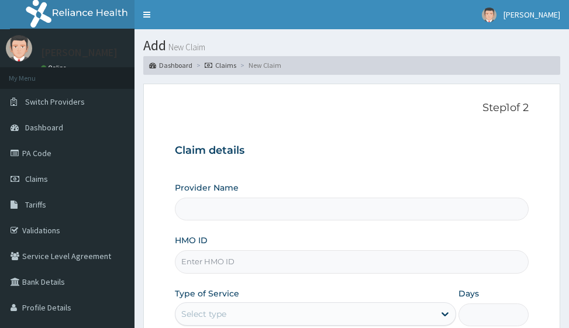
click at [212, 264] on input "HMO ID" at bounding box center [351, 261] width 353 height 23
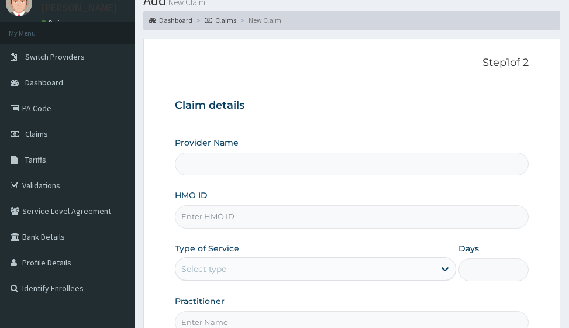
scroll to position [58, 0]
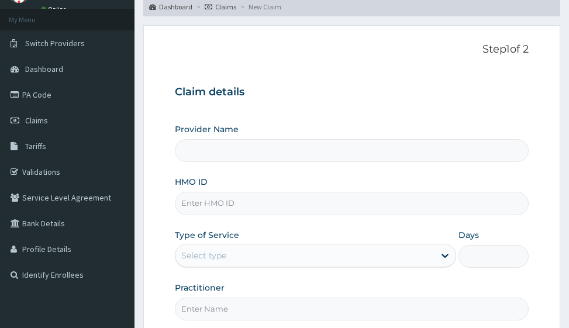
type input "Victors Fitness"
type input "1"
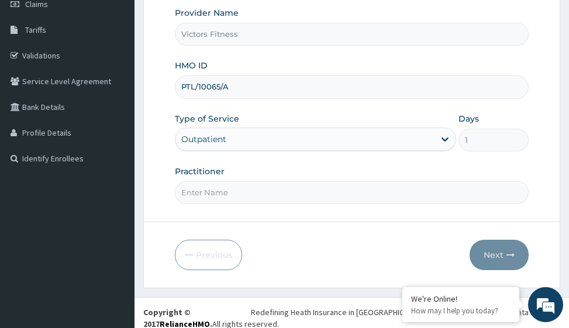
scroll to position [185, 0]
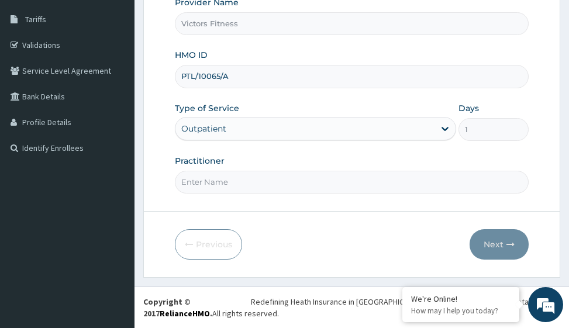
type input "PTL/10065/A"
click at [225, 187] on input "Practitioner" at bounding box center [351, 182] width 353 height 23
type input "GYM"
click at [494, 245] on button "Next" at bounding box center [499, 244] width 59 height 30
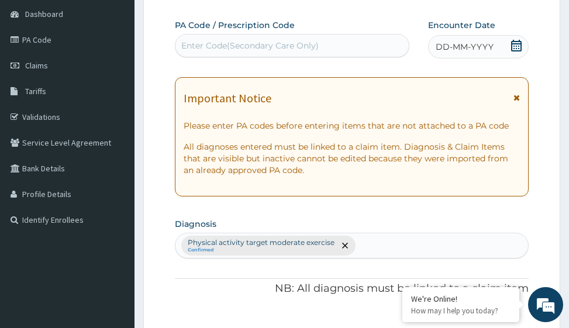
scroll to position [10, 0]
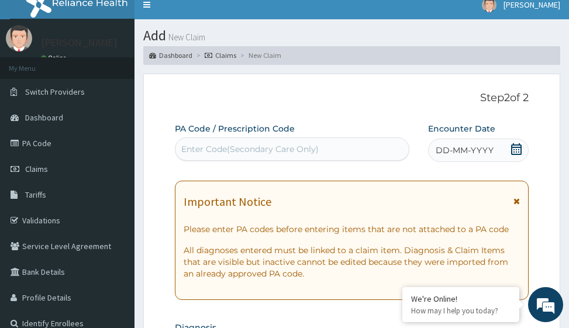
click at [453, 147] on span "DD-MM-YYYY" at bounding box center [465, 150] width 58 height 12
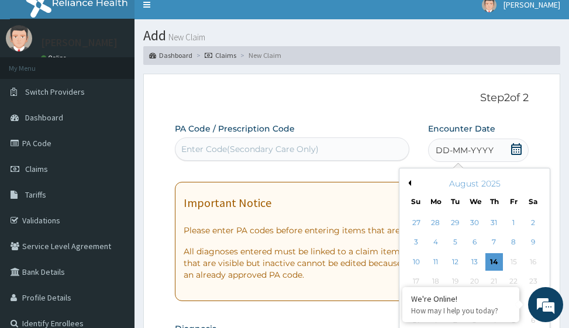
scroll to position [68, 0]
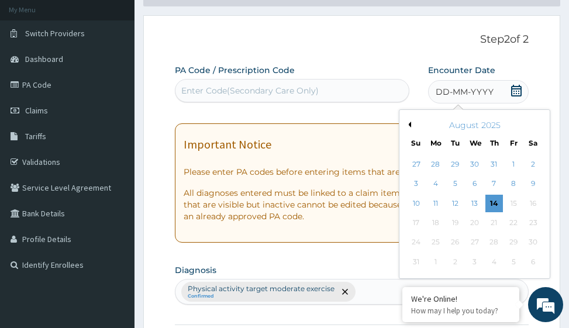
click at [410, 123] on button "Previous Month" at bounding box center [408, 125] width 6 height 6
click at [495, 223] on div "24" at bounding box center [494, 223] width 18 height 18
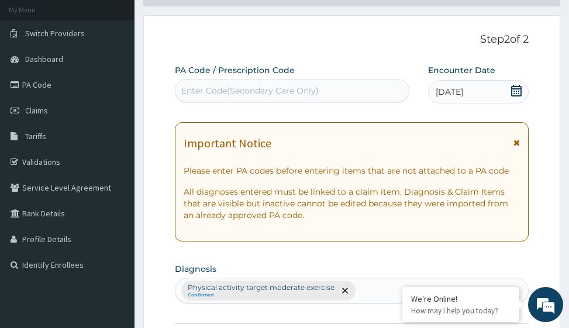
click at [330, 88] on div "Enter Code(Secondary Care Only)" at bounding box center [291, 90] width 233 height 19
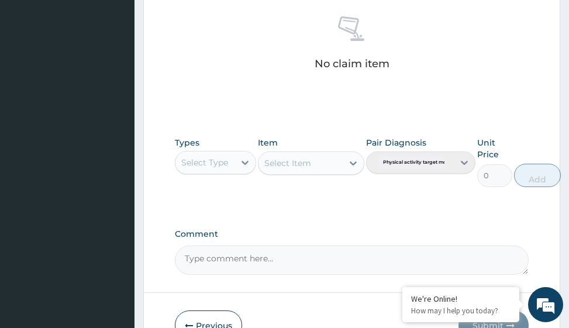
scroll to position [571, 0]
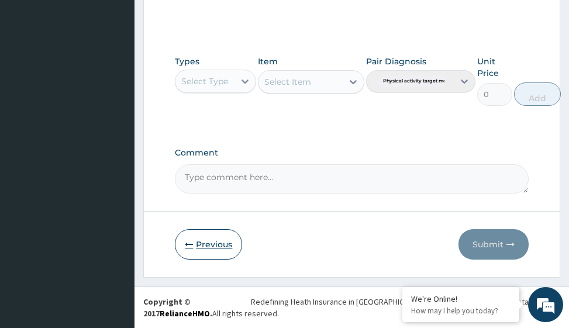
type input "PA/"
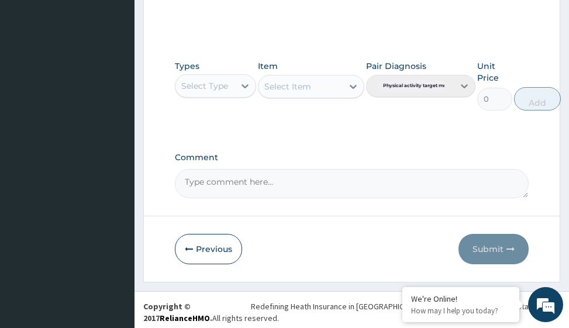
scroll to position [593, 0]
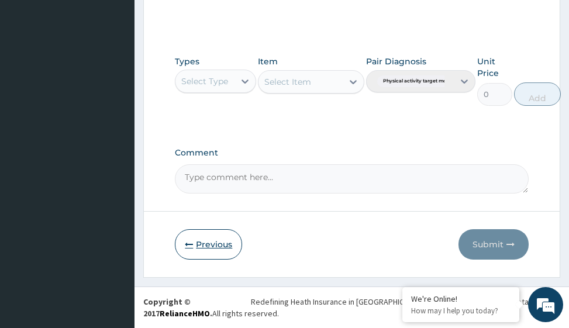
click at [203, 245] on button "Previous" at bounding box center [208, 244] width 67 height 30
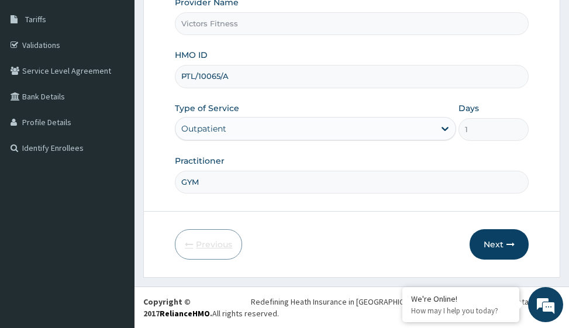
scroll to position [185, 0]
click at [236, 74] on input "PTL/10065/A" at bounding box center [351, 76] width 353 height 23
type input "PTL/10065/B"
click at [495, 244] on button "Next" at bounding box center [499, 244] width 59 height 30
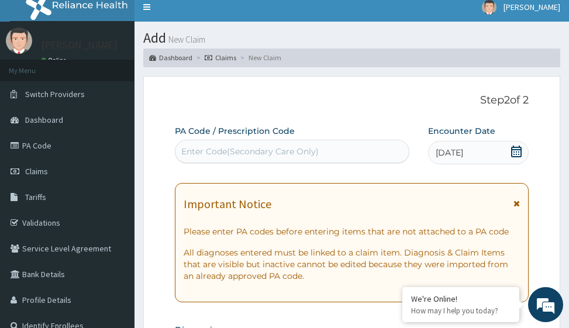
scroll to position [0, 0]
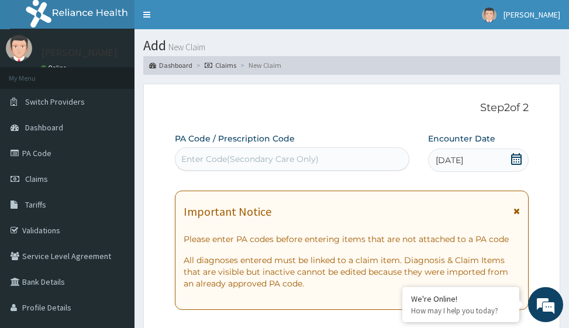
click at [257, 154] on div "Enter Code(Secondary Care Only)" at bounding box center [249, 159] width 137 height 12
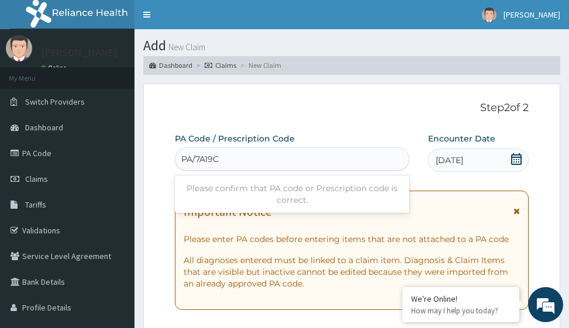
type input "PA/7A19CF"
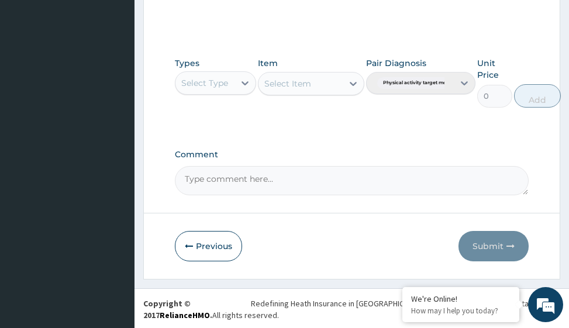
scroll to position [571, 0]
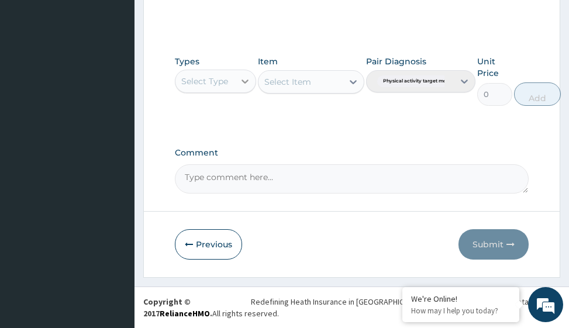
click at [248, 83] on icon at bounding box center [245, 81] width 12 height 12
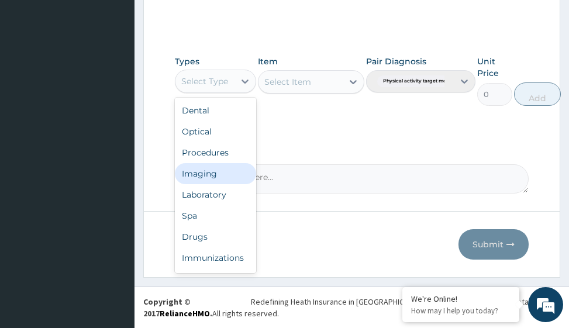
scroll to position [40, 0]
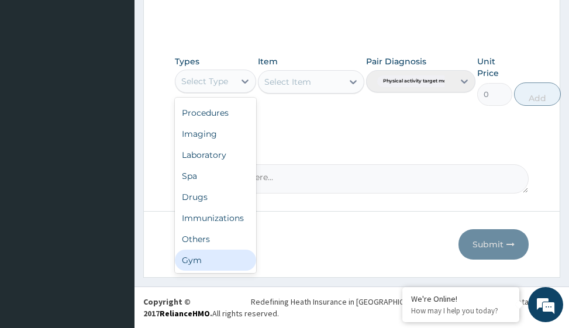
click at [216, 261] on div "Gym" at bounding box center [215, 260] width 81 height 21
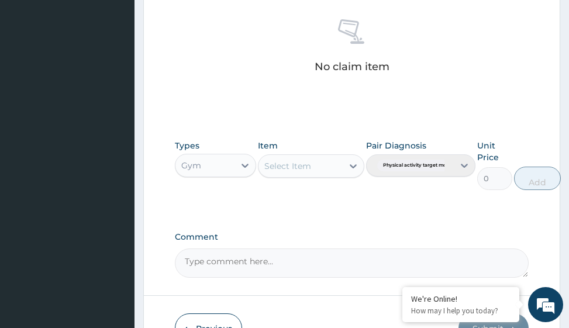
scroll to position [571, 0]
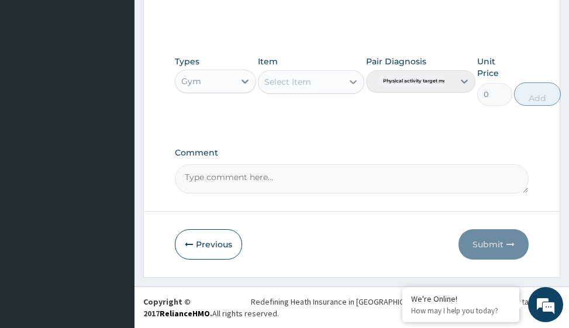
click at [363, 86] on div at bounding box center [353, 81] width 21 height 21
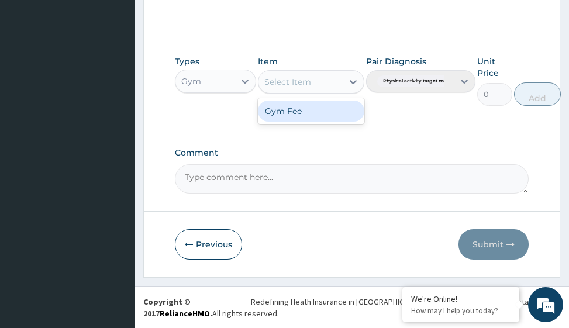
click at [339, 112] on div "Gym Fee" at bounding box center [311, 111] width 106 height 21
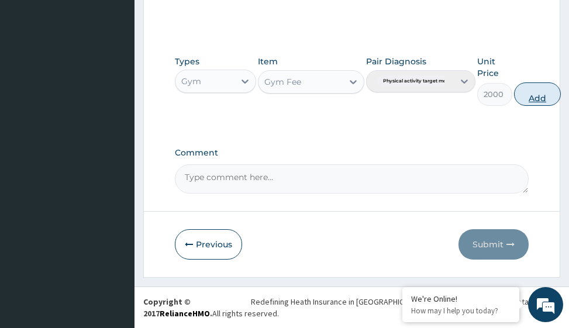
click at [542, 93] on button "Add" at bounding box center [537, 93] width 47 height 23
type input "0"
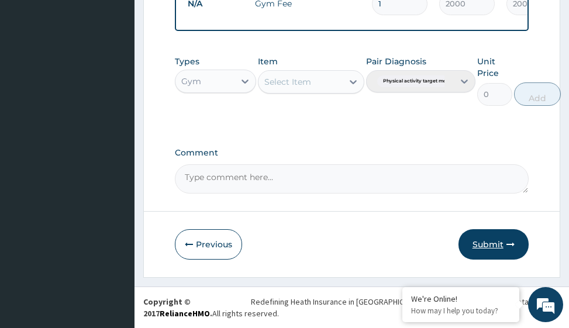
scroll to position [508, 0]
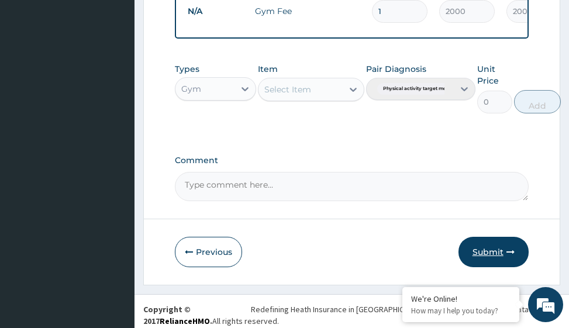
click at [496, 257] on button "Submit" at bounding box center [493, 252] width 70 height 30
